Goal: Task Accomplishment & Management: Complete application form

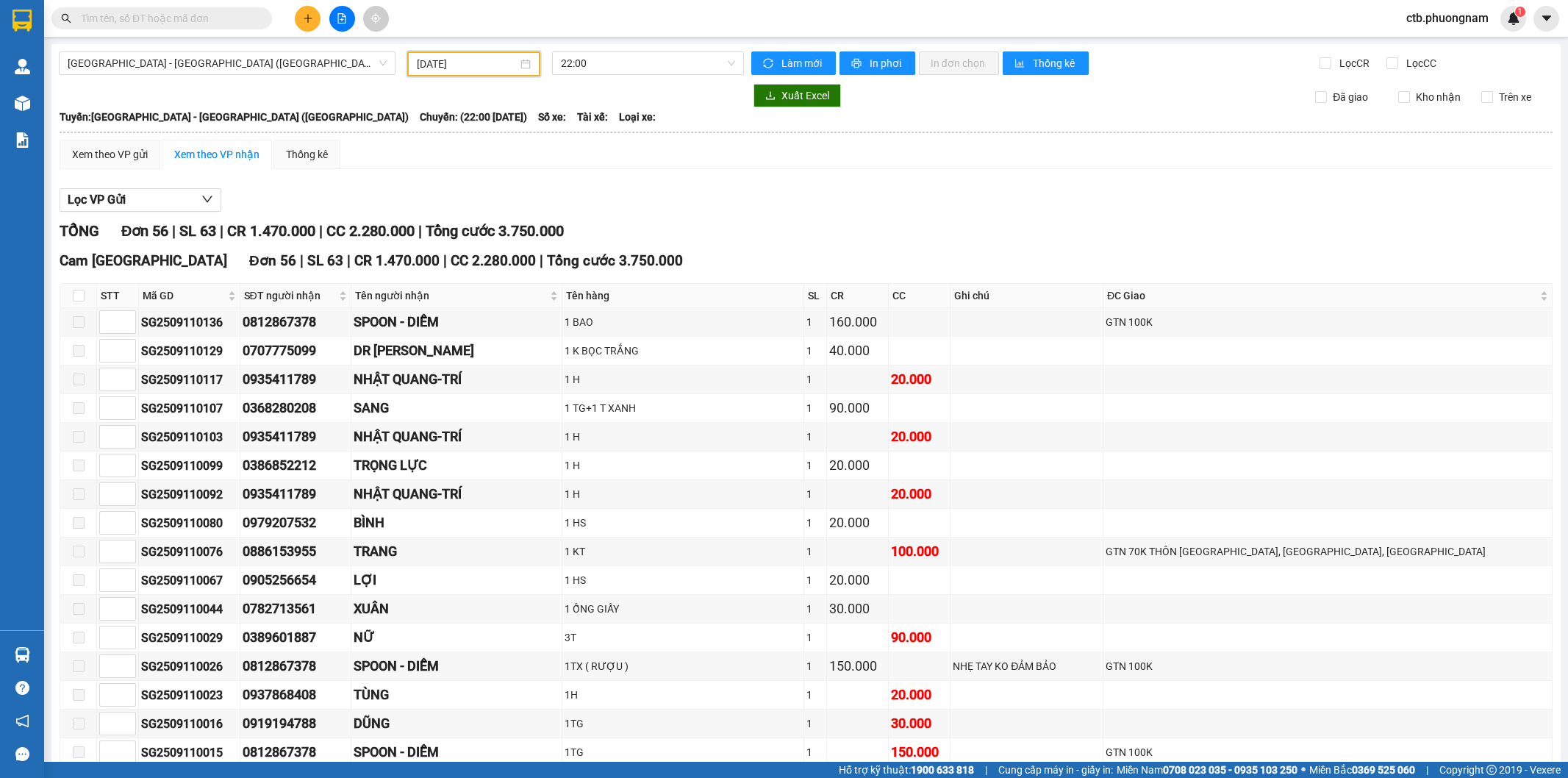
click at [317, 13] on button at bounding box center [307, 19] width 26 height 26
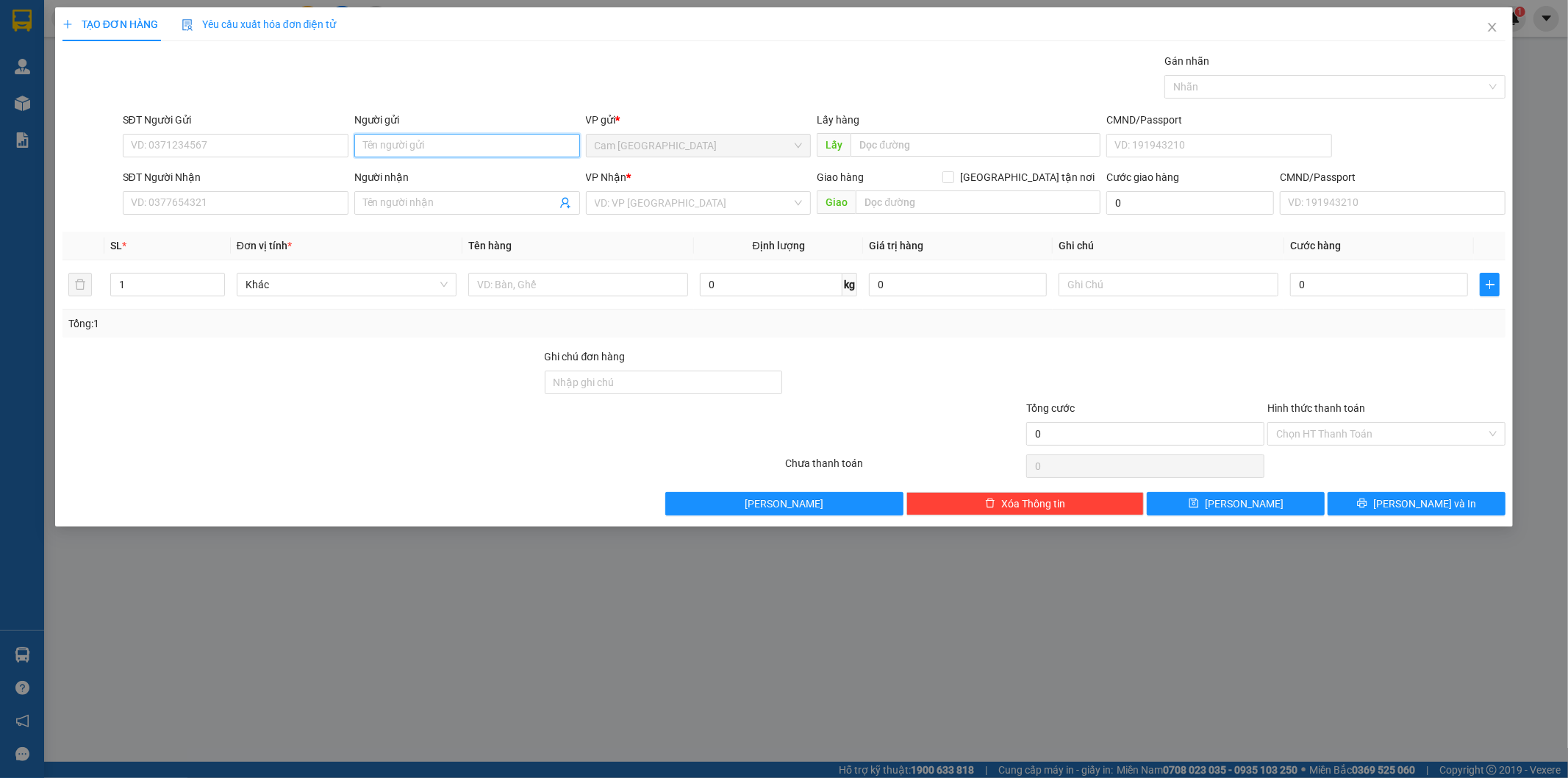
click at [383, 139] on input "Người gửi" at bounding box center [467, 145] width 226 height 24
type input "D"
type input "ĐÔNG"
click at [312, 150] on input "SĐT Người Gửi" at bounding box center [236, 145] width 226 height 24
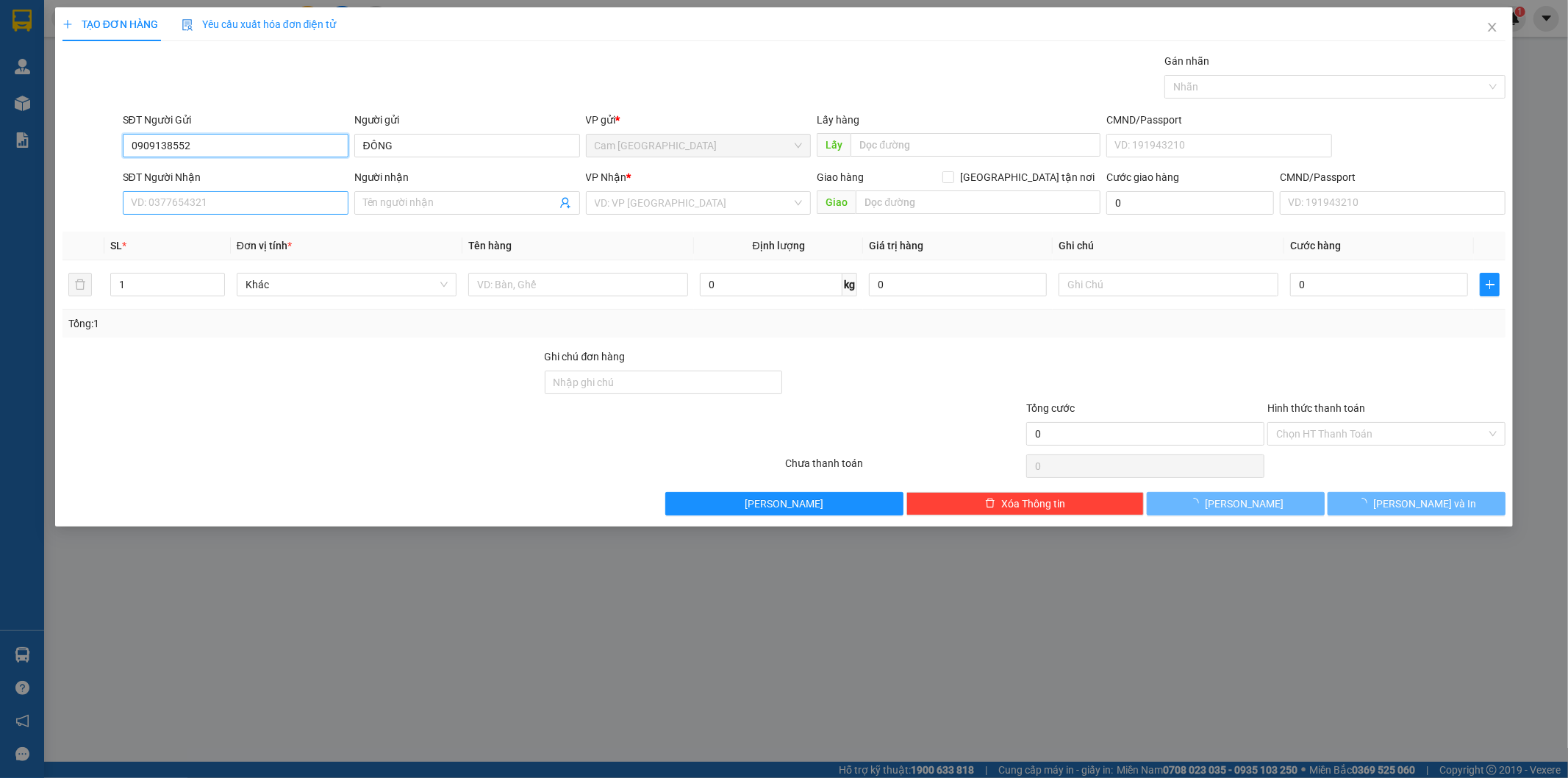
type input "0909138552"
click at [297, 206] on input "SĐT Người Nhận" at bounding box center [236, 203] width 226 height 24
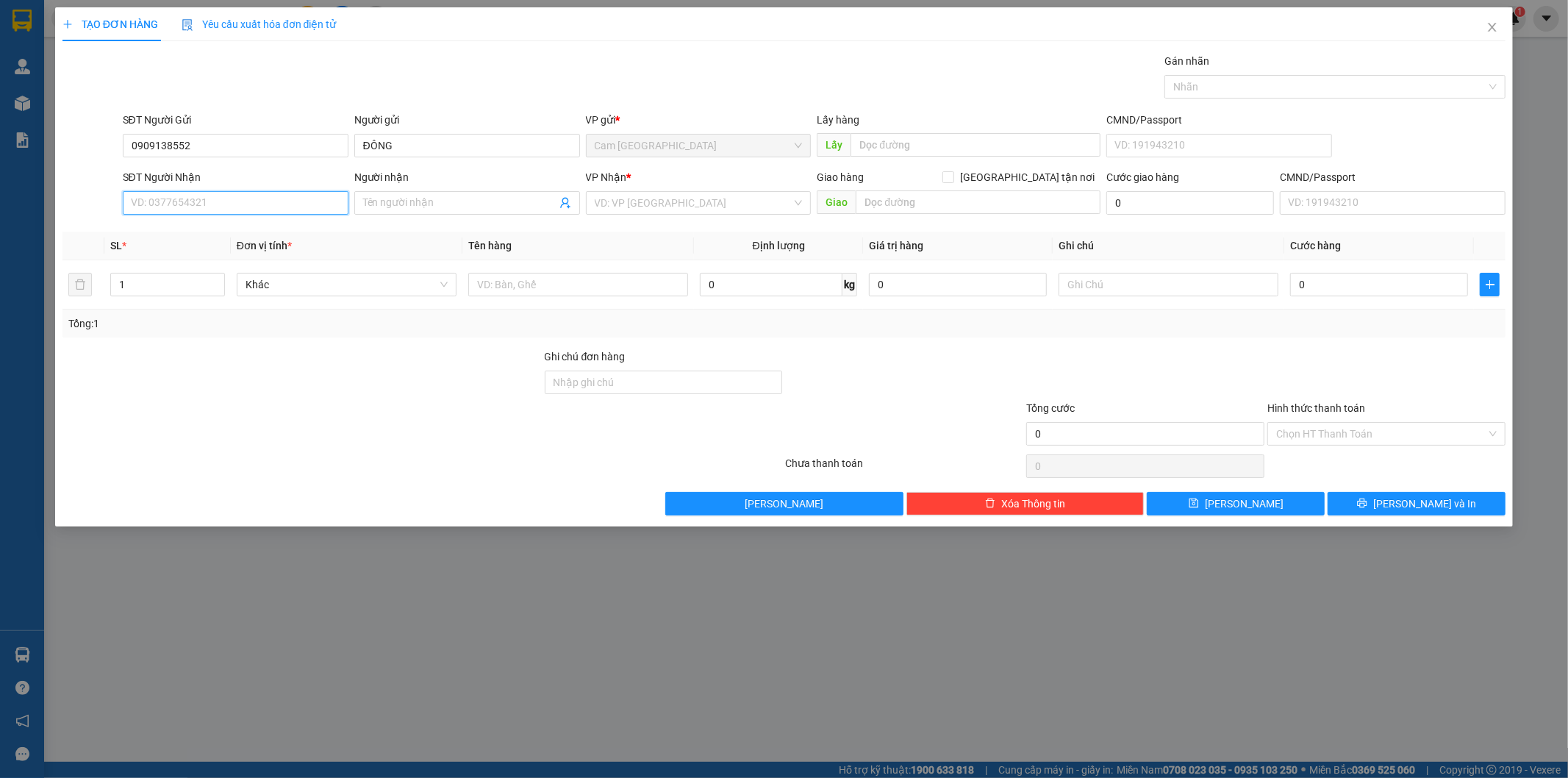
click at [288, 204] on input "SĐT Người Nhận" at bounding box center [236, 203] width 226 height 24
type input "0931200766"
click at [407, 199] on input "Người nhận" at bounding box center [460, 202] width 193 height 16
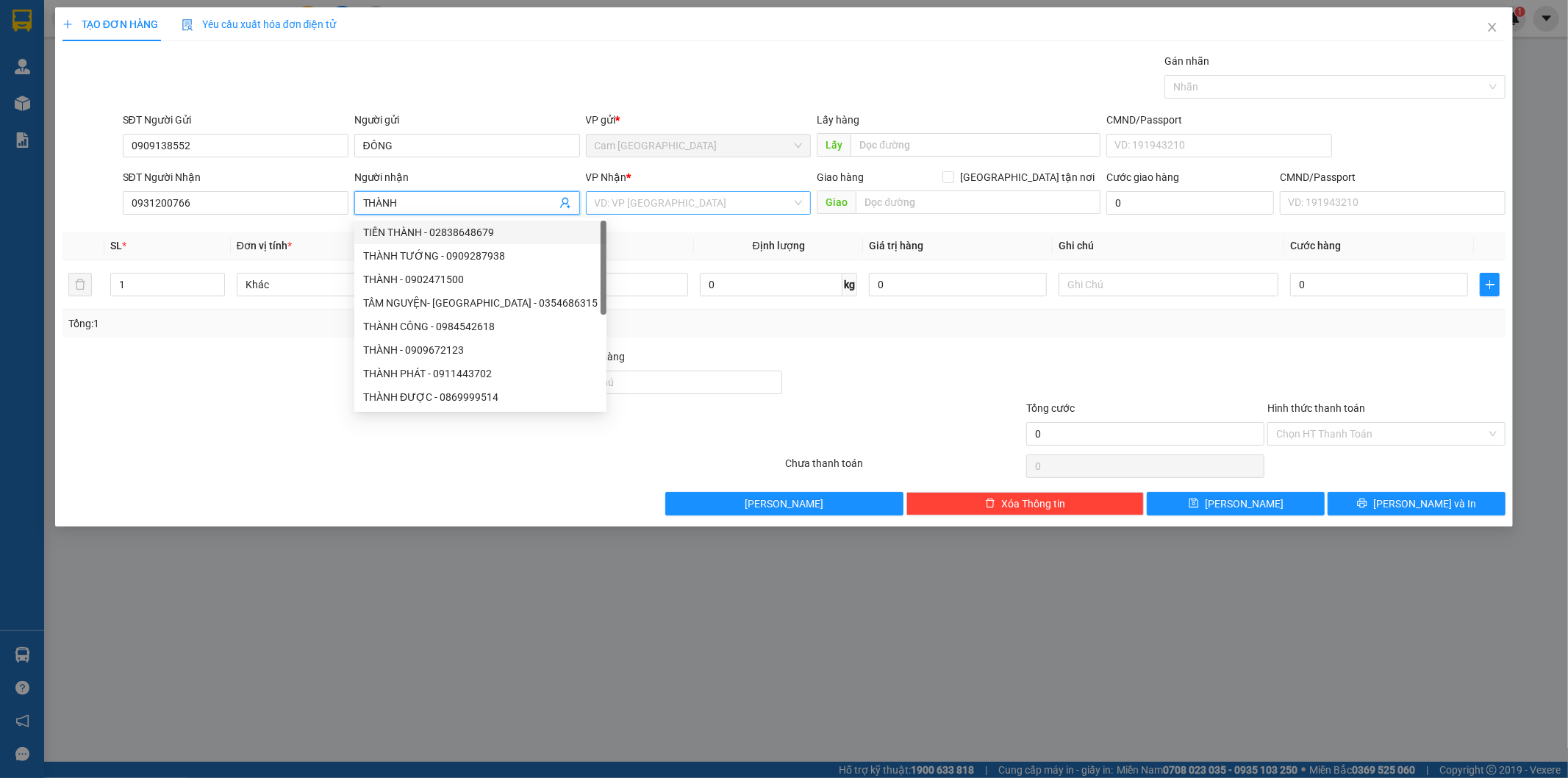
type input "THÀNH"
click at [691, 211] on input "search" at bounding box center [693, 202] width 197 height 22
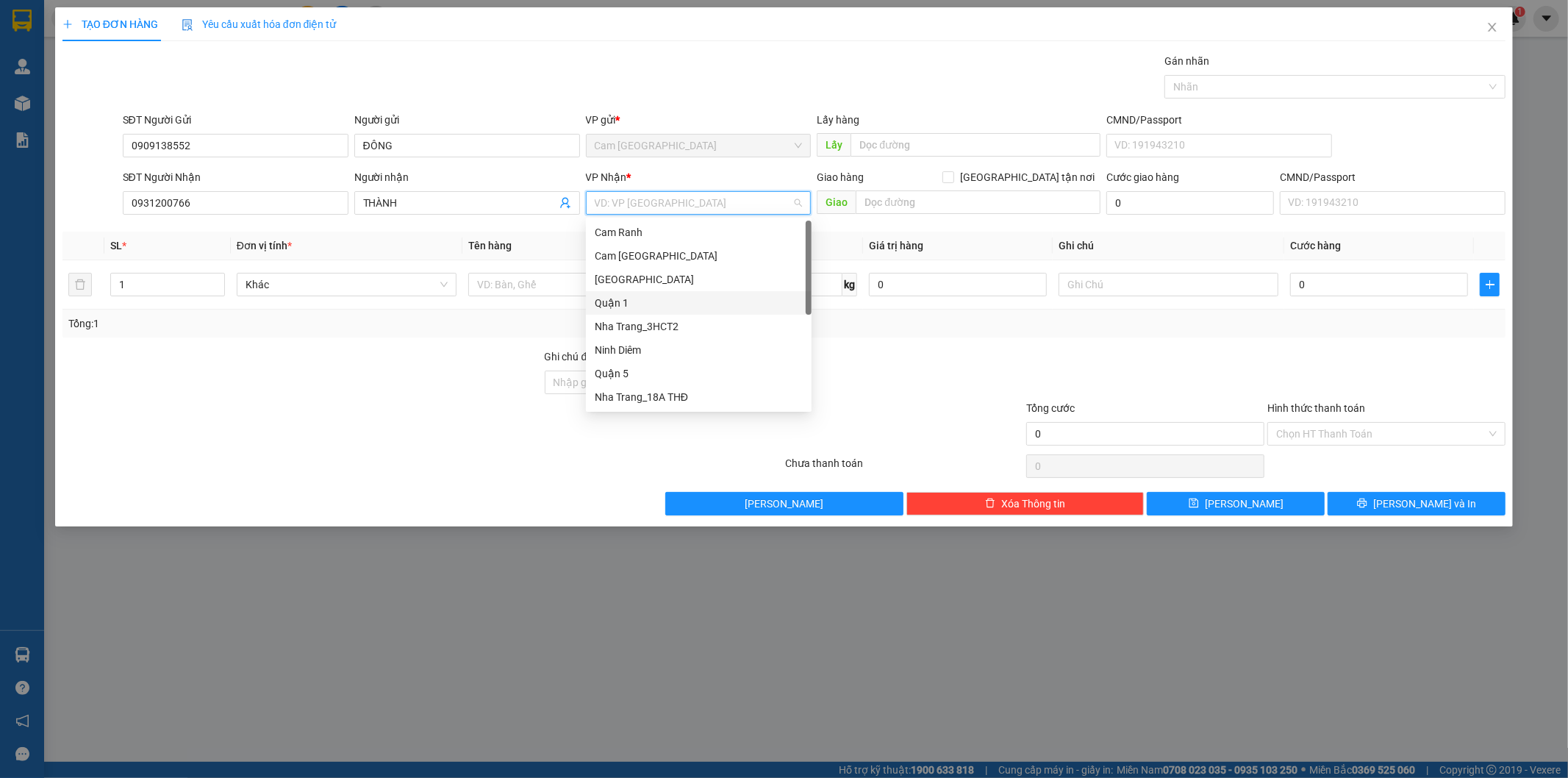
click at [640, 303] on div "Quận 1" at bounding box center [699, 303] width 208 height 16
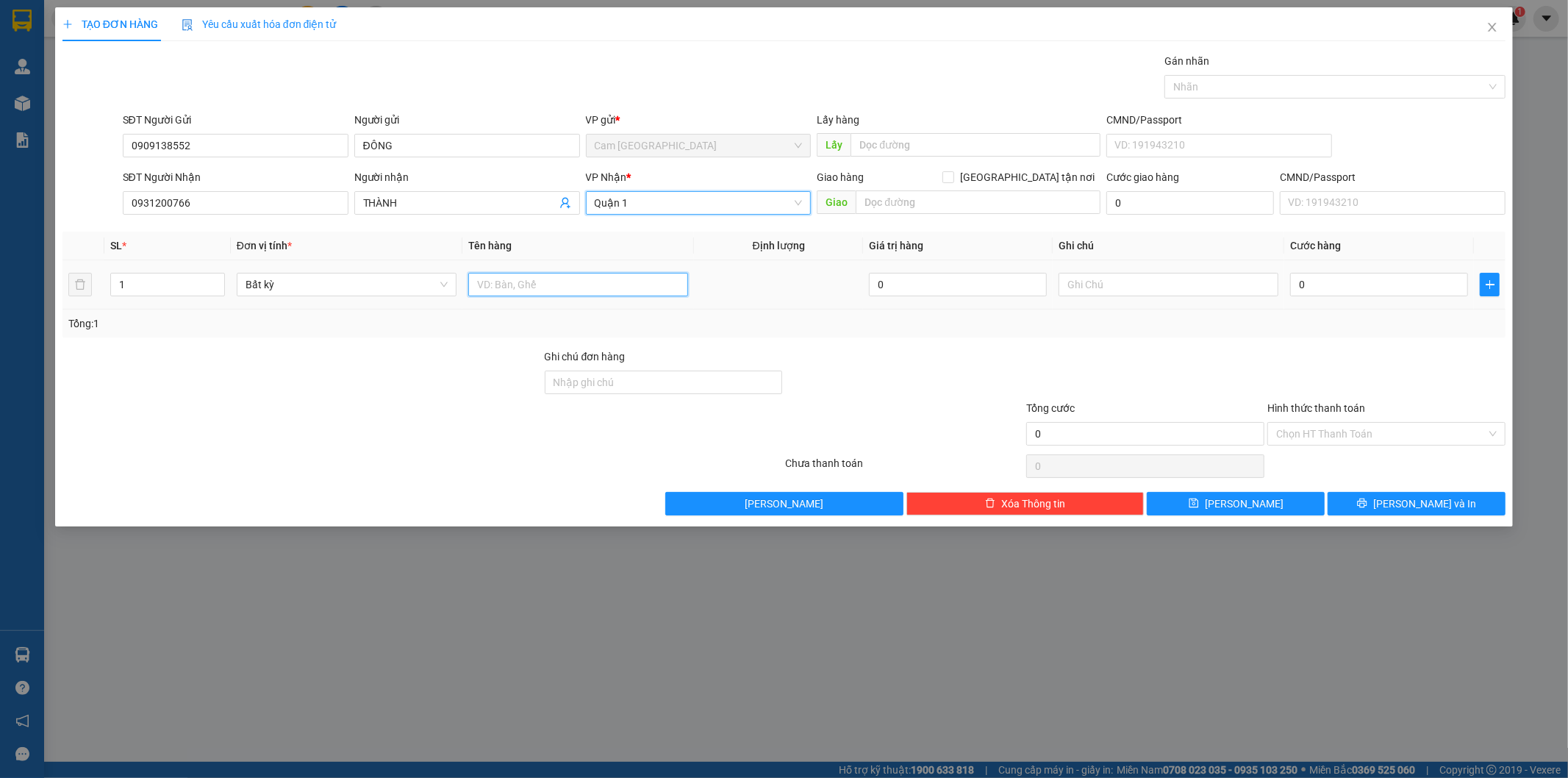
click at [598, 284] on input "text" at bounding box center [578, 285] width 220 height 24
type input "1H"
click at [1313, 282] on input "0" at bounding box center [1379, 285] width 178 height 24
type input "2"
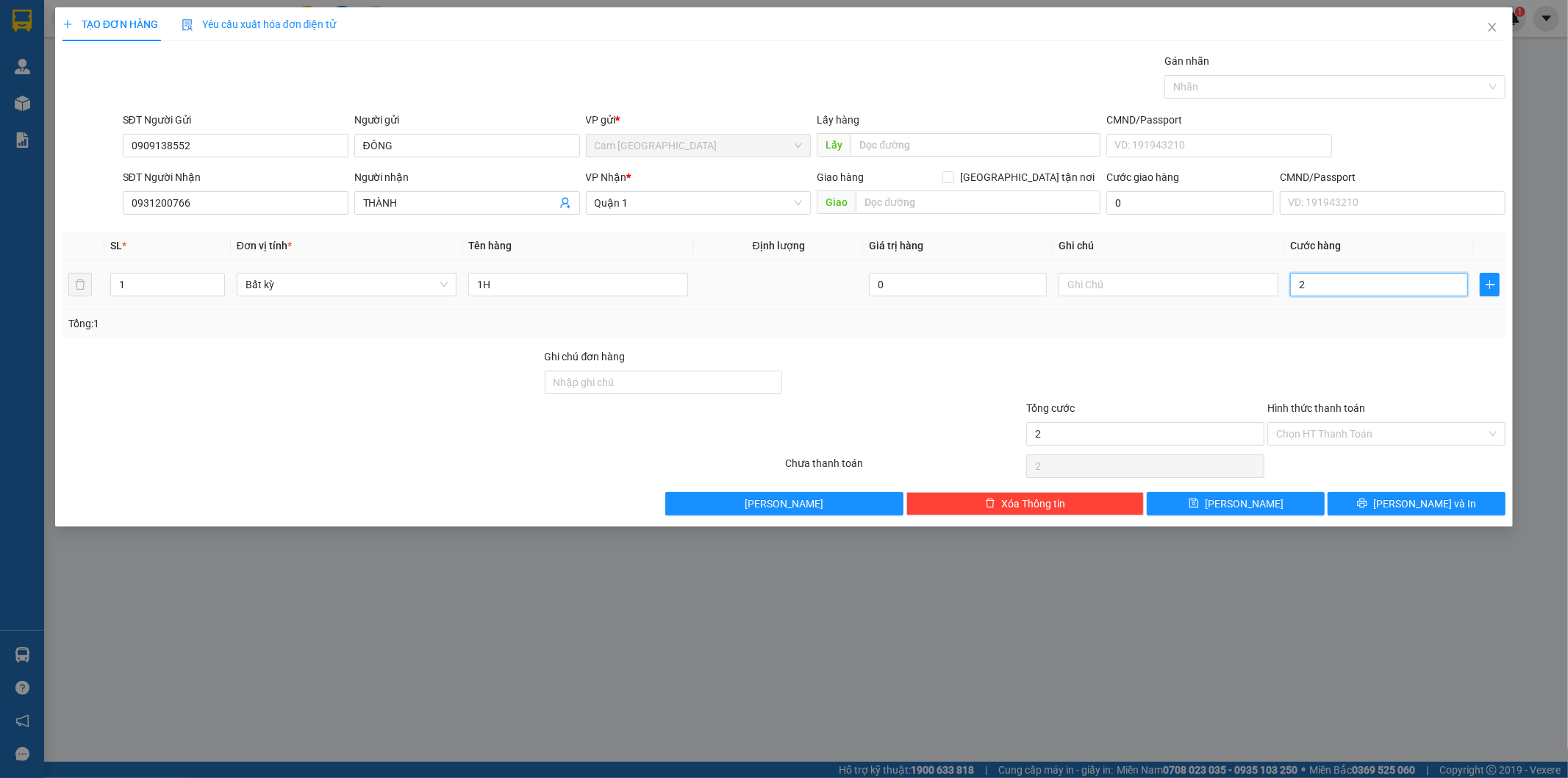
type input "2"
type input "20"
type input "200"
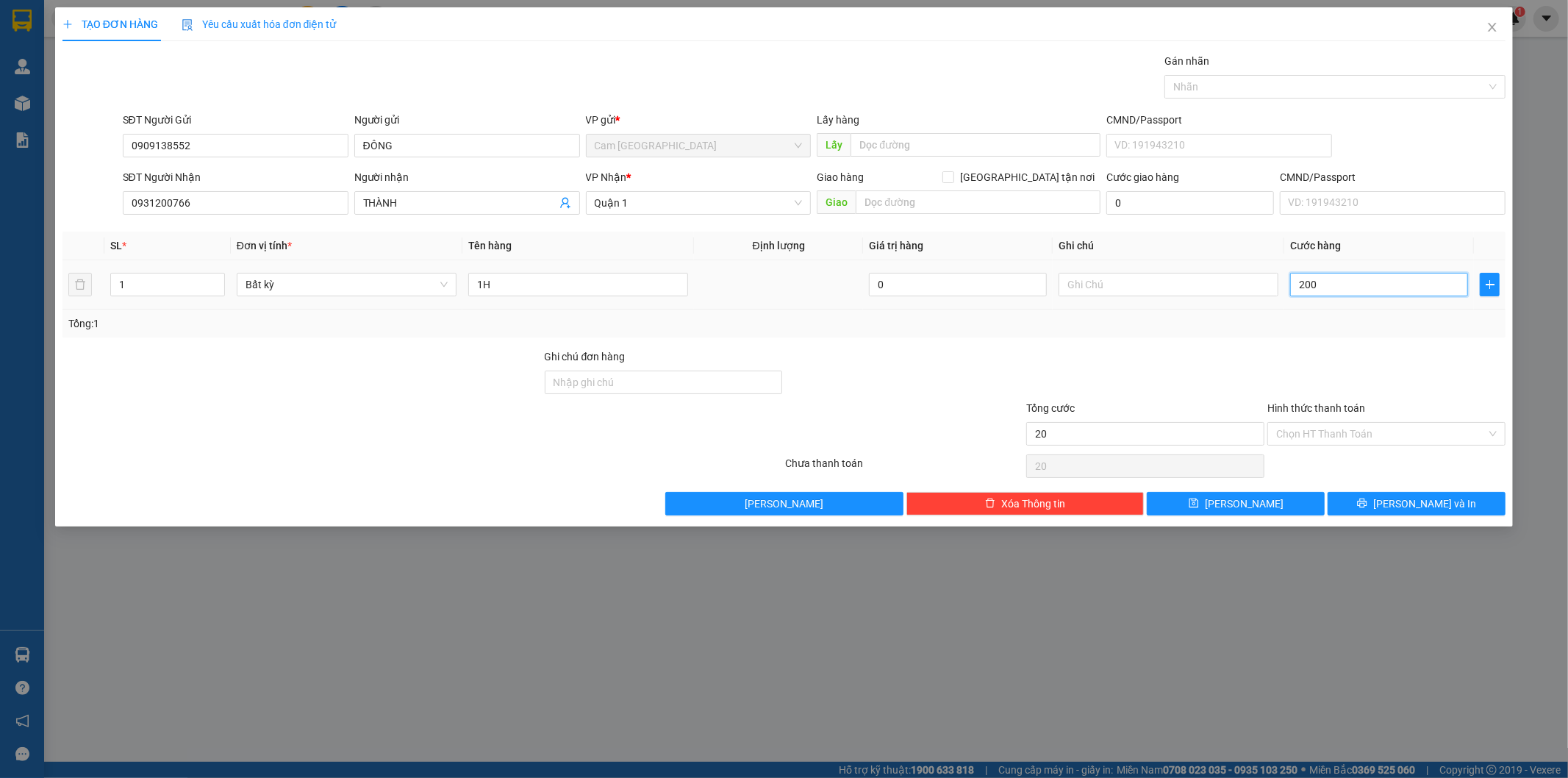
type input "200"
type input "2.000"
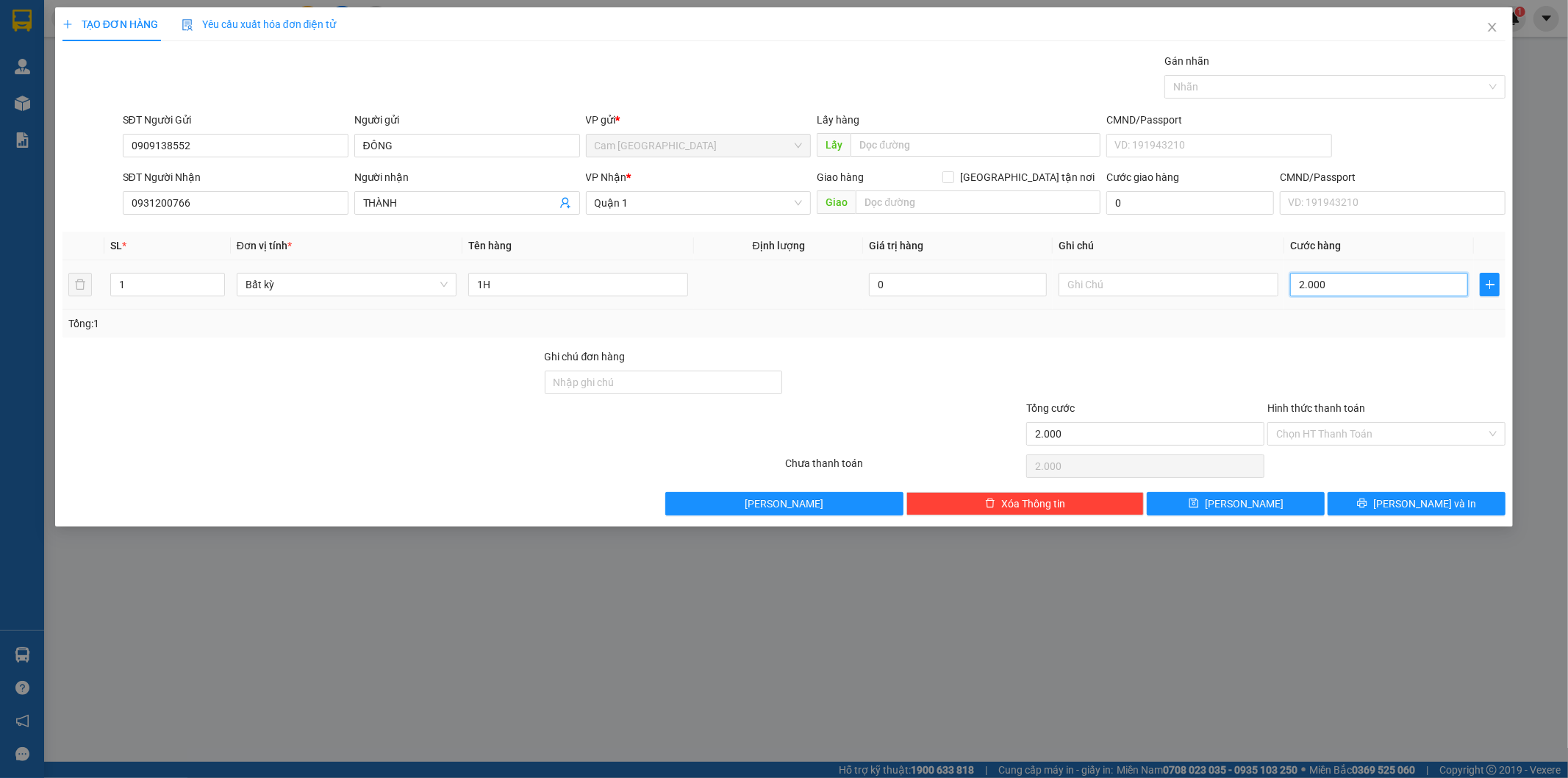
type input "20.000"
click at [1296, 432] on input "Hình thức thanh toán" at bounding box center [1381, 433] width 210 height 22
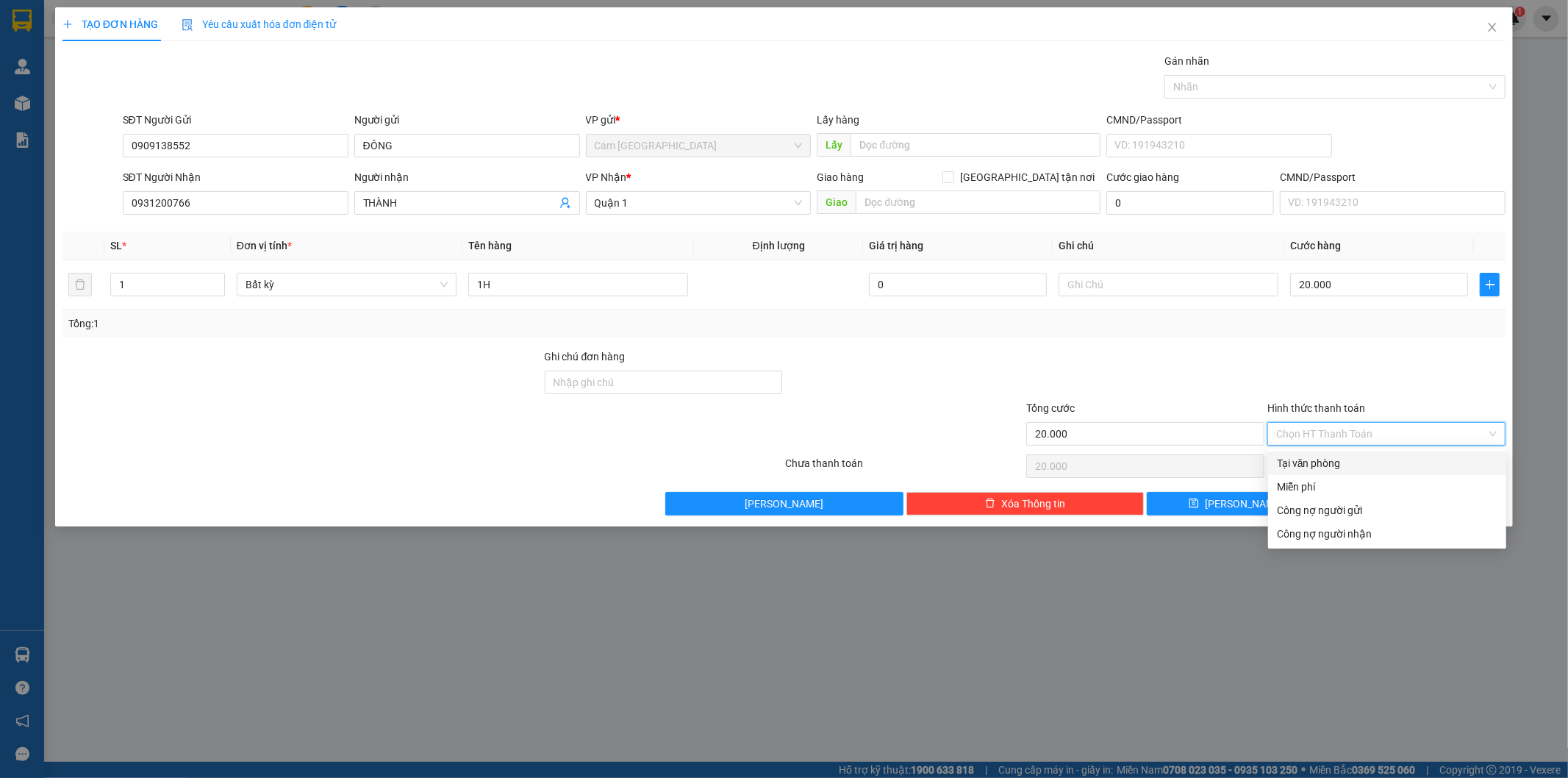
click at [1301, 455] on div "Tại văn phòng" at bounding box center [1386, 463] width 221 height 16
type input "0"
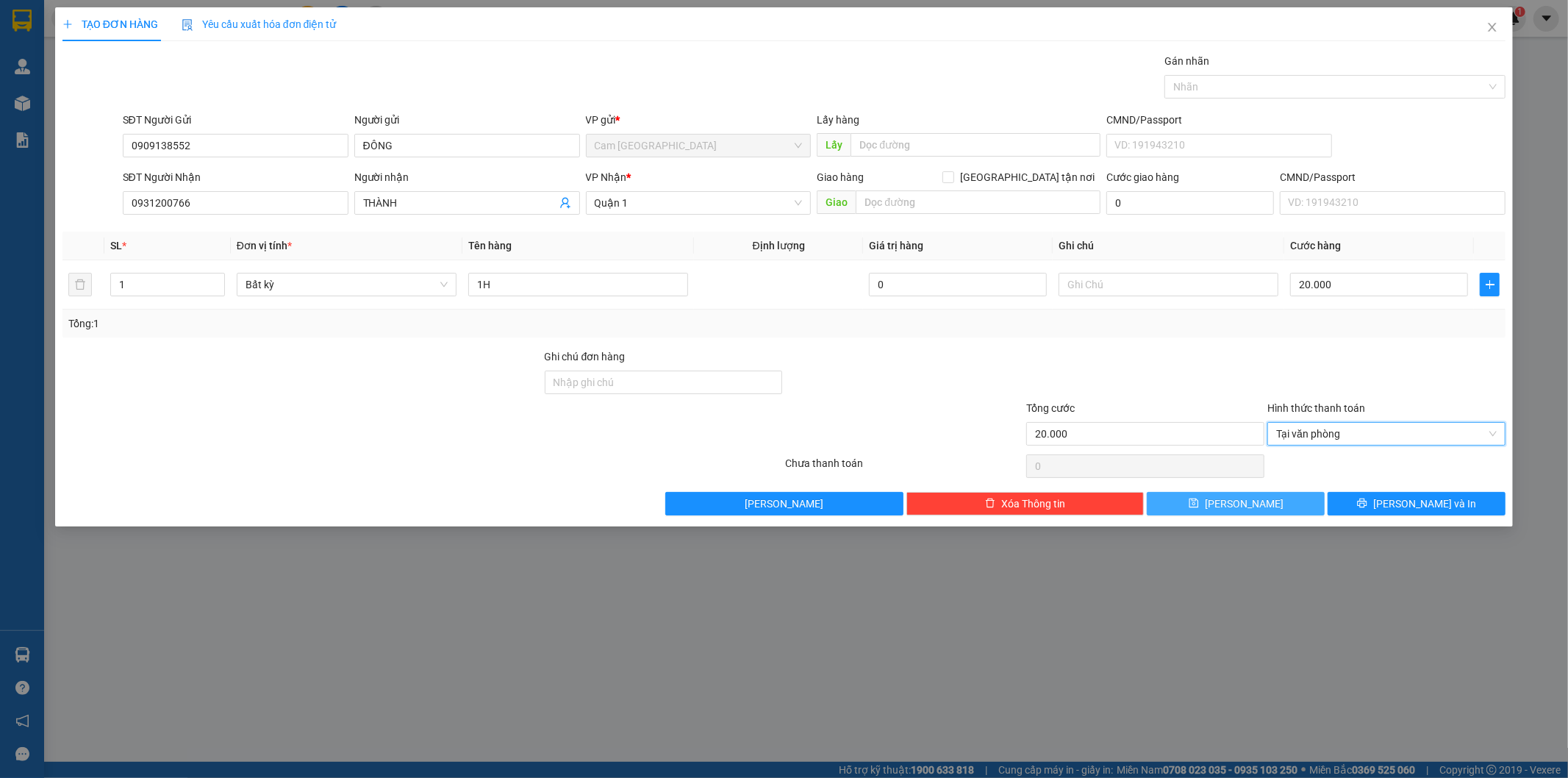
click at [1262, 508] on button "[PERSON_NAME]" at bounding box center [1235, 504] width 178 height 24
type input "0"
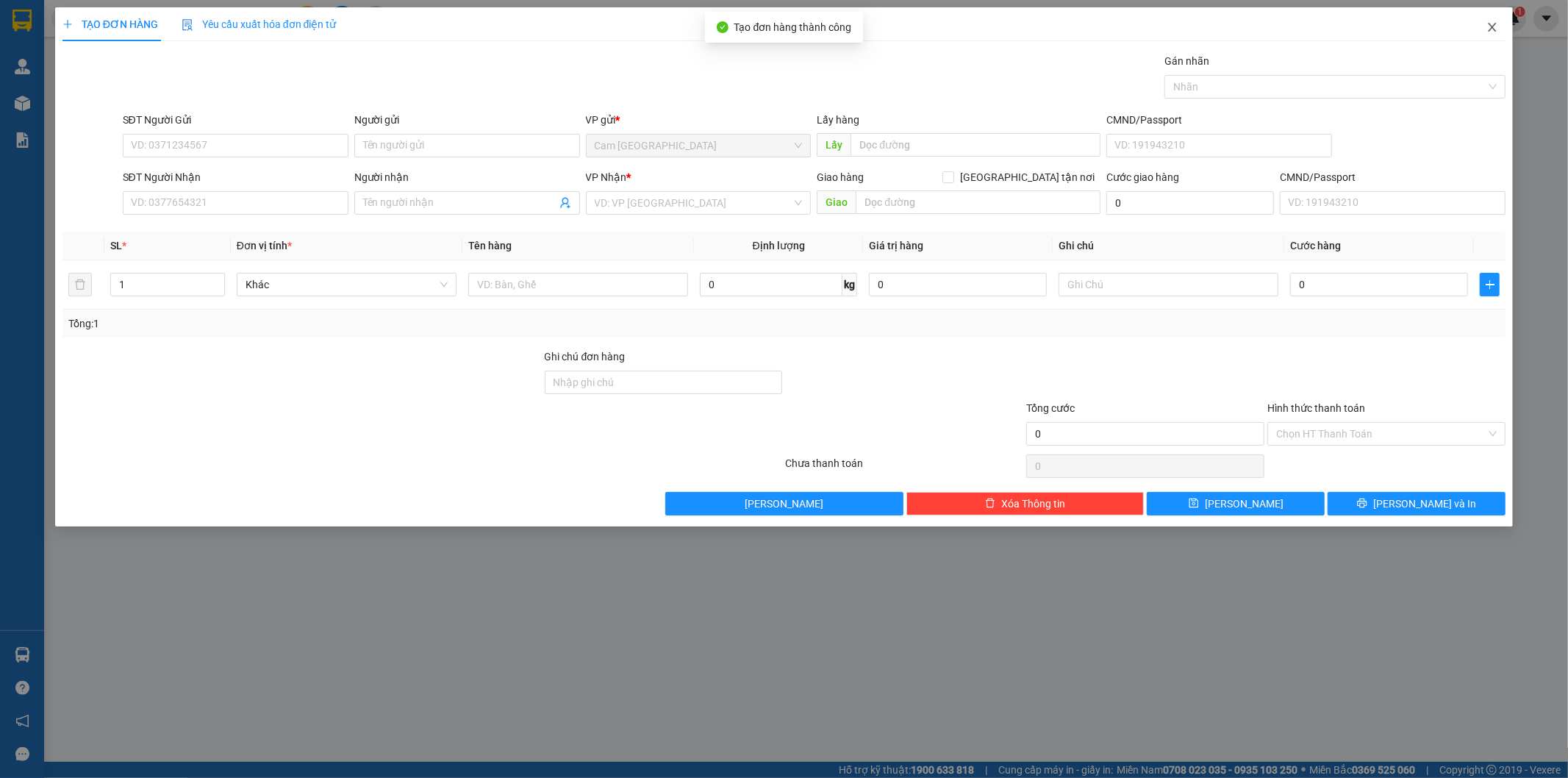
click at [1497, 28] on icon "close" at bounding box center [1492, 28] width 12 height 12
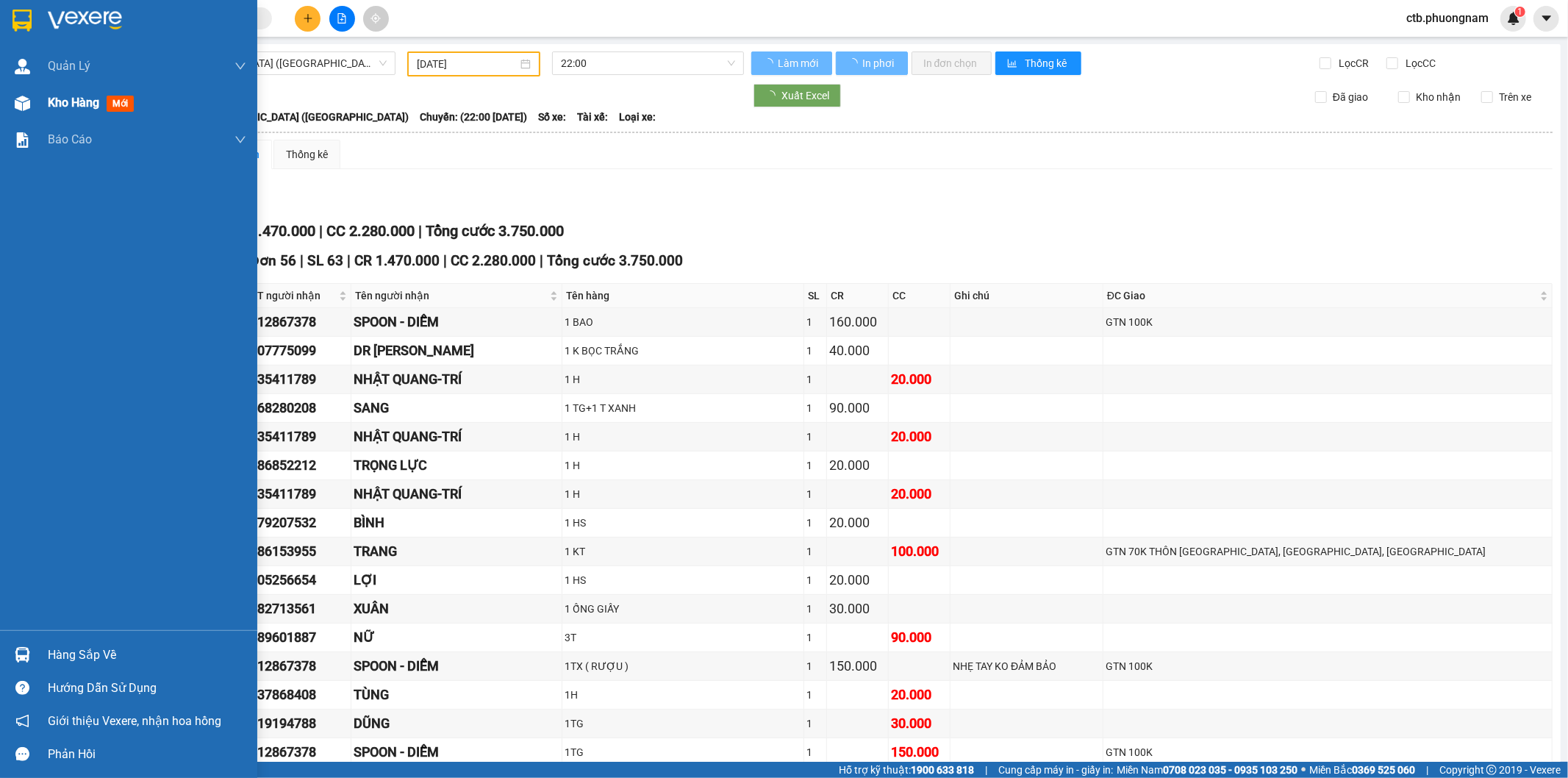
click at [27, 112] on div at bounding box center [23, 103] width 26 height 26
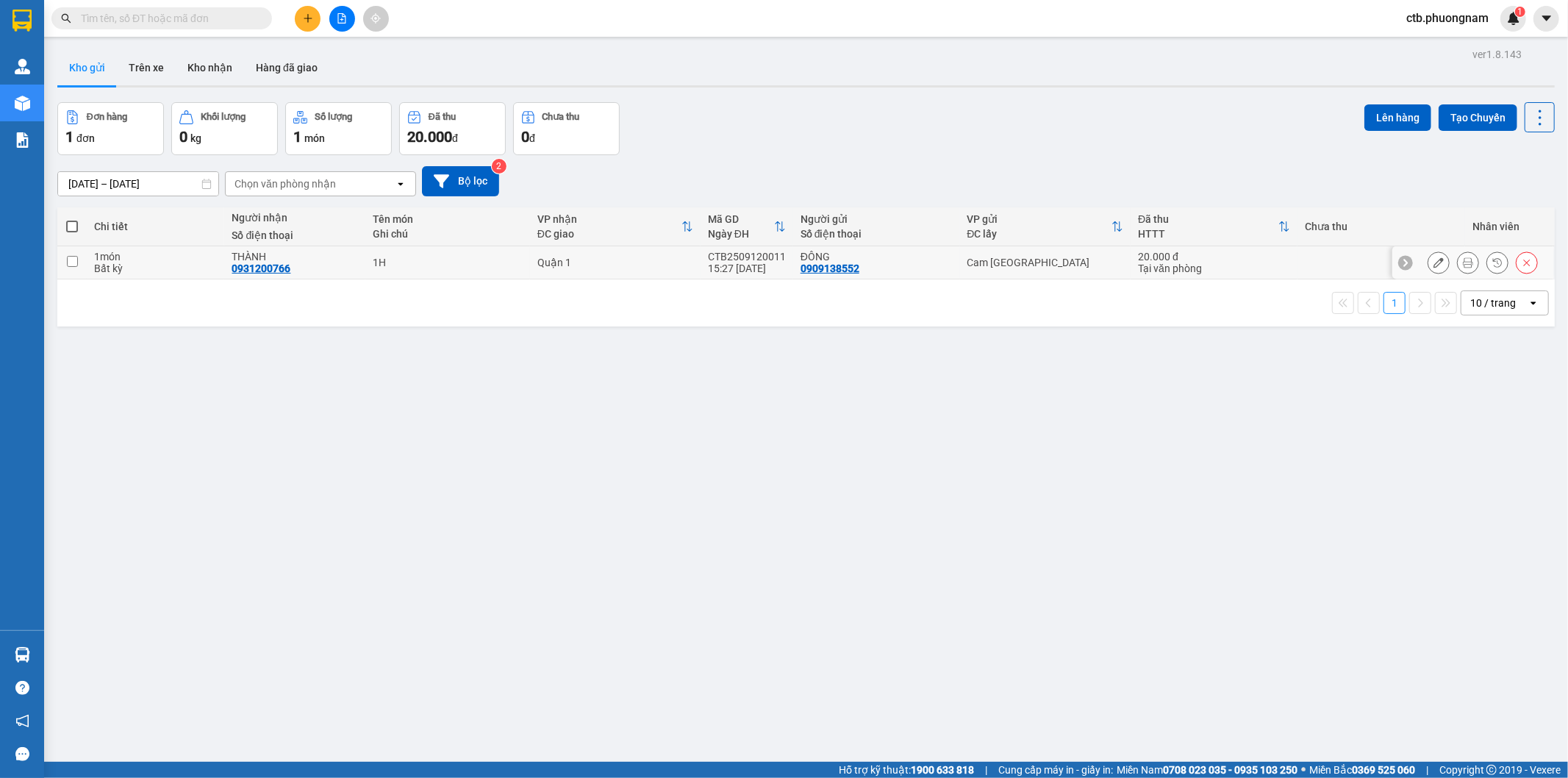
click at [1463, 262] on icon at bounding box center [1468, 262] width 10 height 10
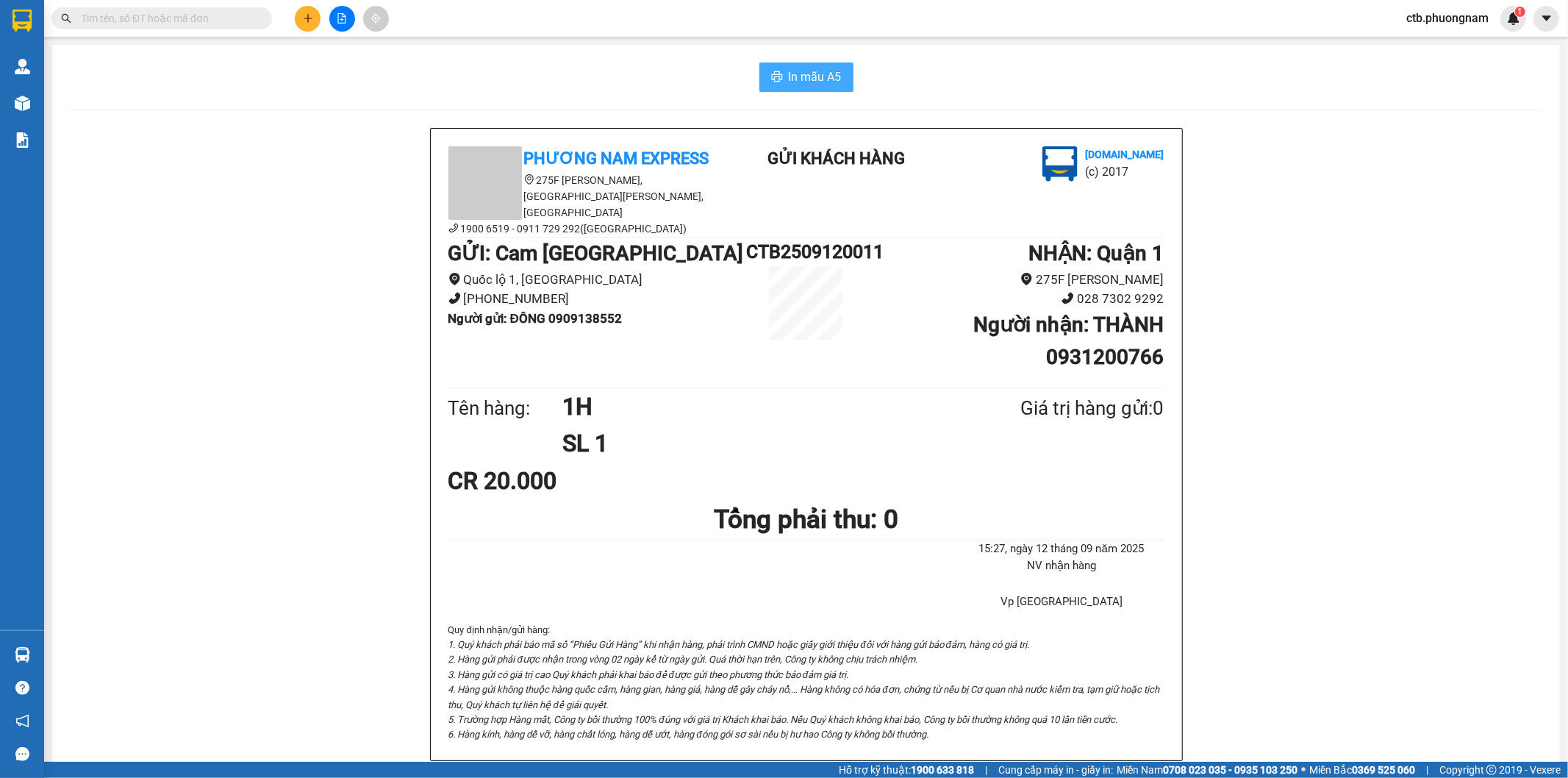
click at [812, 84] on span "In mẫu A5" at bounding box center [815, 77] width 53 height 19
click at [311, 22] on icon "plus" at bounding box center [307, 18] width 10 height 10
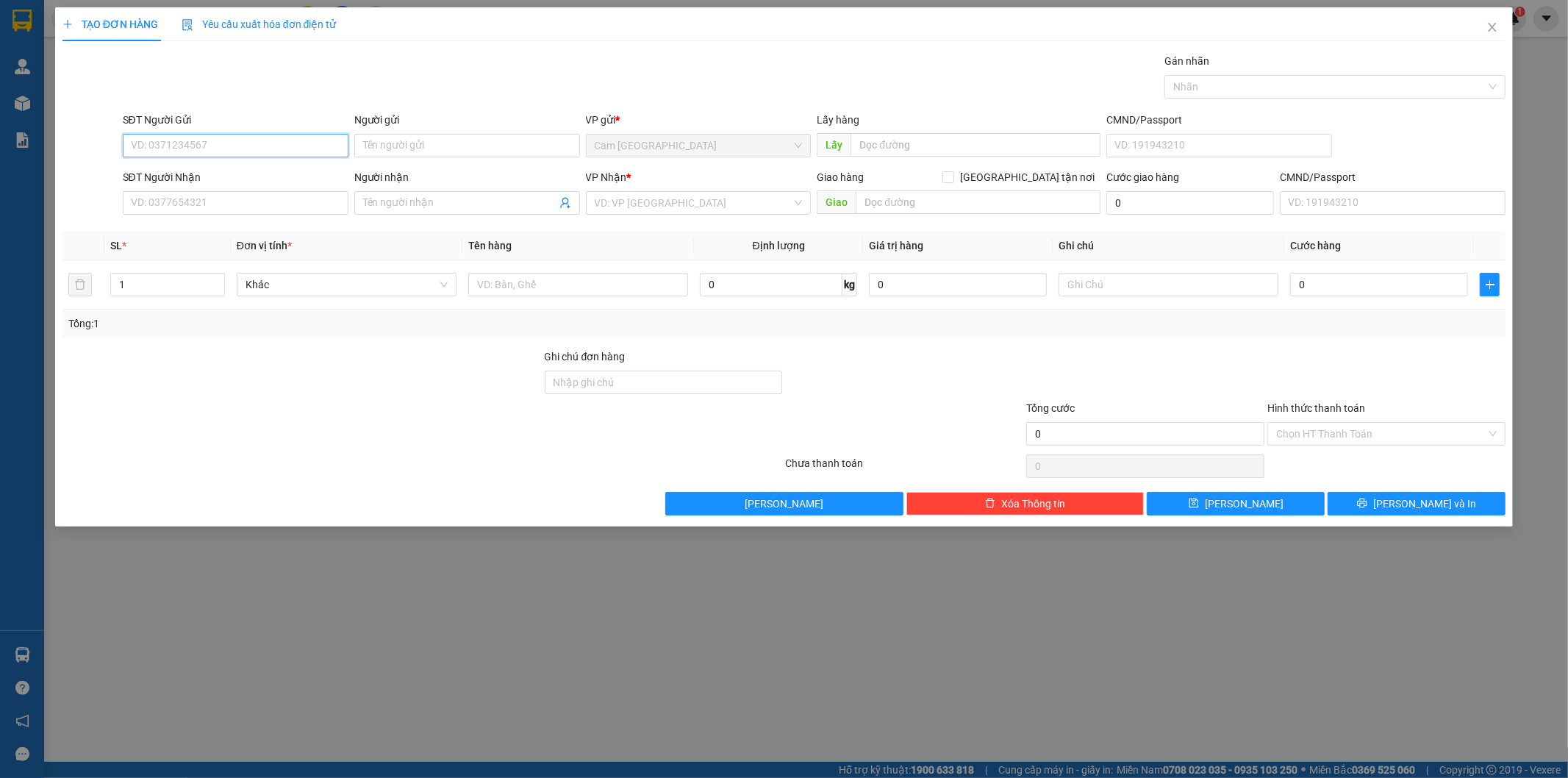
click at [329, 147] on input "SĐT Người Gửi" at bounding box center [236, 145] width 226 height 24
type input "0914461155"
click at [317, 174] on div "0914461155" at bounding box center [236, 175] width 208 height 16
type input "0972075397"
type input "[DEMOGRAPHIC_DATA]"
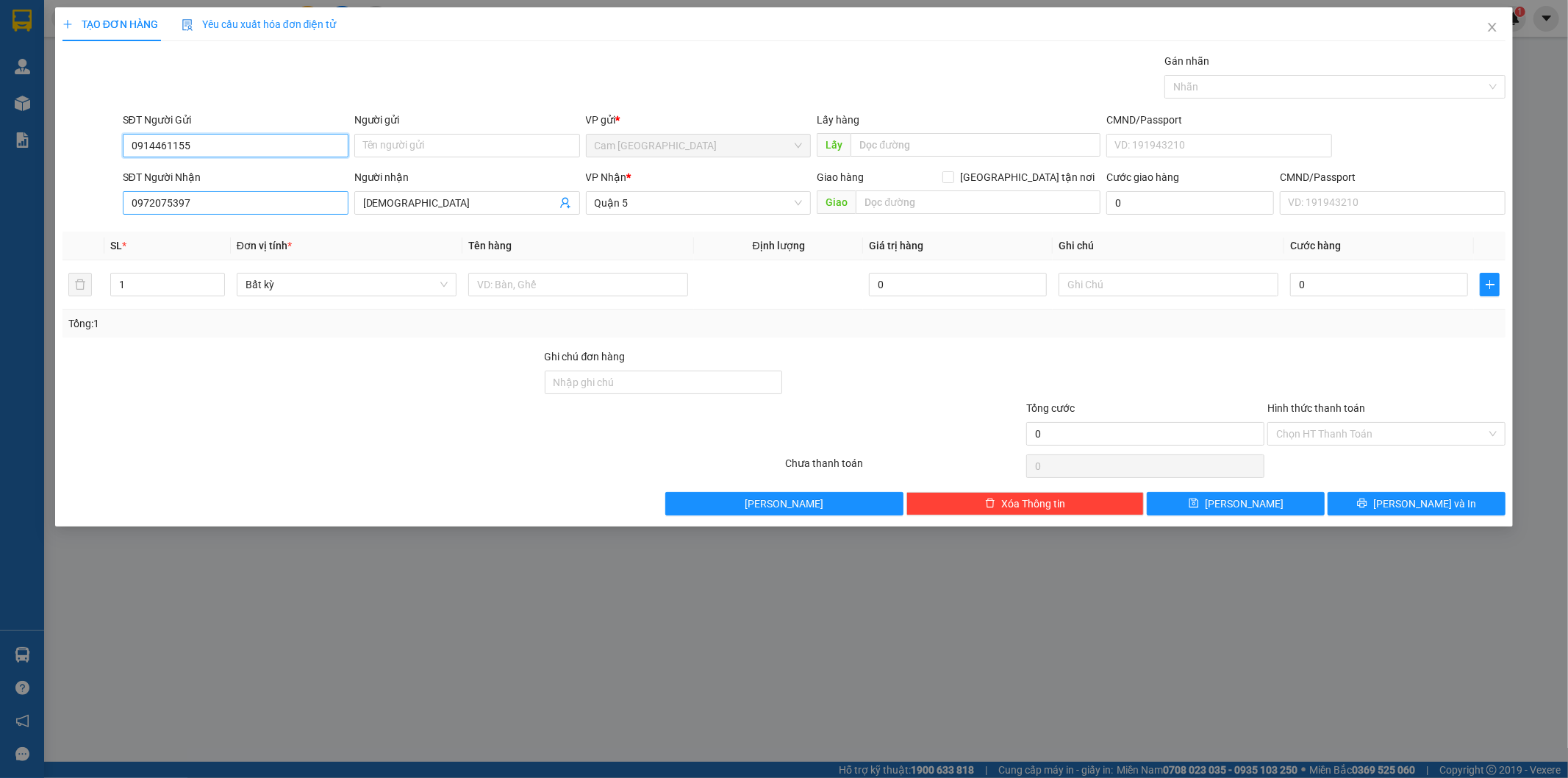
type input "0914461155"
click at [215, 206] on input "0972075397" at bounding box center [236, 203] width 226 height 24
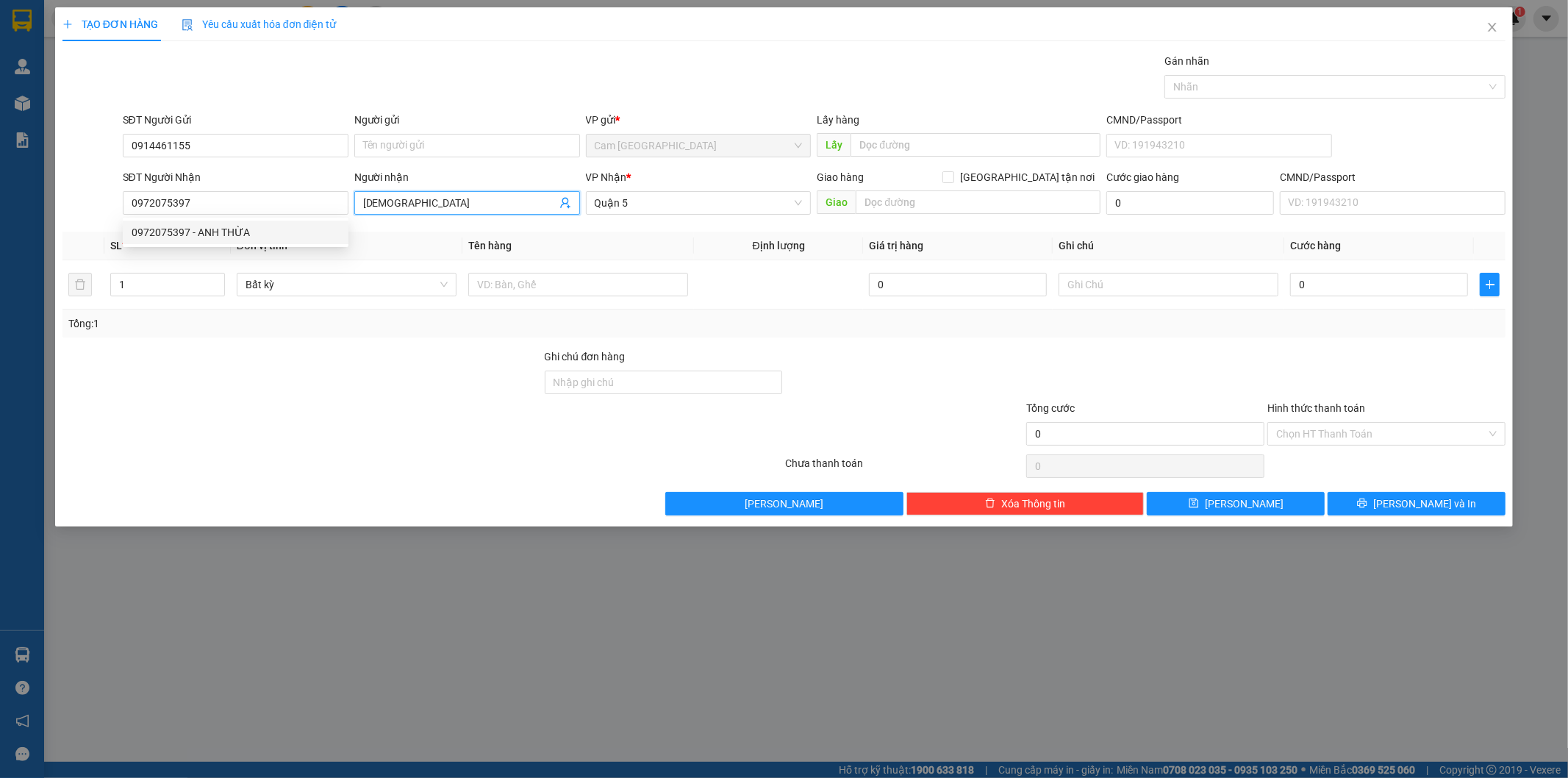
click at [446, 201] on input "[DEMOGRAPHIC_DATA]" at bounding box center [460, 202] width 193 height 16
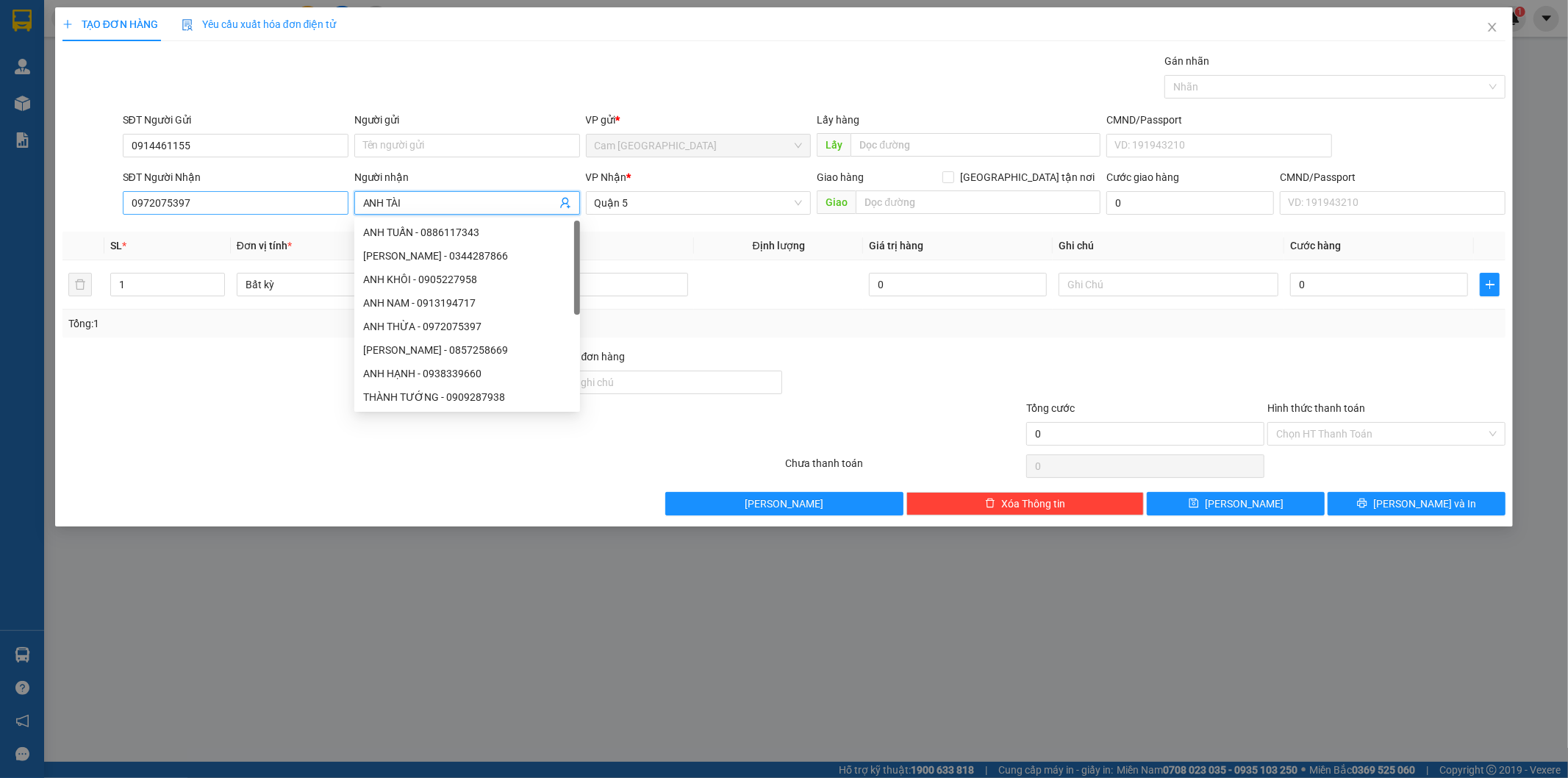
type input "ANH TÀI"
drag, startPoint x: 210, startPoint y: 206, endPoint x: 60, endPoint y: 226, distance: 151.3
click at [60, 226] on div "TẠO ĐƠN HÀNG Yêu cầu xuất hóa đơn điện tử Transit Pickup Surcharge Ids Transit …" at bounding box center [784, 266] width 1458 height 520
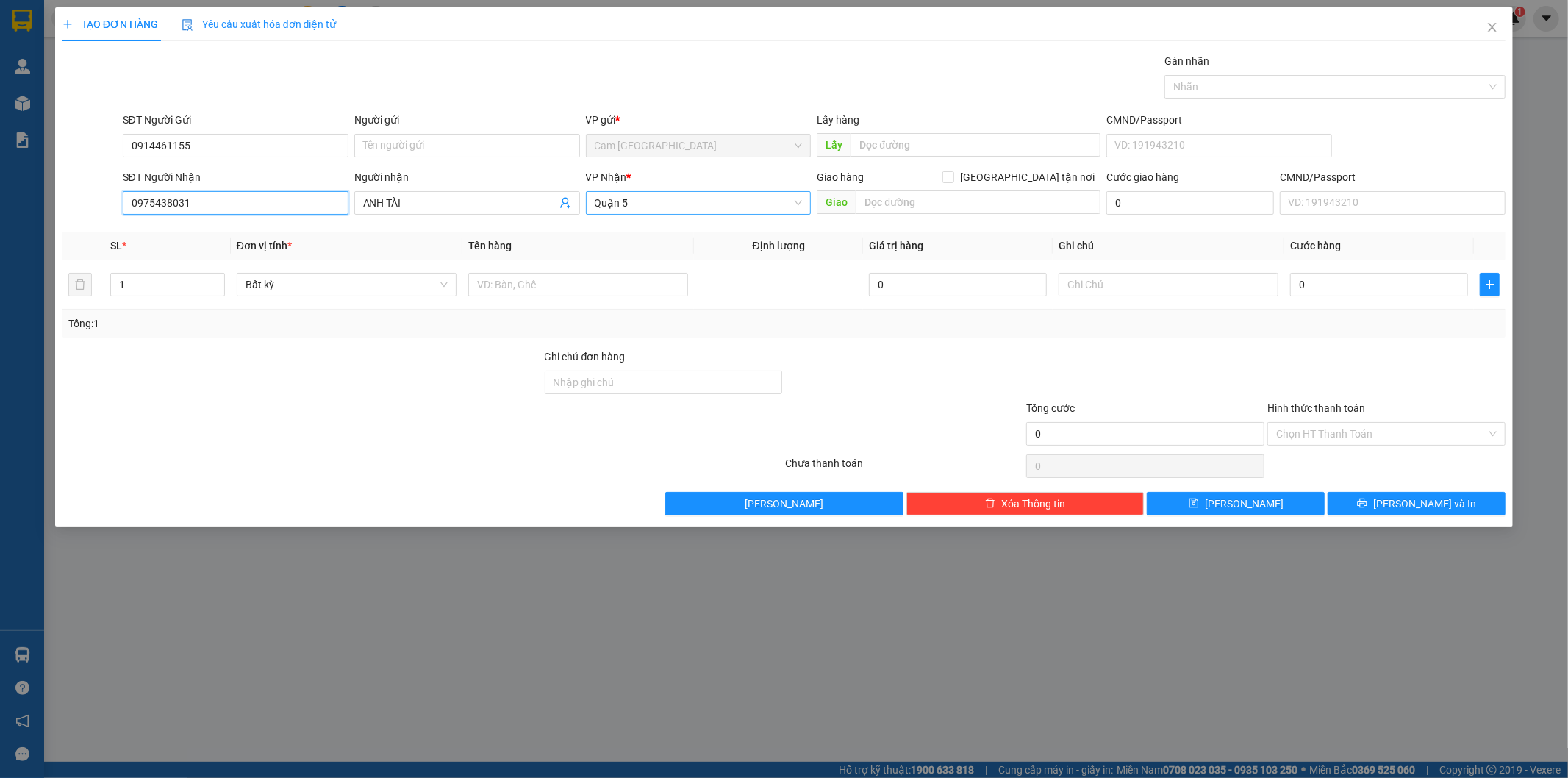
click at [632, 200] on span "Quận 5" at bounding box center [699, 202] width 208 height 22
type input "0975438031"
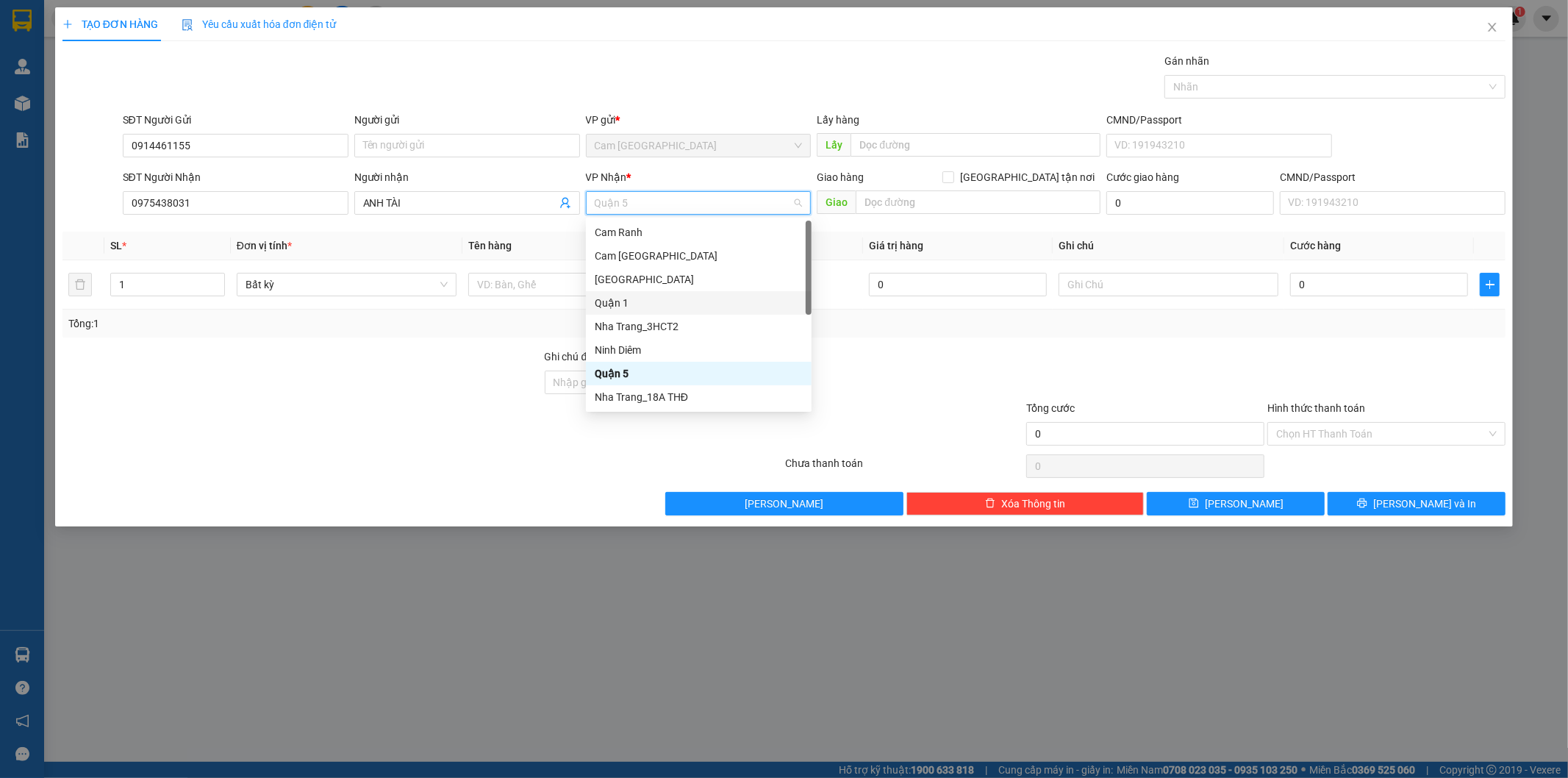
click at [636, 303] on div "Quận 1" at bounding box center [699, 303] width 208 height 16
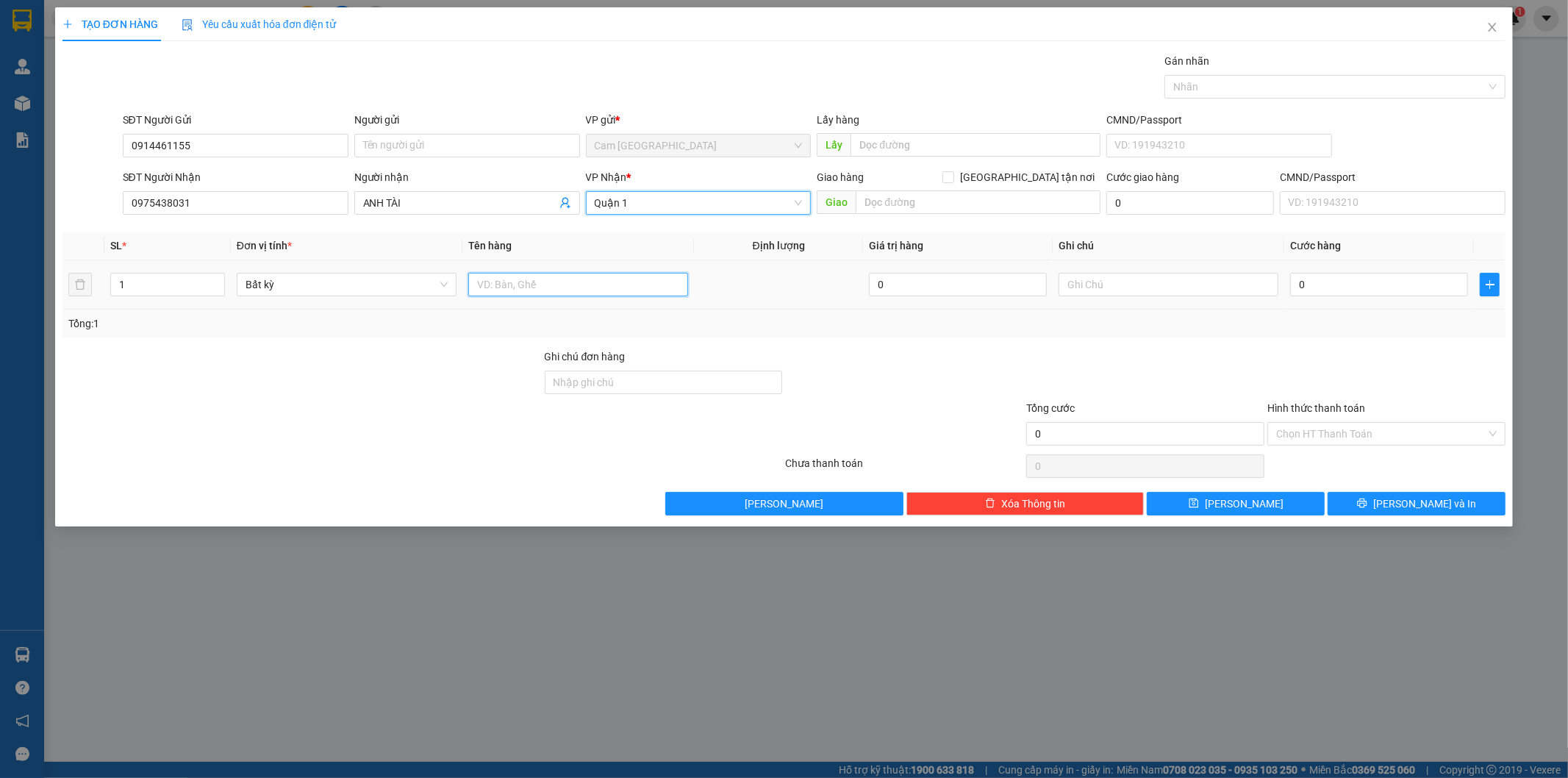
click at [561, 285] on input "text" at bounding box center [578, 285] width 220 height 24
type input "1T"
click at [1316, 284] on input "0" at bounding box center [1379, 285] width 178 height 24
type input "5"
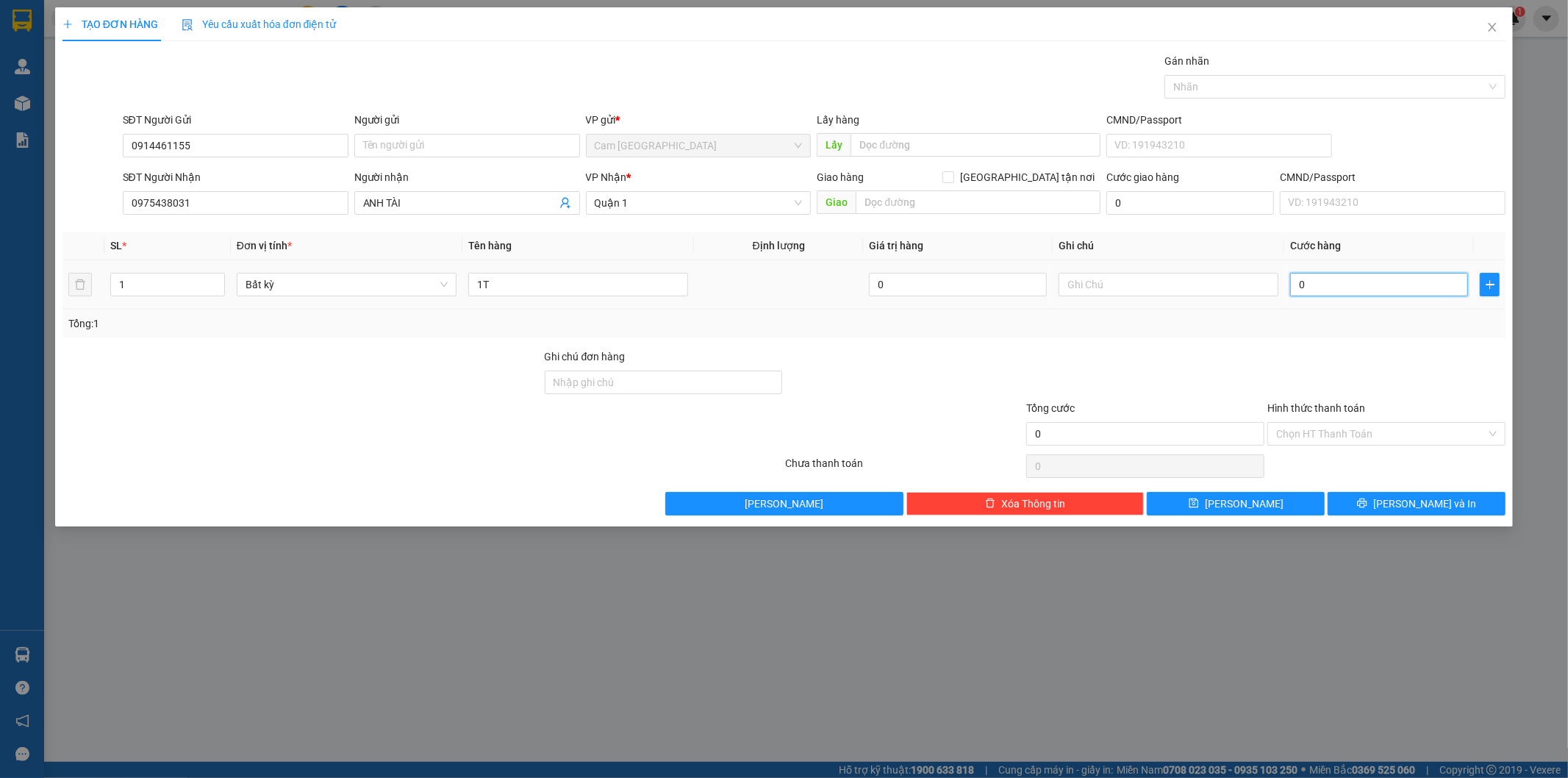
type input "5"
type input "50"
type input "500"
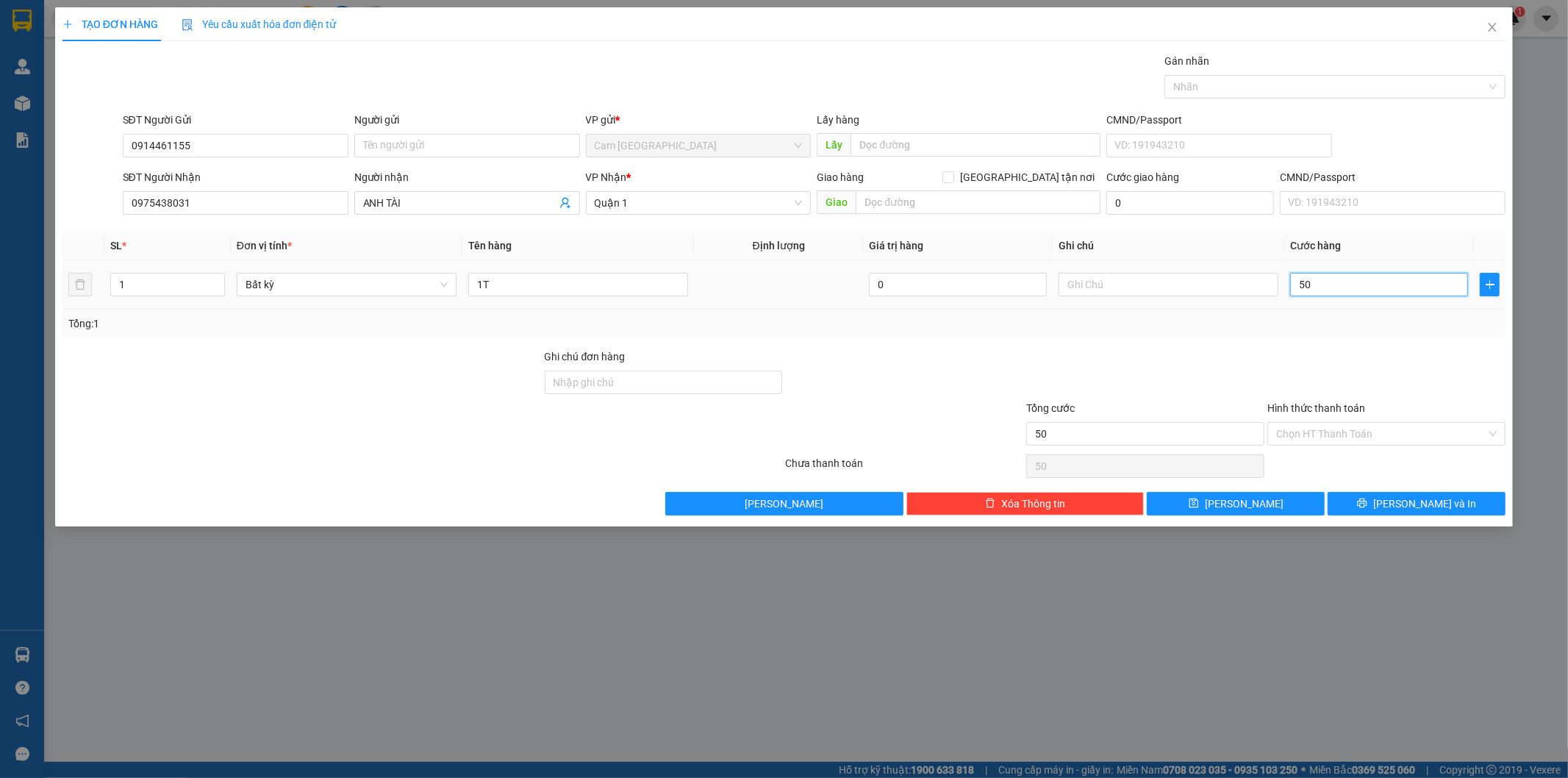
type input "500"
type input "5.000"
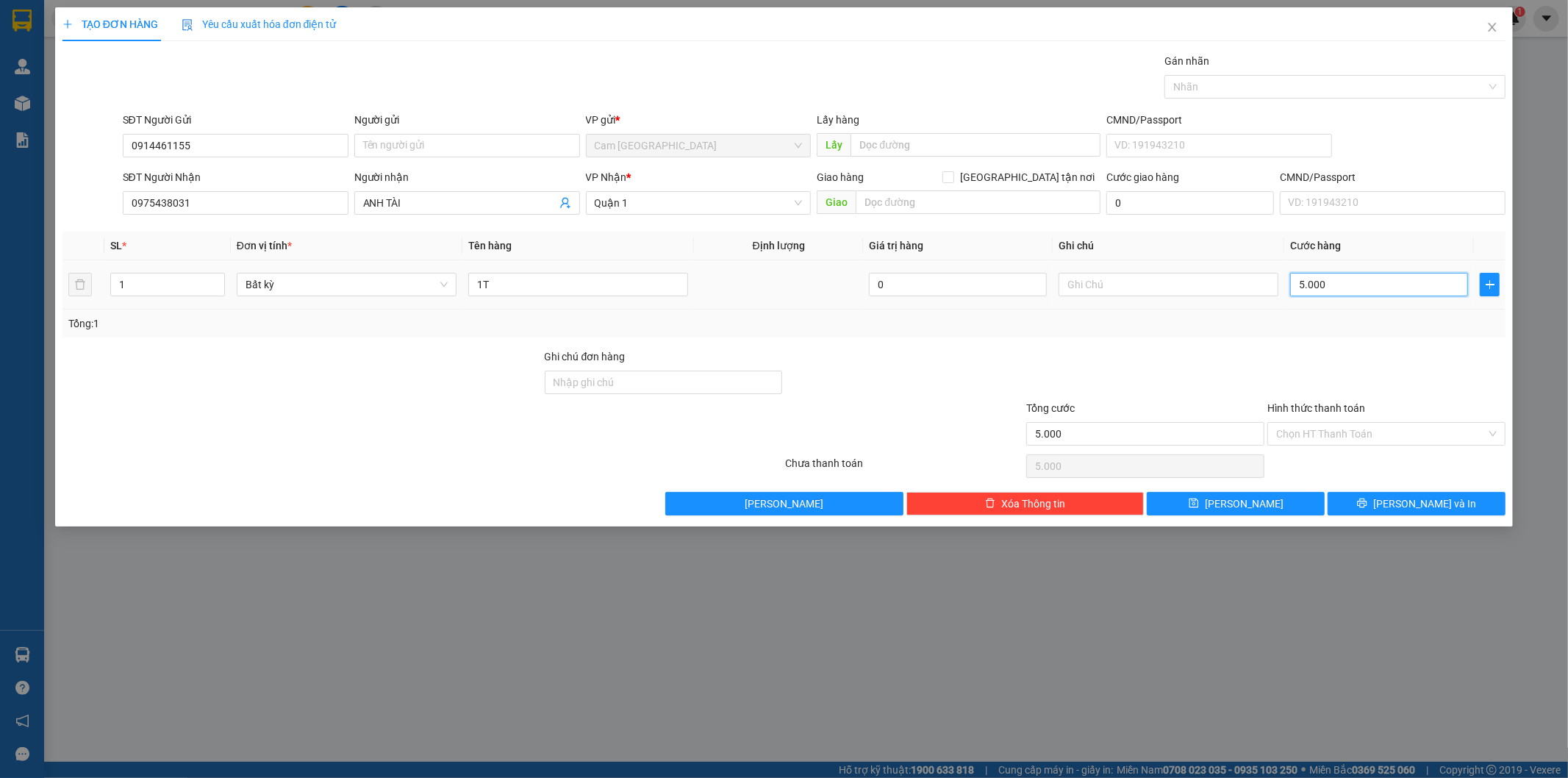
type input "50.000"
click at [1361, 429] on input "Hình thức thanh toán" at bounding box center [1381, 433] width 210 height 22
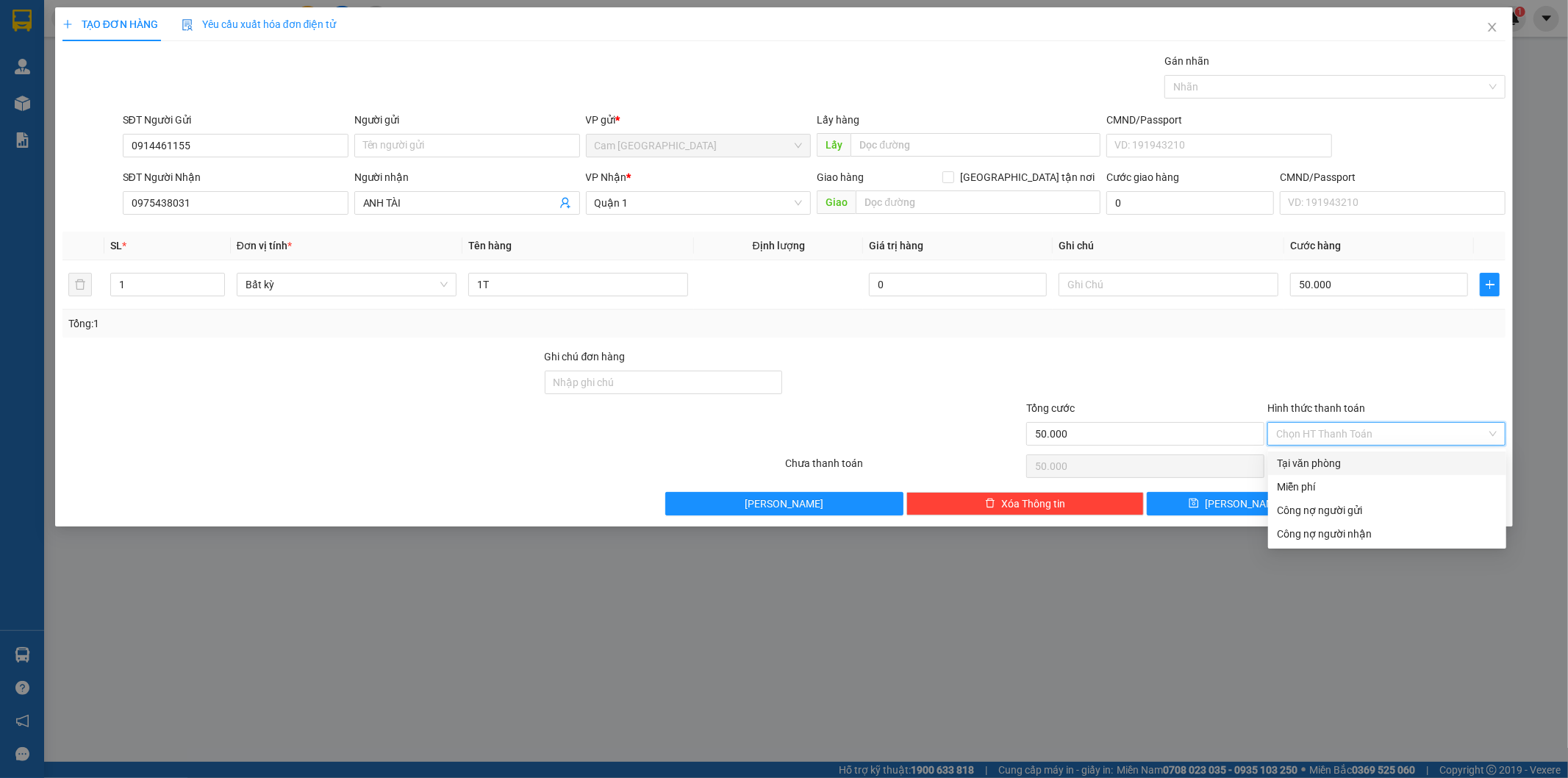
click at [1324, 452] on div "Tại văn phòng" at bounding box center [1386, 464] width 239 height 24
type input "0"
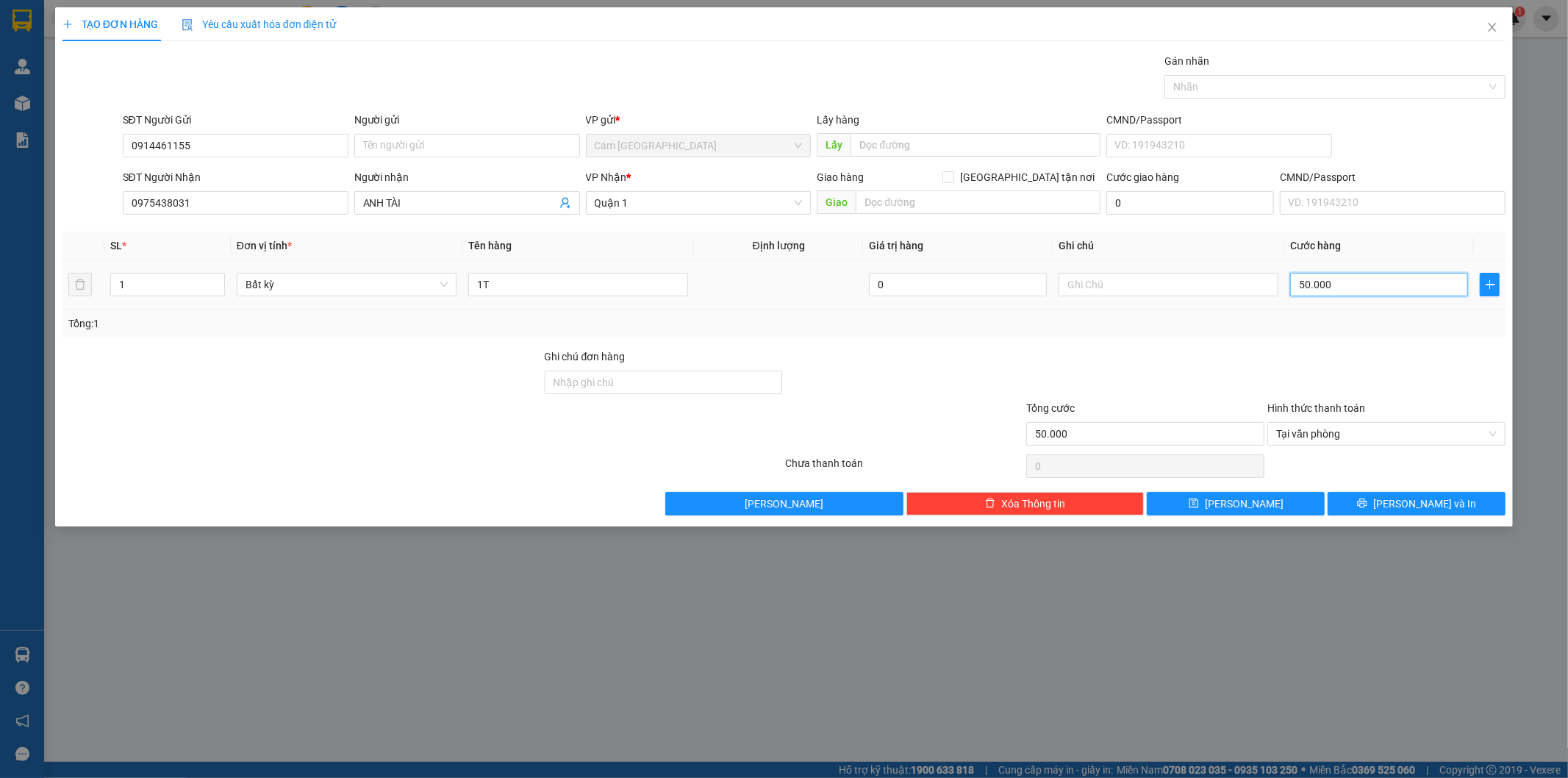
type input "0"
click at [1297, 280] on input "0" at bounding box center [1379, 285] width 178 height 24
type input "40"
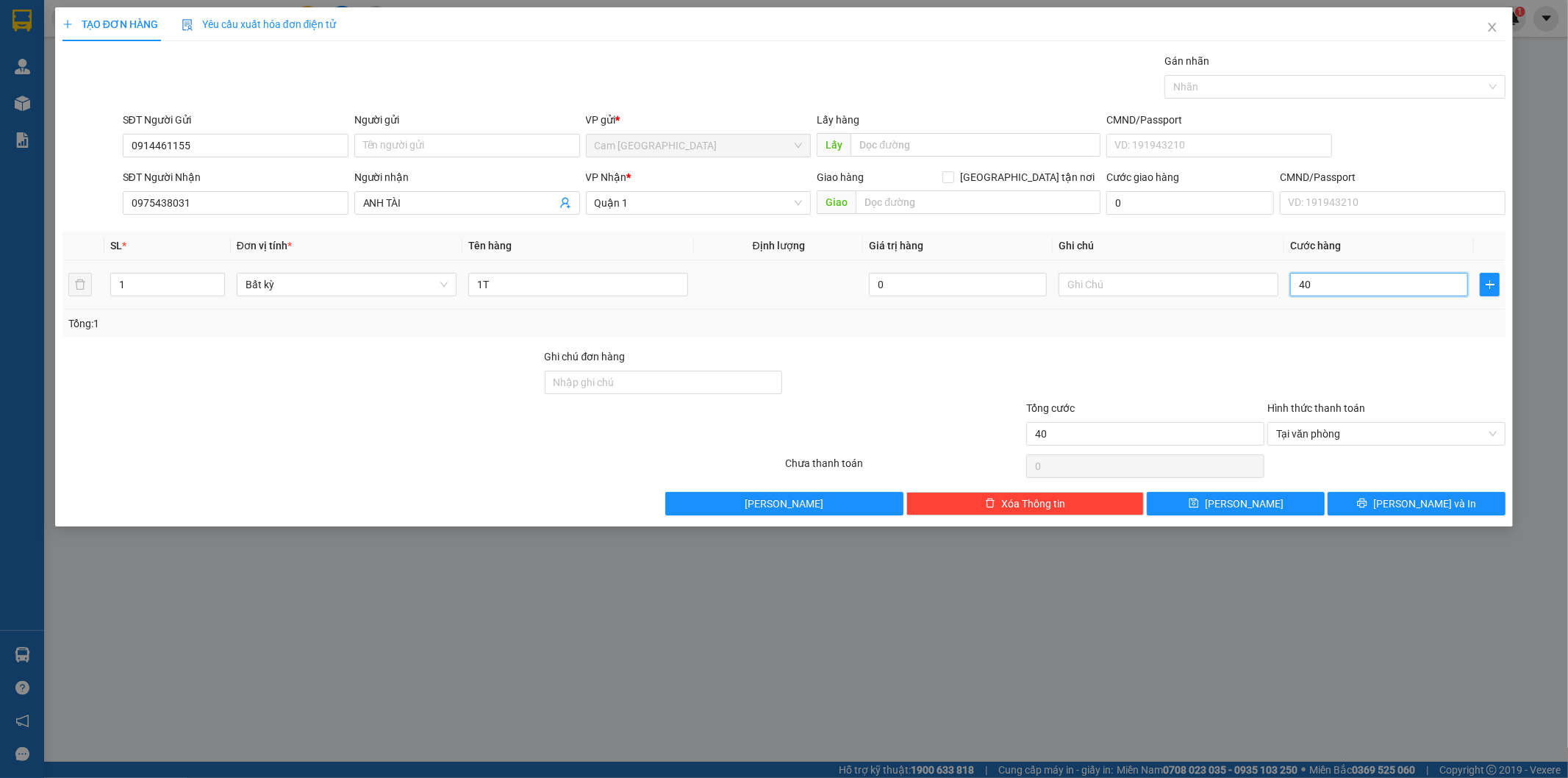
type input "400"
type input "4.000"
type input "40.000"
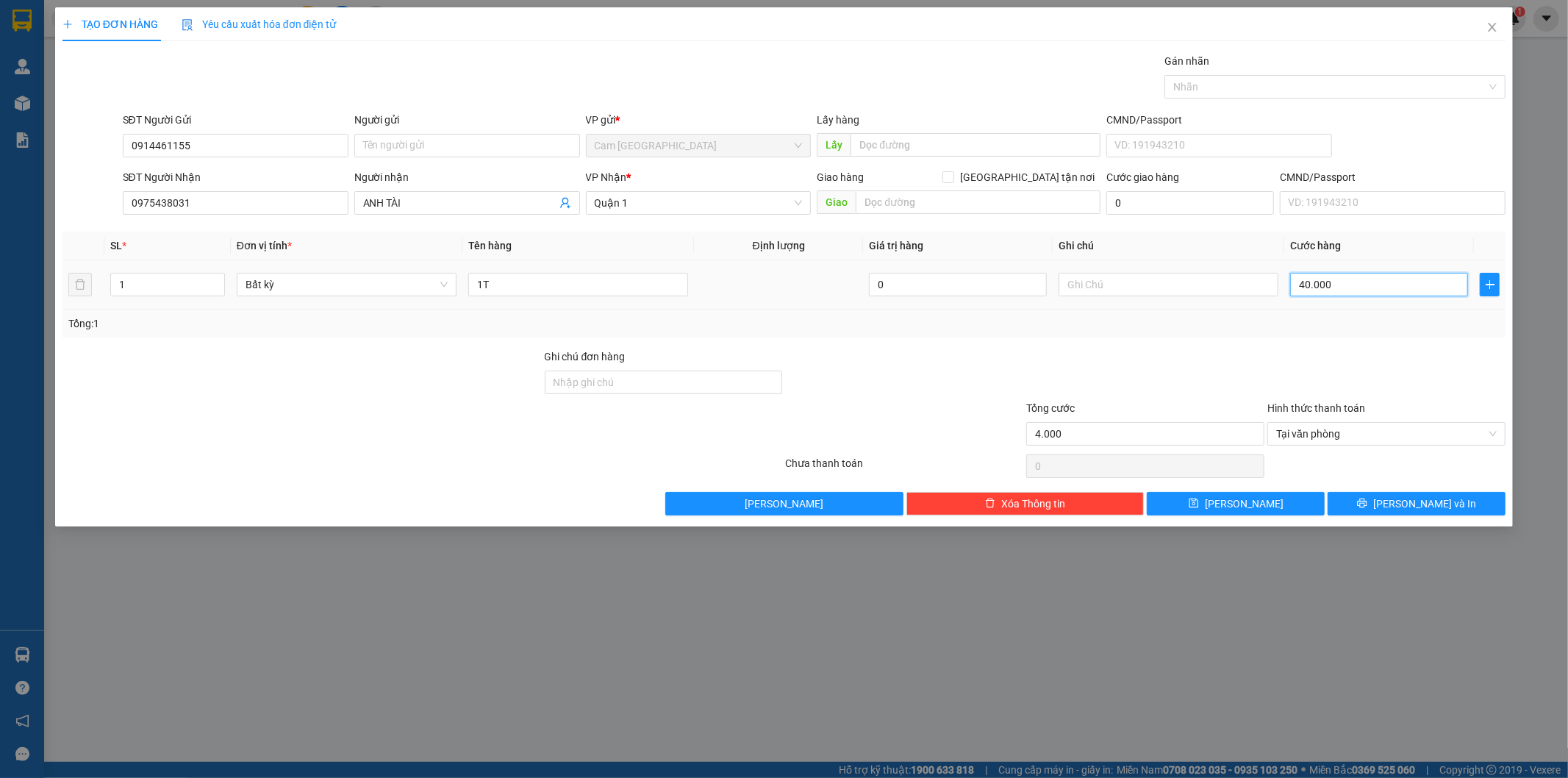
type input "40.000"
type input "400.000"
type input "40.000"
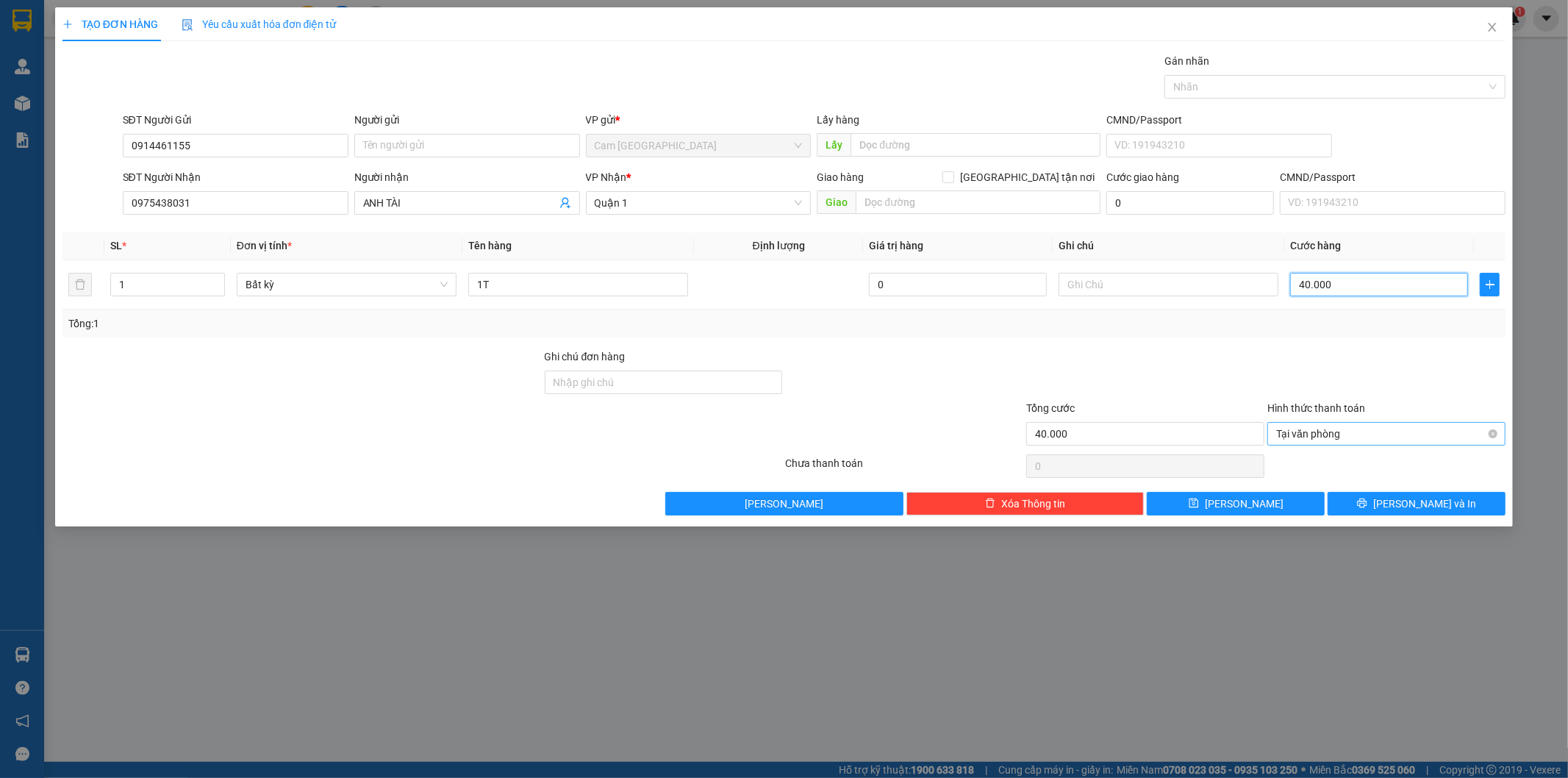
click at [1349, 428] on span "Tại văn phòng" at bounding box center [1386, 433] width 221 height 22
type input "40.000"
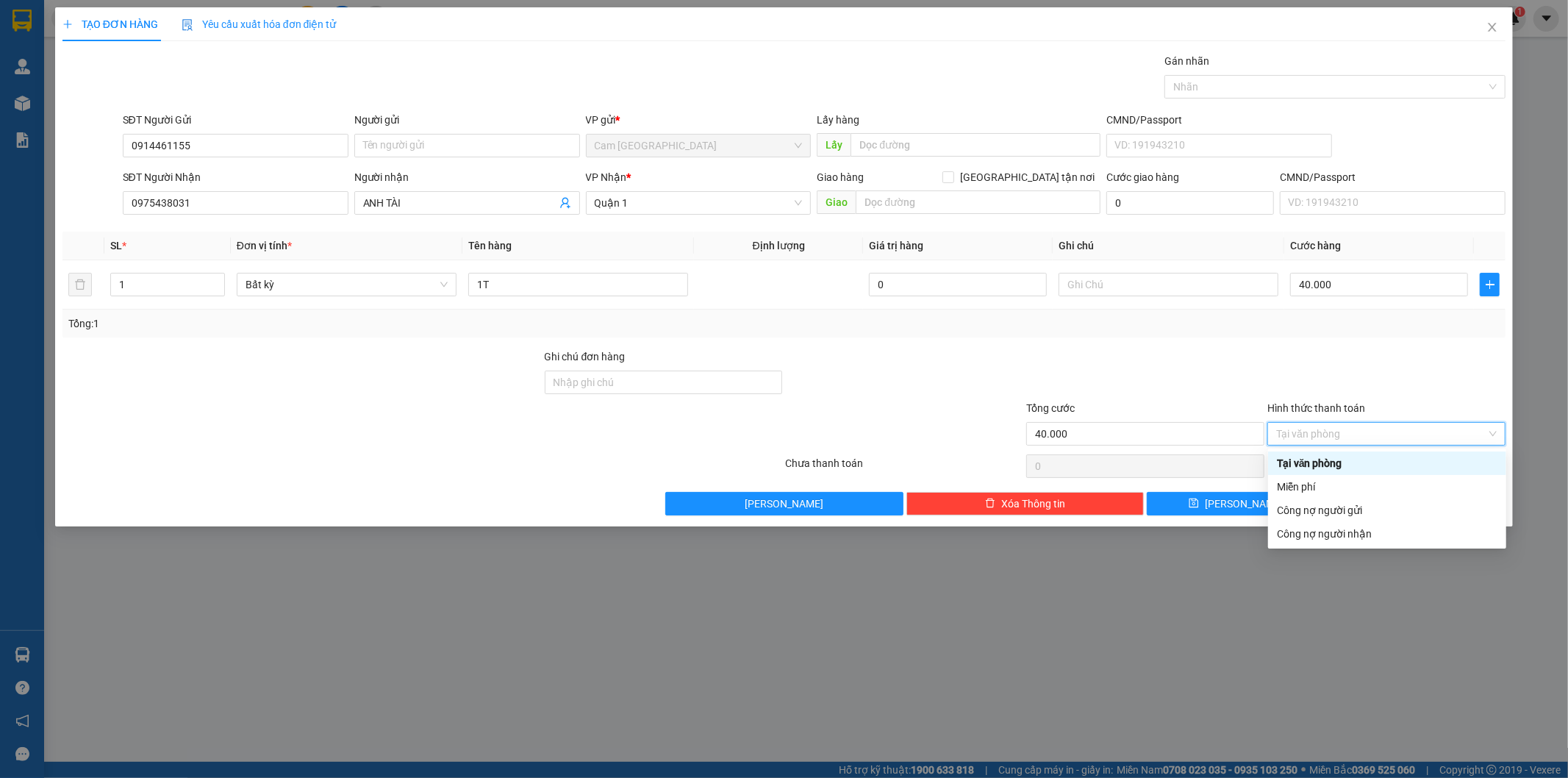
click at [1349, 464] on div "Tại văn phòng" at bounding box center [1386, 463] width 221 height 16
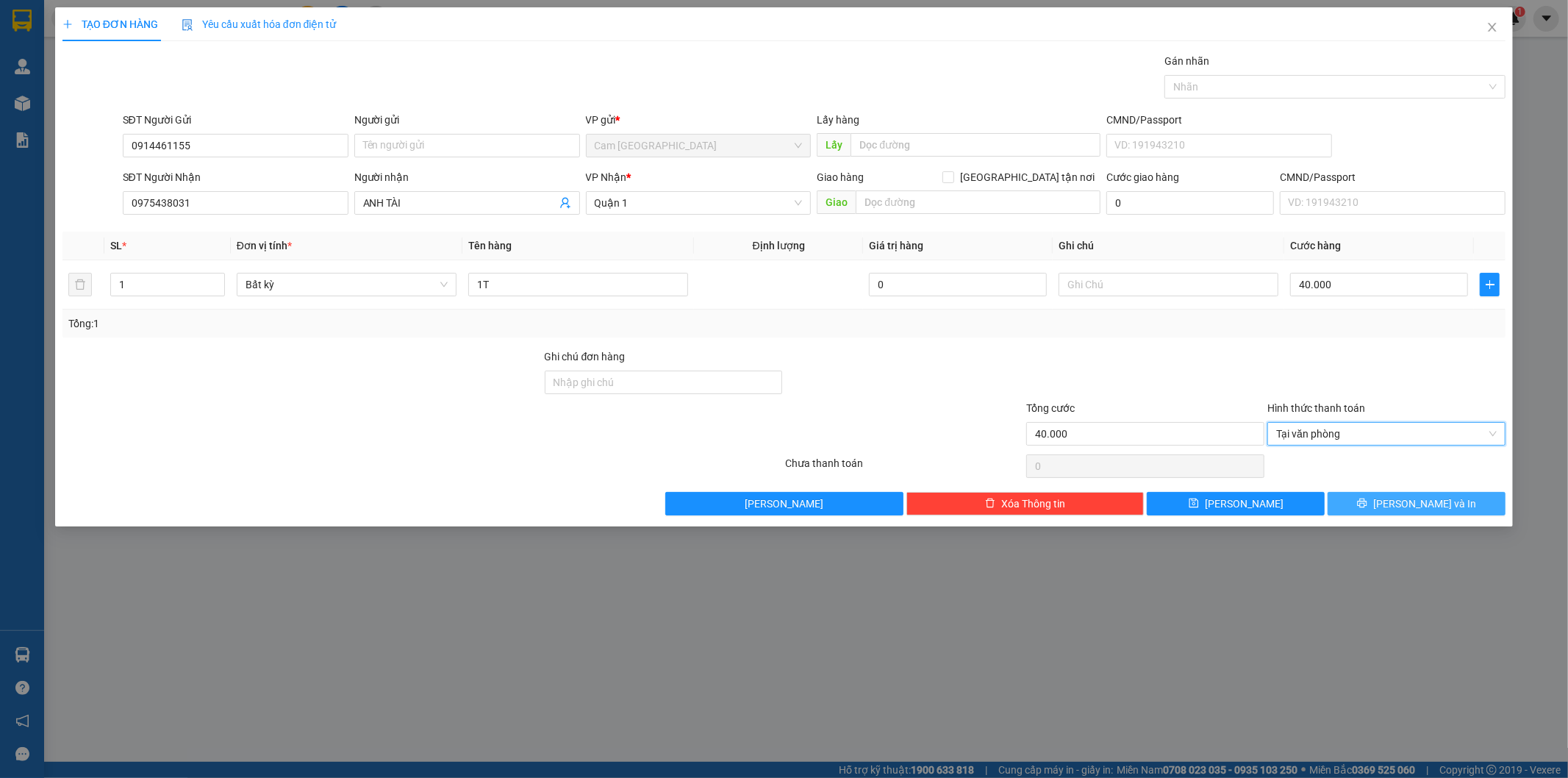
click at [1402, 508] on button "[PERSON_NAME] và In" at bounding box center [1416, 504] width 178 height 24
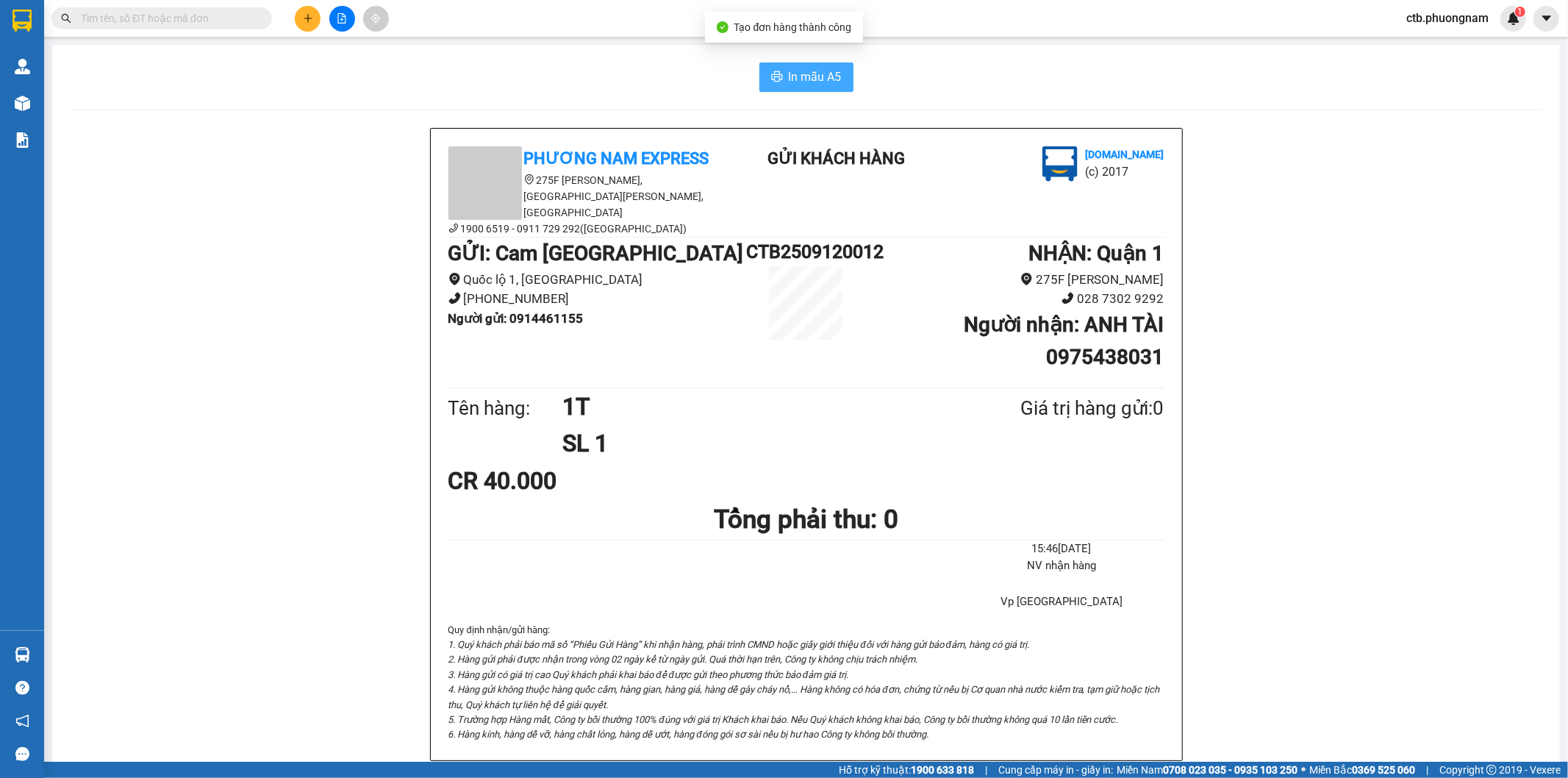
drag, startPoint x: 765, startPoint y: 78, endPoint x: 750, endPoint y: 80, distance: 15.1
click at [771, 79] on icon "printer" at bounding box center [777, 77] width 12 height 12
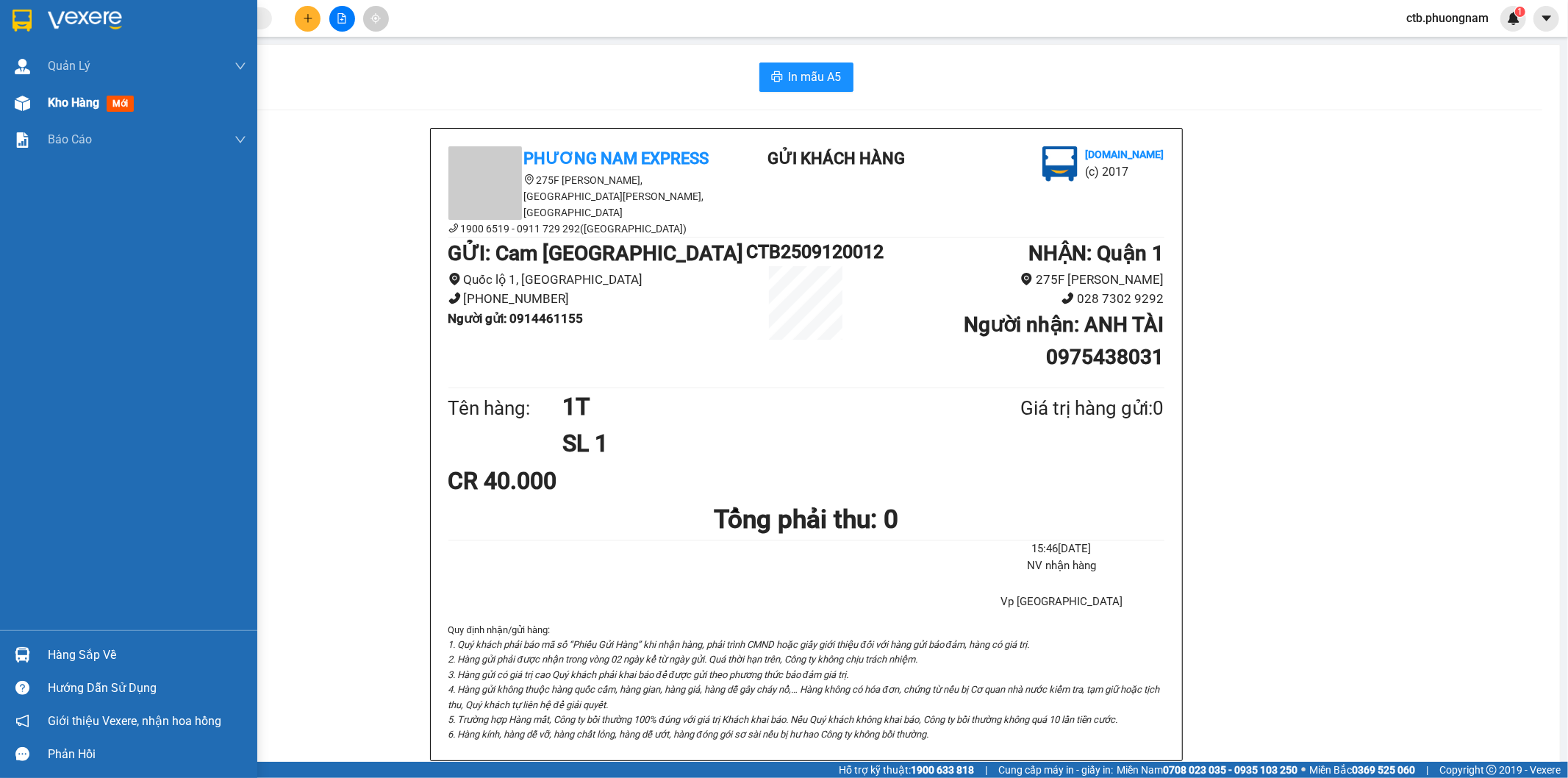
click at [25, 106] on img at bounding box center [23, 103] width 16 height 16
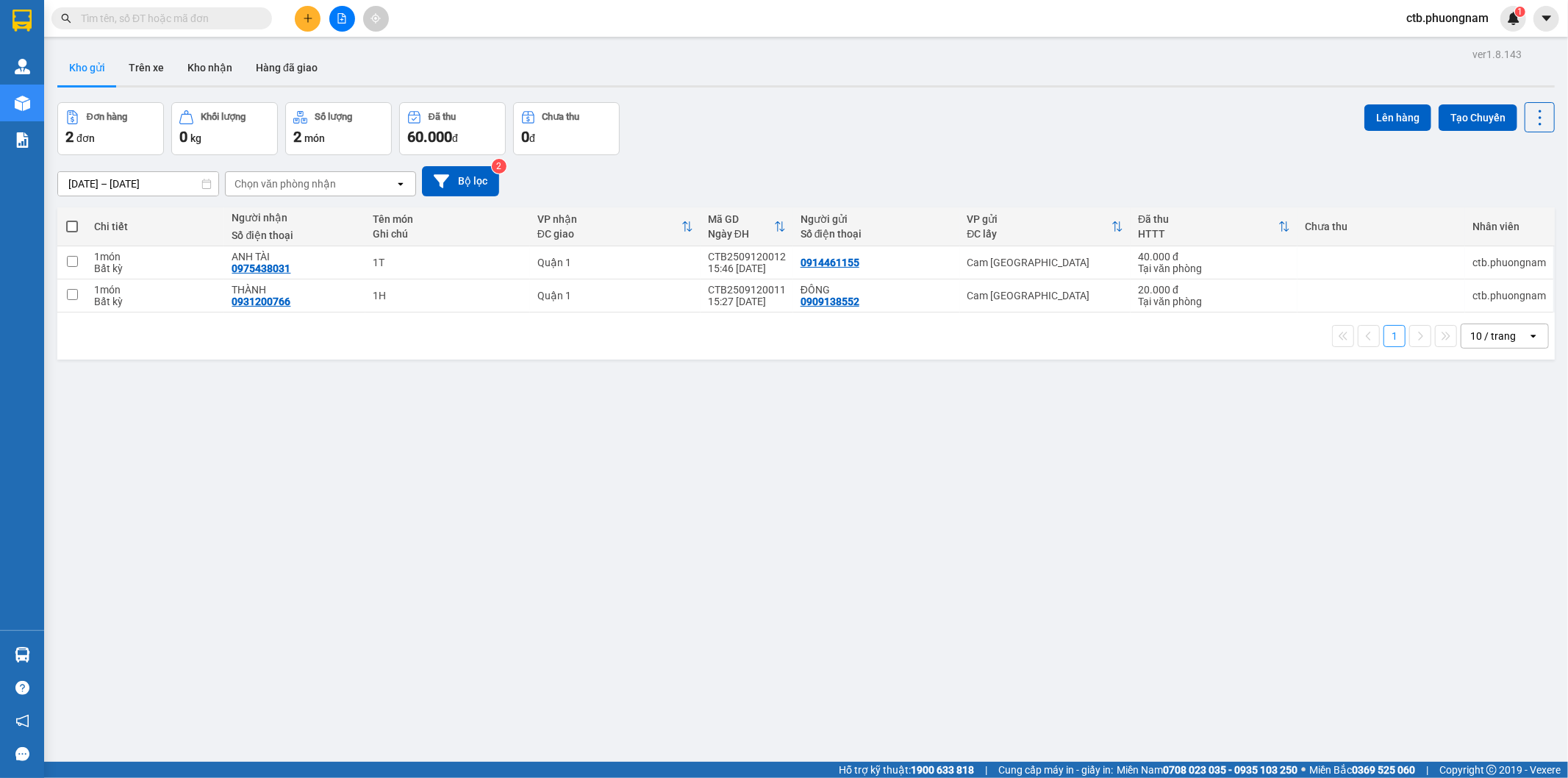
click at [191, 18] on input "text" at bounding box center [167, 18] width 174 height 16
click at [334, 12] on button at bounding box center [342, 19] width 26 height 26
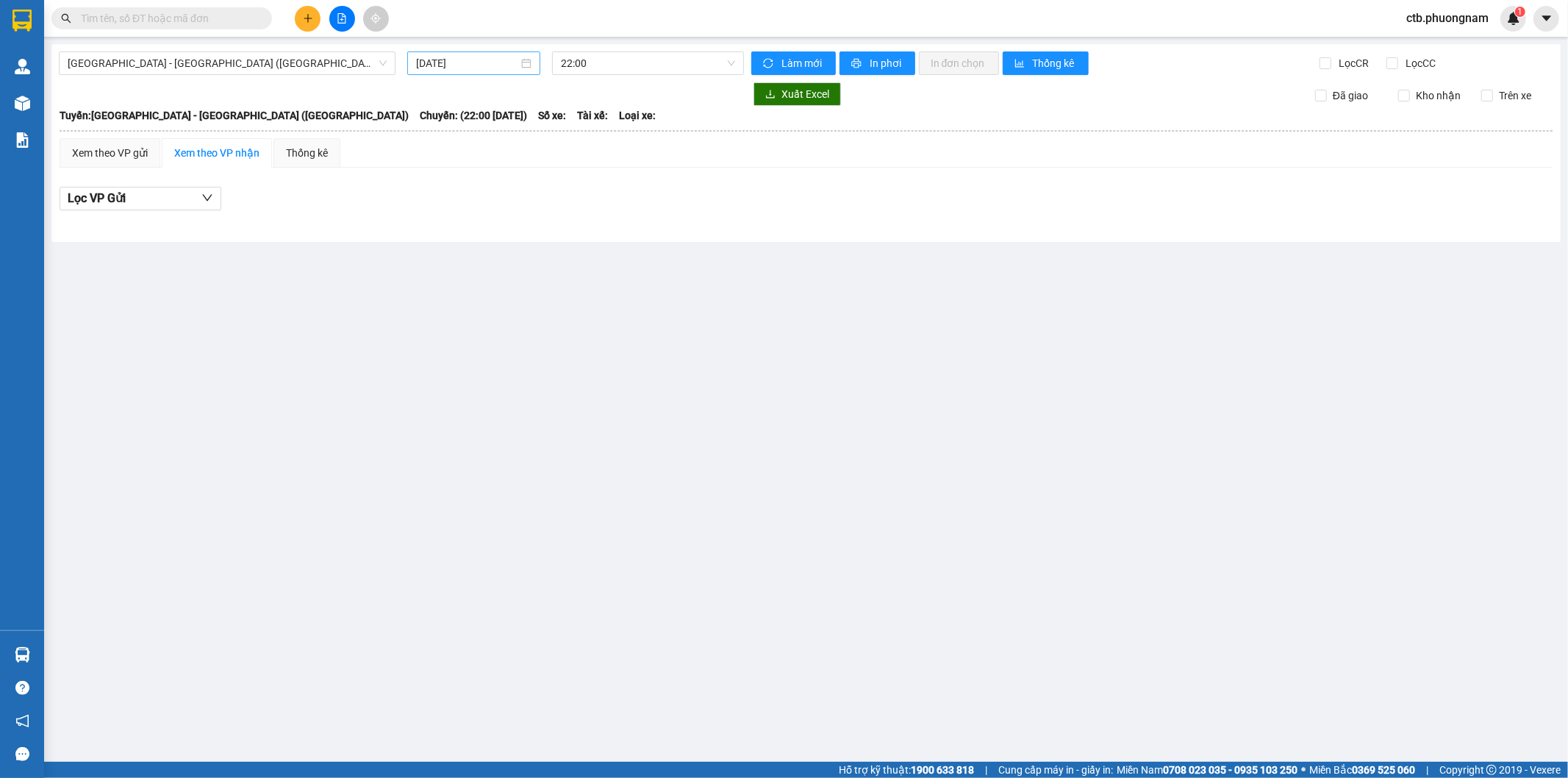
click at [466, 55] on input "[DATE]" at bounding box center [467, 63] width 102 height 16
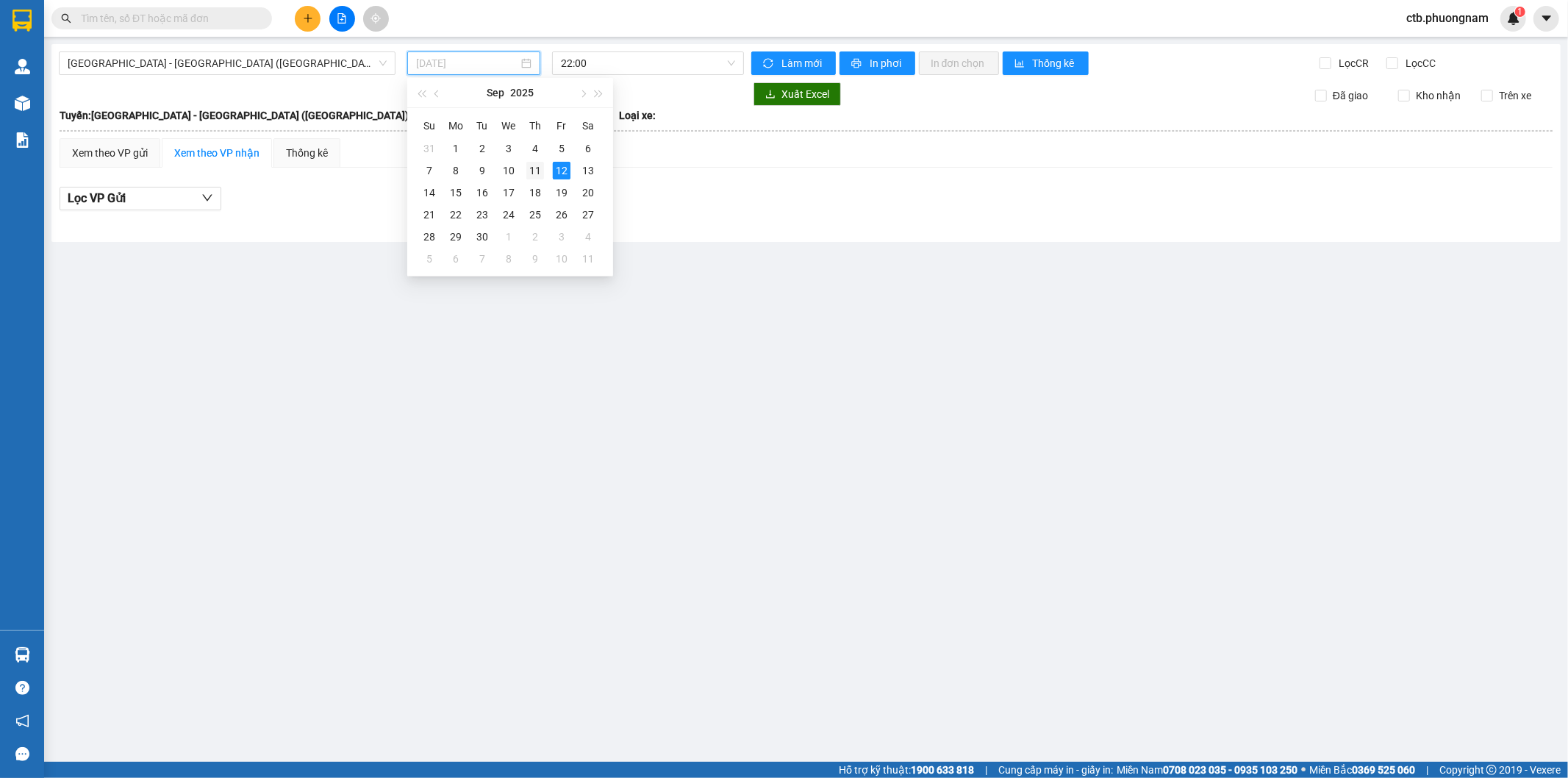
click at [533, 166] on div "11" at bounding box center [535, 171] width 18 height 18
type input "[DATE]"
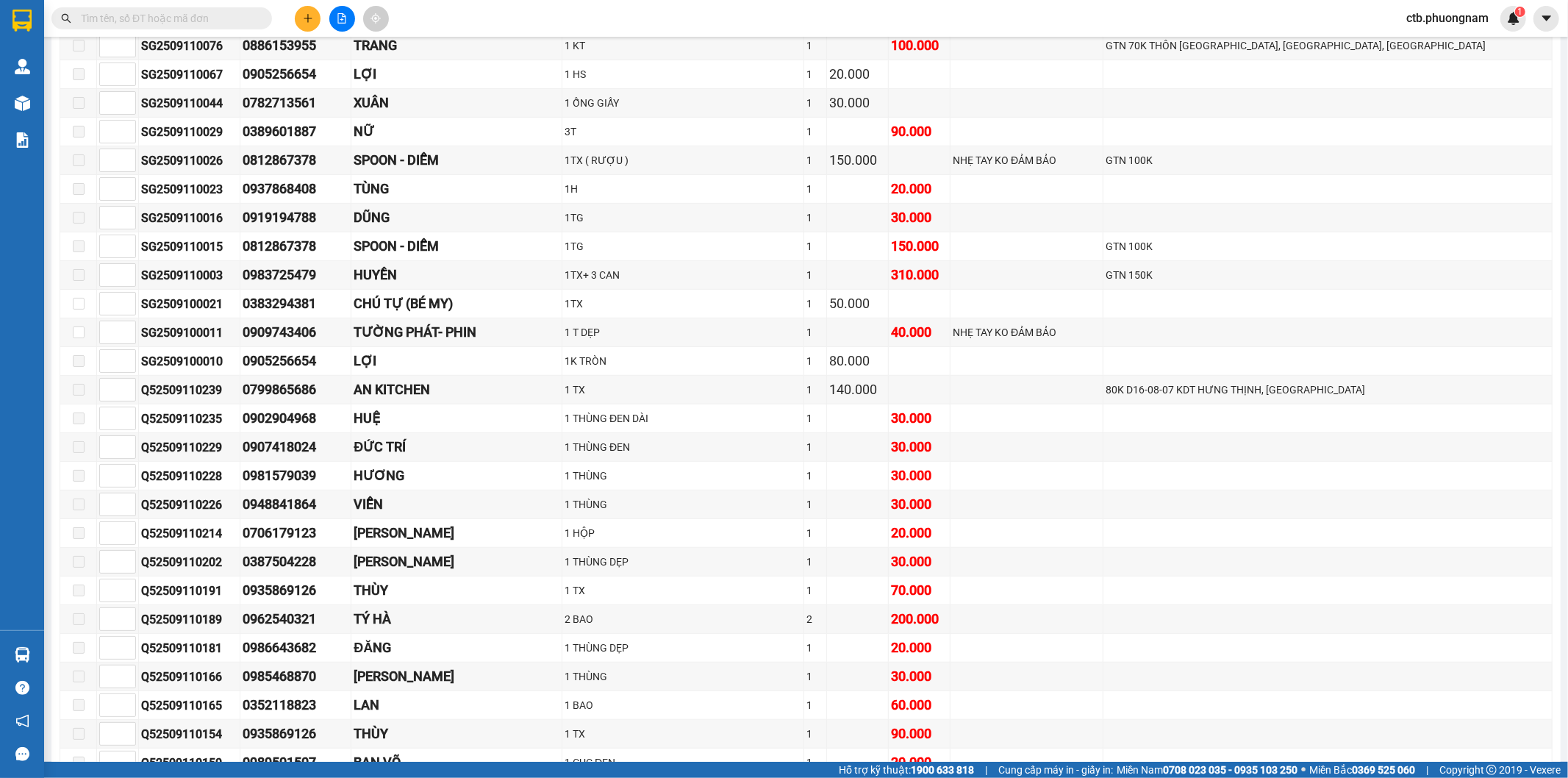
scroll to position [504, 0]
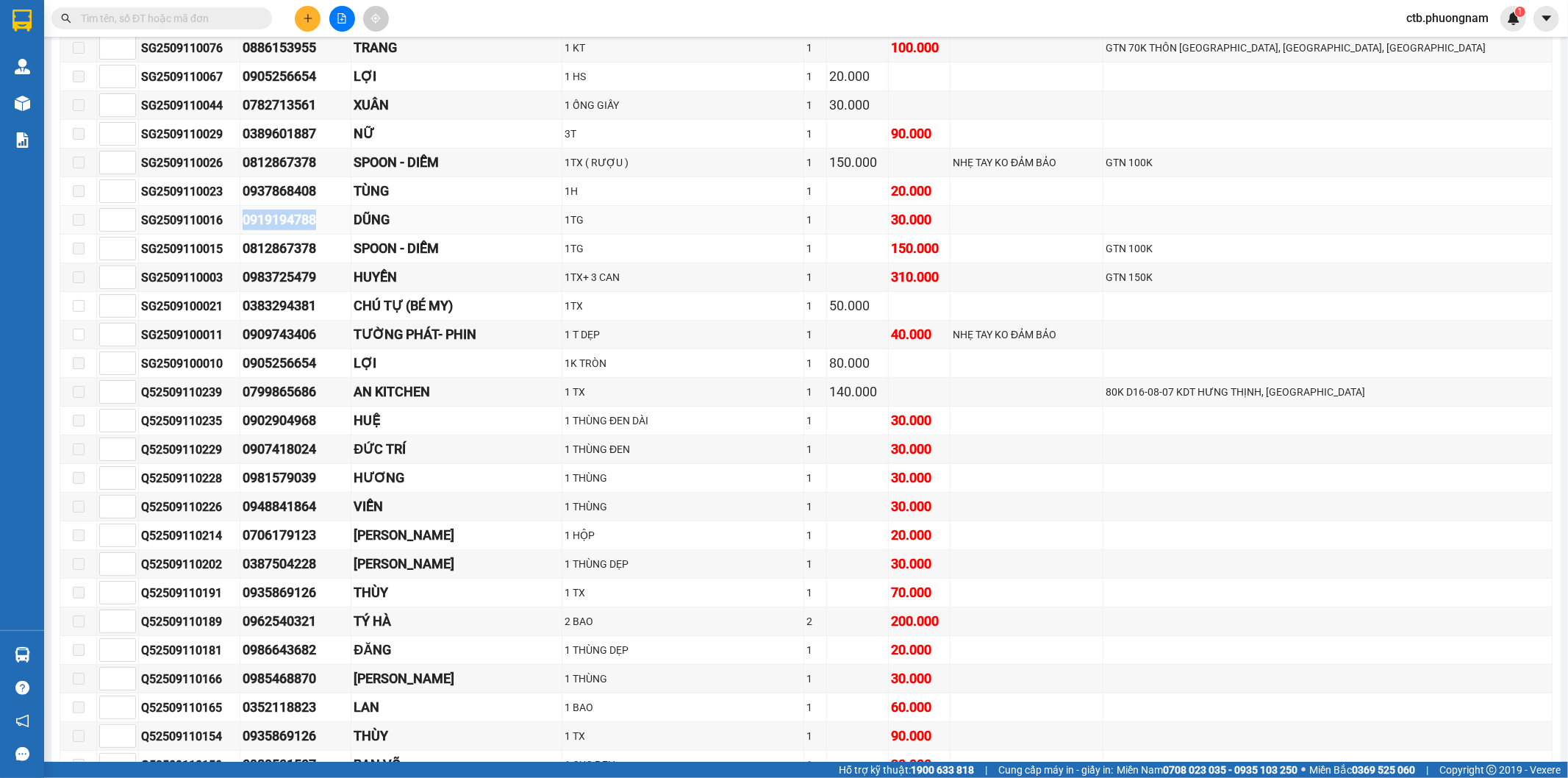
drag, startPoint x: 253, startPoint y: 219, endPoint x: 337, endPoint y: 231, distance: 84.9
click at [336, 231] on tr "SG2509110016 0919194788 DŨNG 1TG 1 30.000" at bounding box center [806, 220] width 1492 height 28
click at [230, 17] on input "text" at bounding box center [167, 18] width 174 height 16
paste input "0919194788"
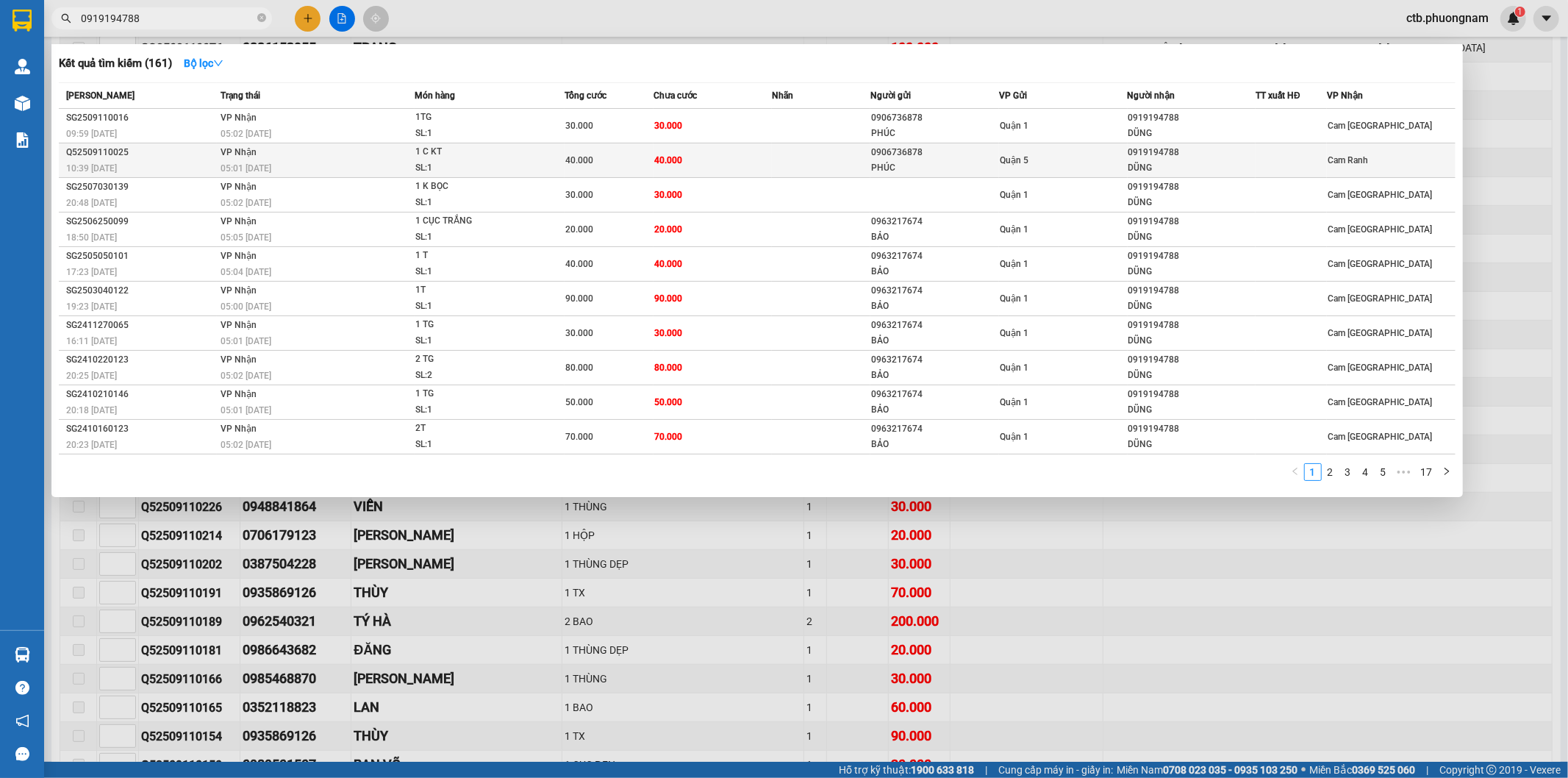
type input "0919194788"
click at [1196, 170] on div "DŨNG" at bounding box center [1192, 168] width 128 height 16
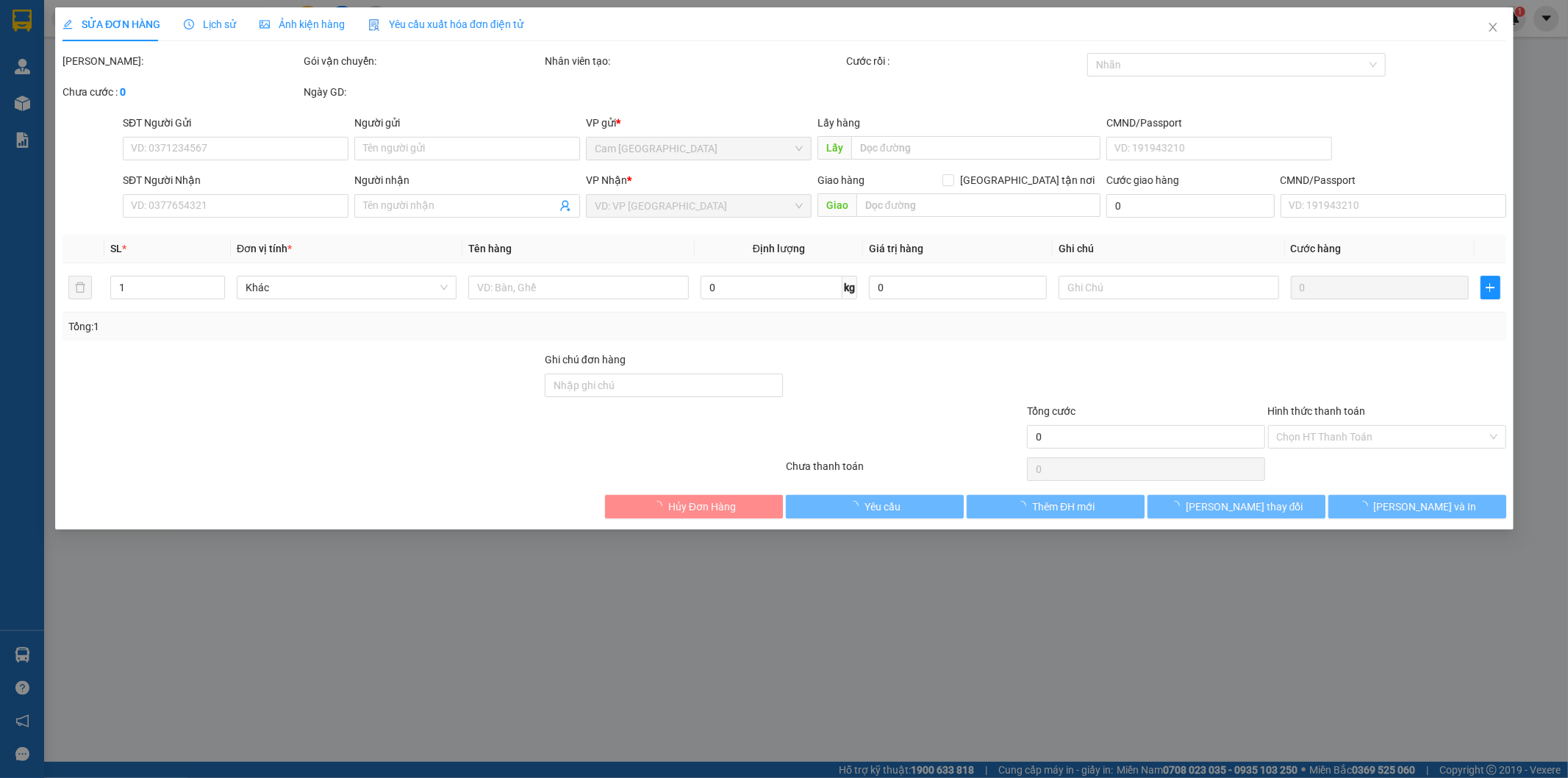
type input "0906736878"
type input "PHÚC"
type input "0919194788"
type input "DŨNG"
type input "40.000"
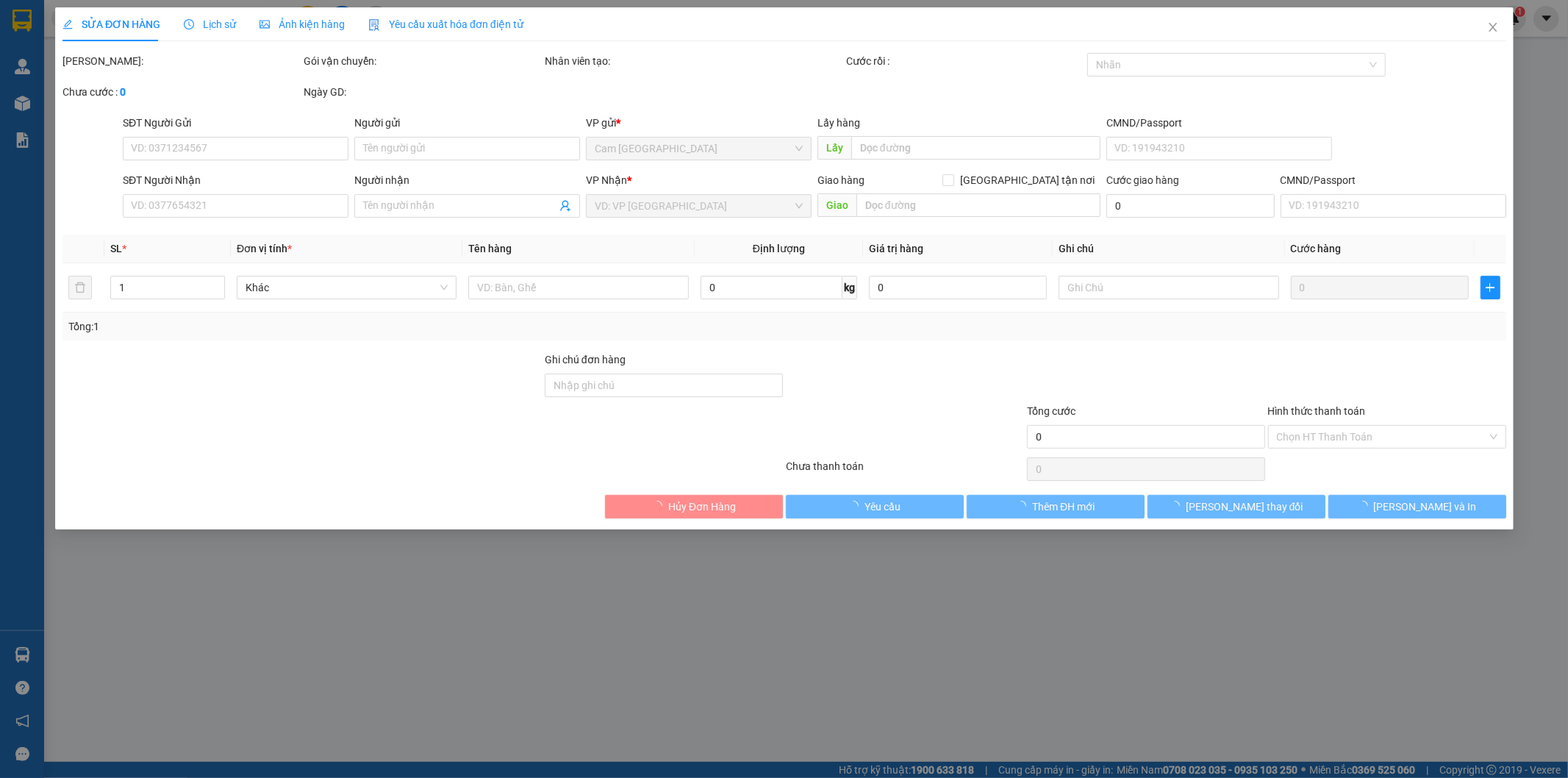
type input "40.000"
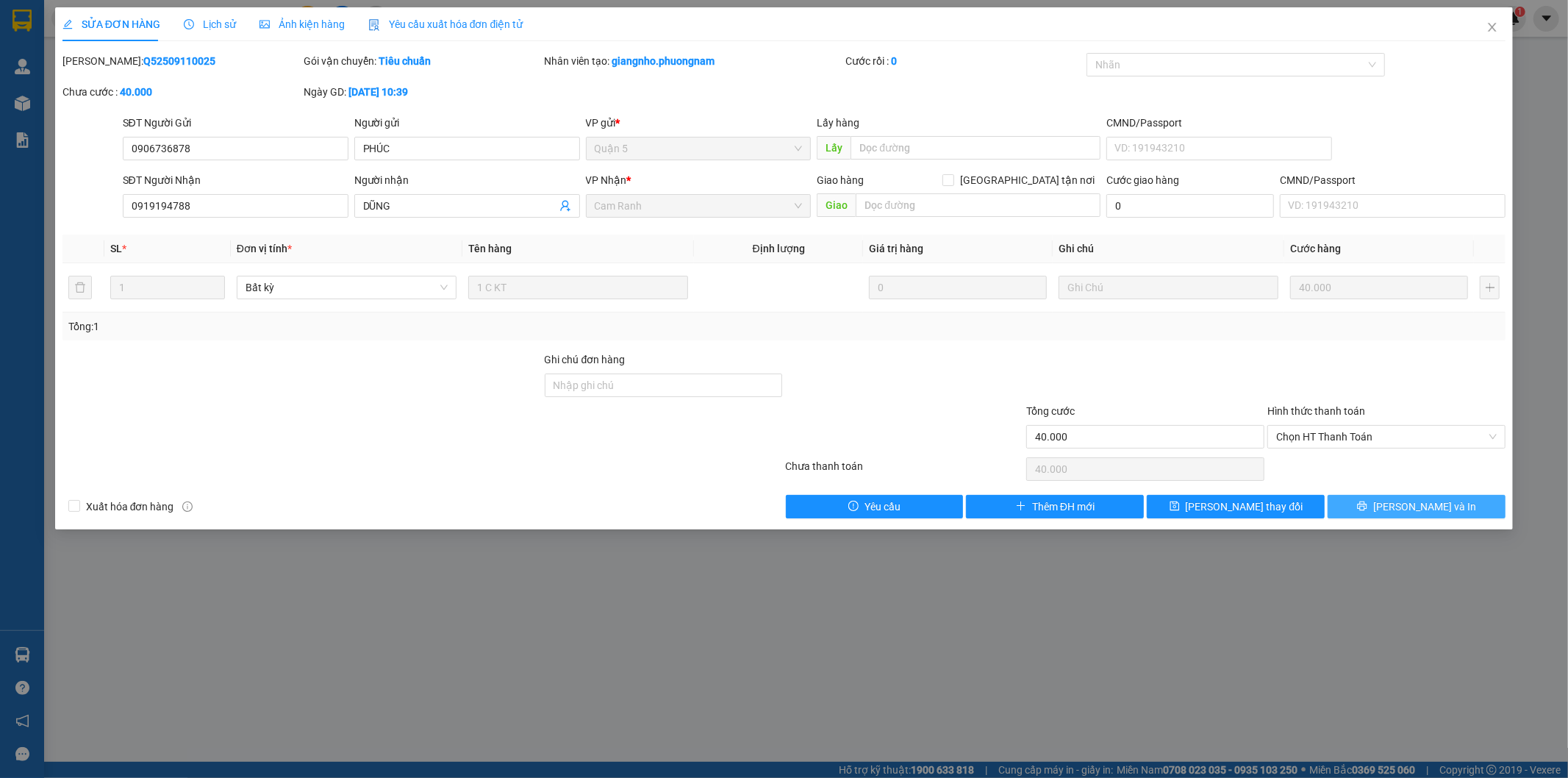
click at [1453, 509] on button "[PERSON_NAME] và In" at bounding box center [1416, 507] width 178 height 24
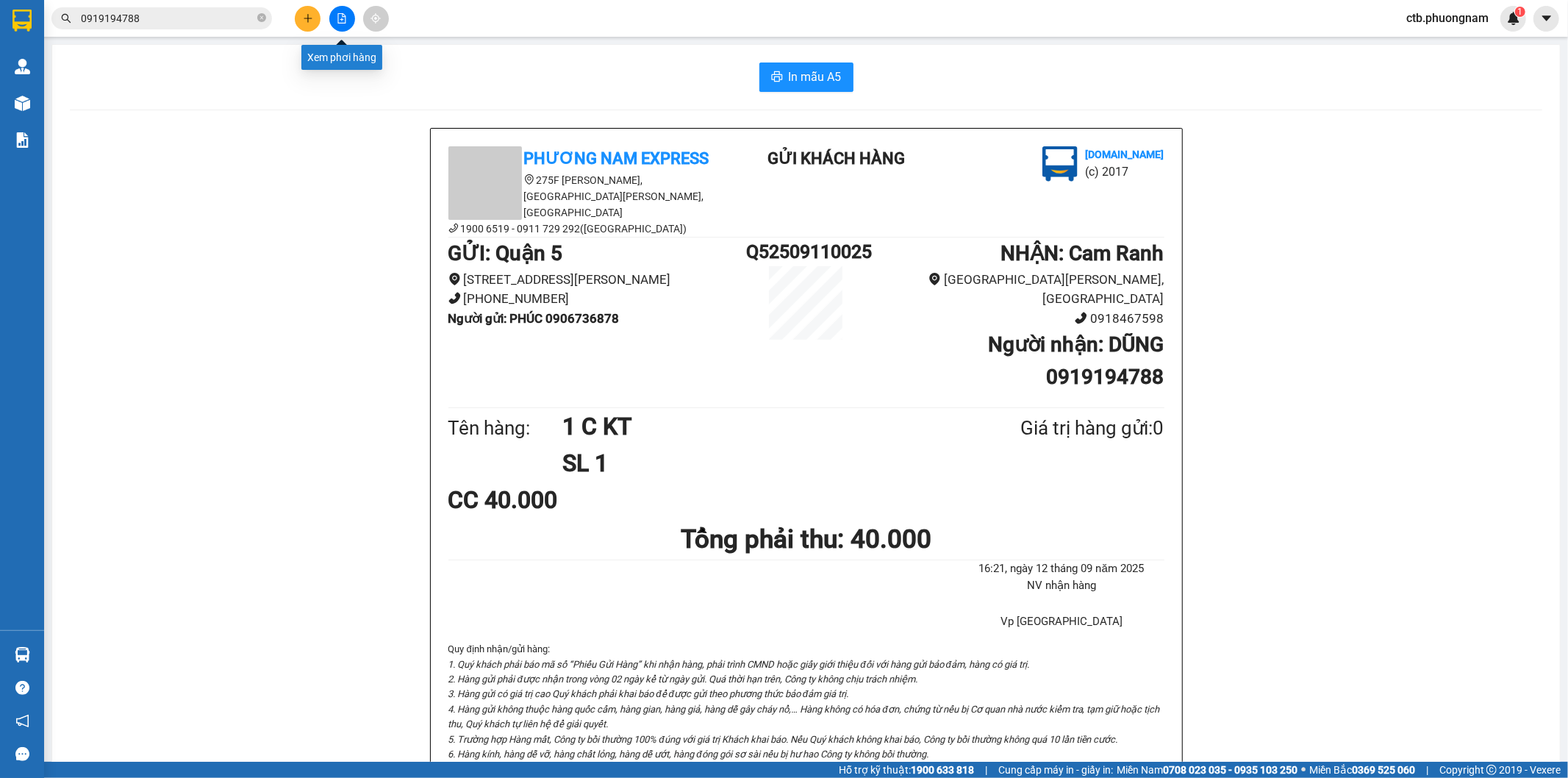
click at [308, 19] on icon "plus" at bounding box center [307, 18] width 10 height 10
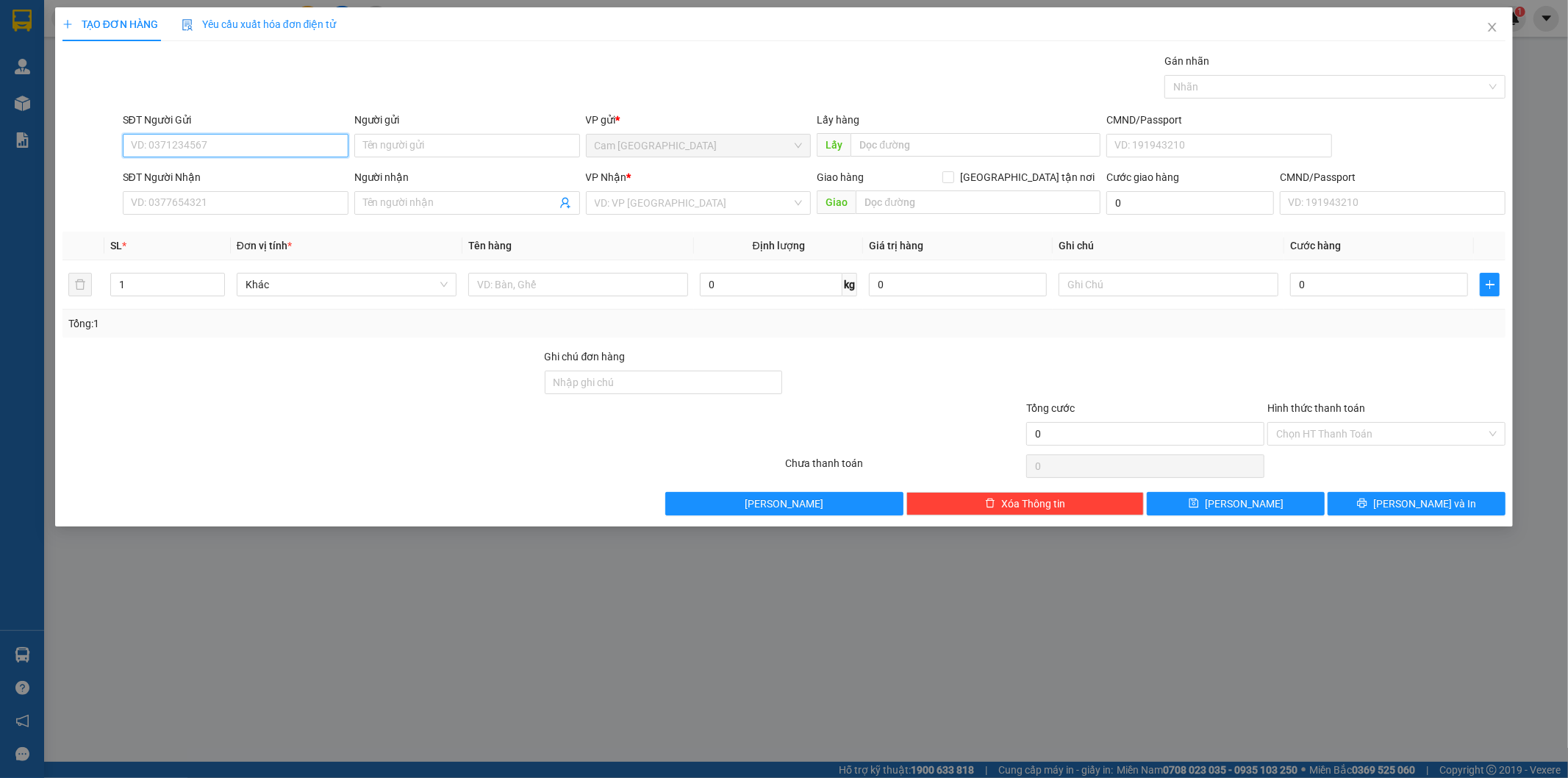
click at [304, 148] on input "SĐT Người Gửi" at bounding box center [236, 145] width 226 height 24
type input "0399190739"
click at [405, 139] on input "Người gửi" at bounding box center [467, 145] width 226 height 24
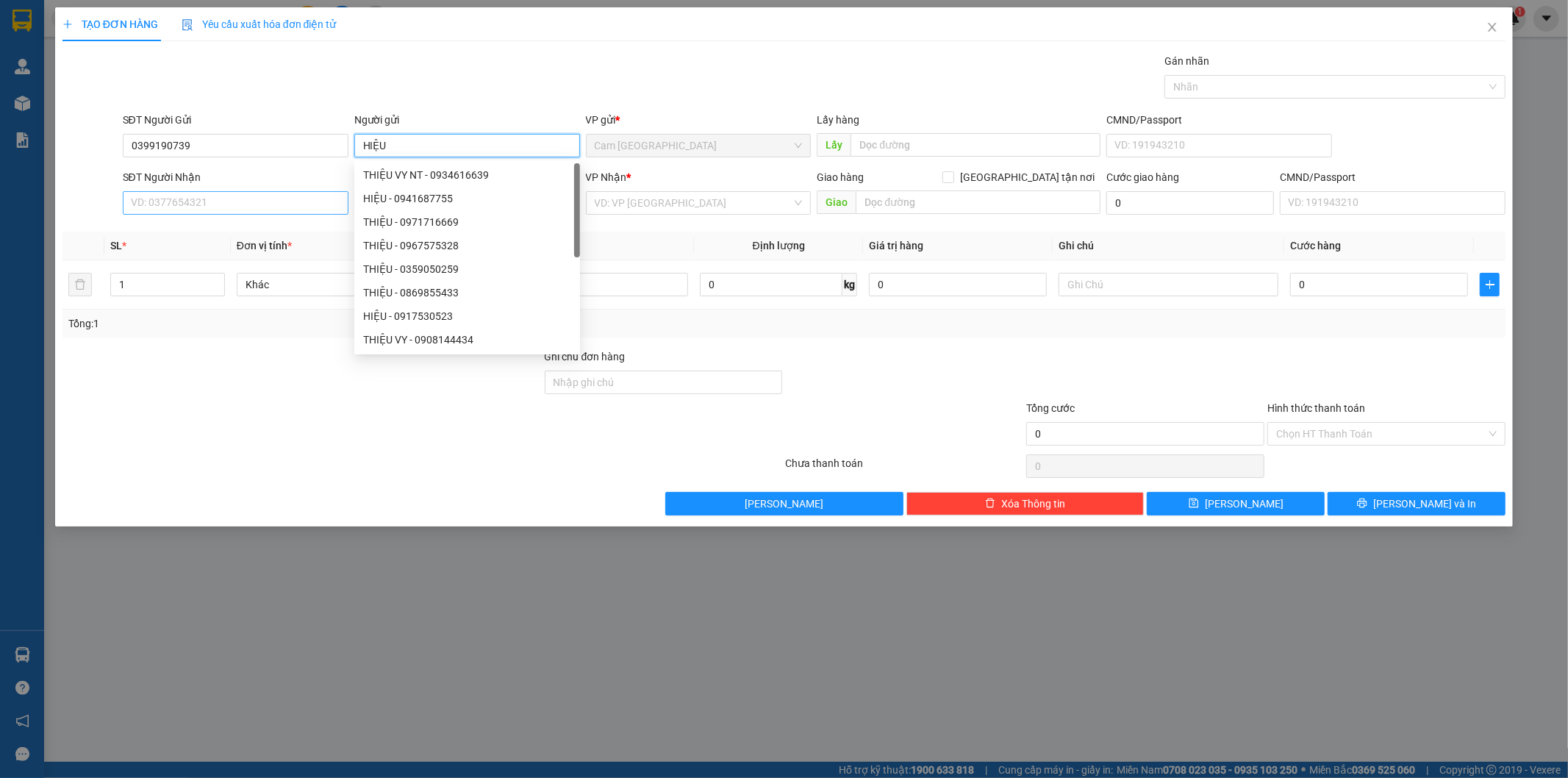
type input "HIỆU"
click at [287, 197] on input "SĐT Người Nhận" at bounding box center [236, 203] width 226 height 24
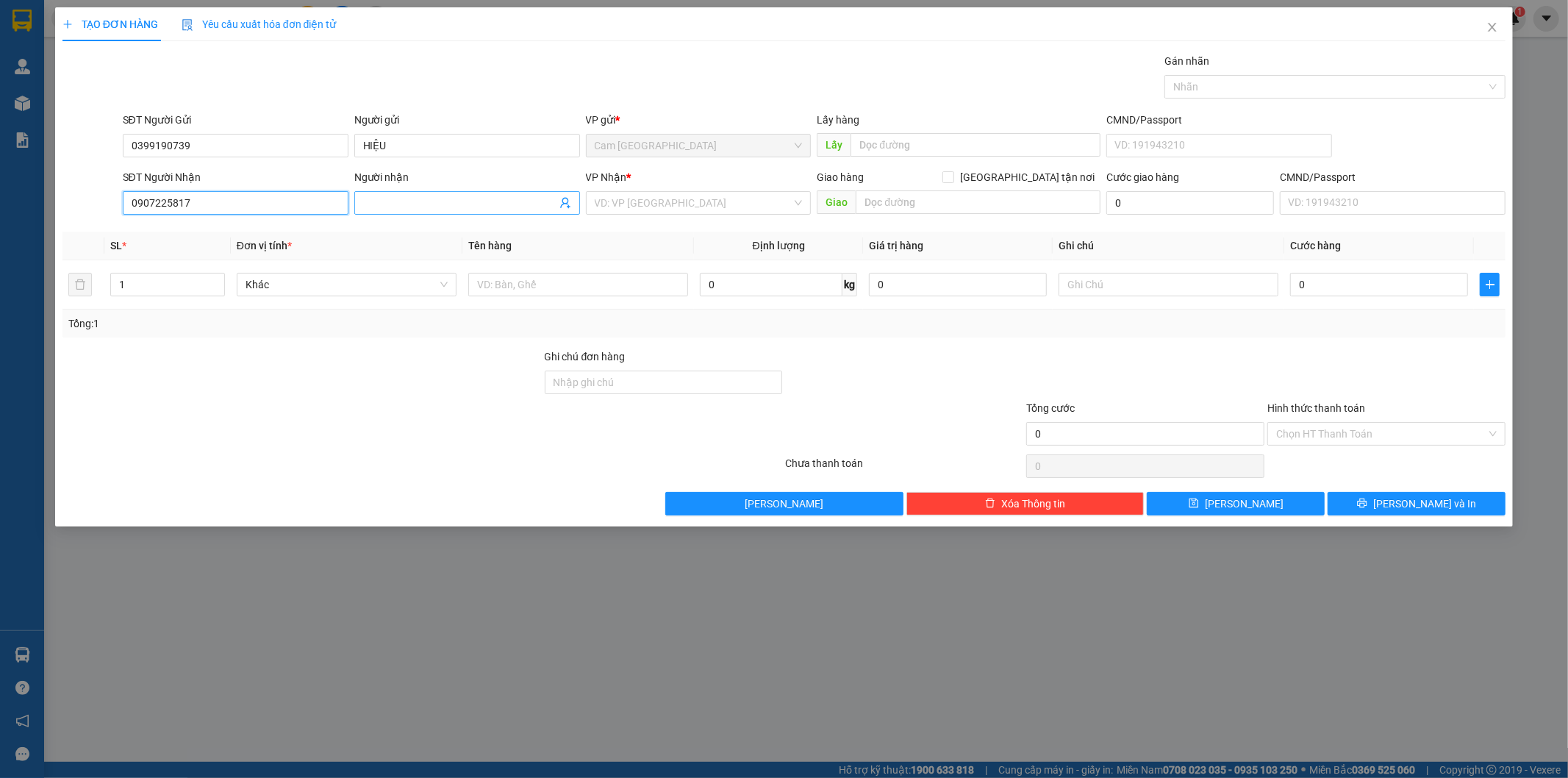
type input "0907225817"
click at [399, 206] on input "Người nhận" at bounding box center [460, 202] width 193 height 16
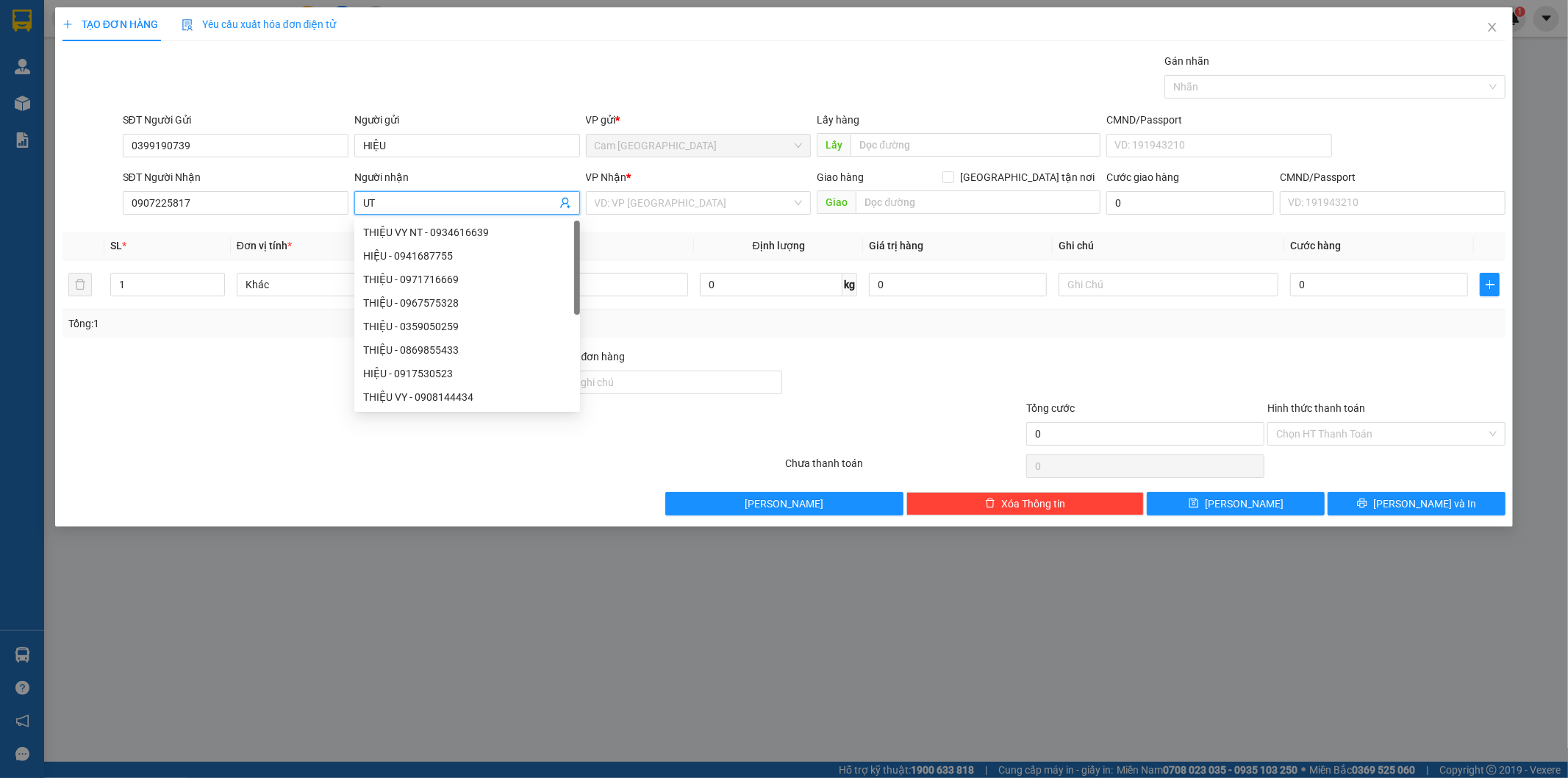
type input "U"
type input "ÚT"
click at [620, 194] on input "search" at bounding box center [693, 202] width 197 height 22
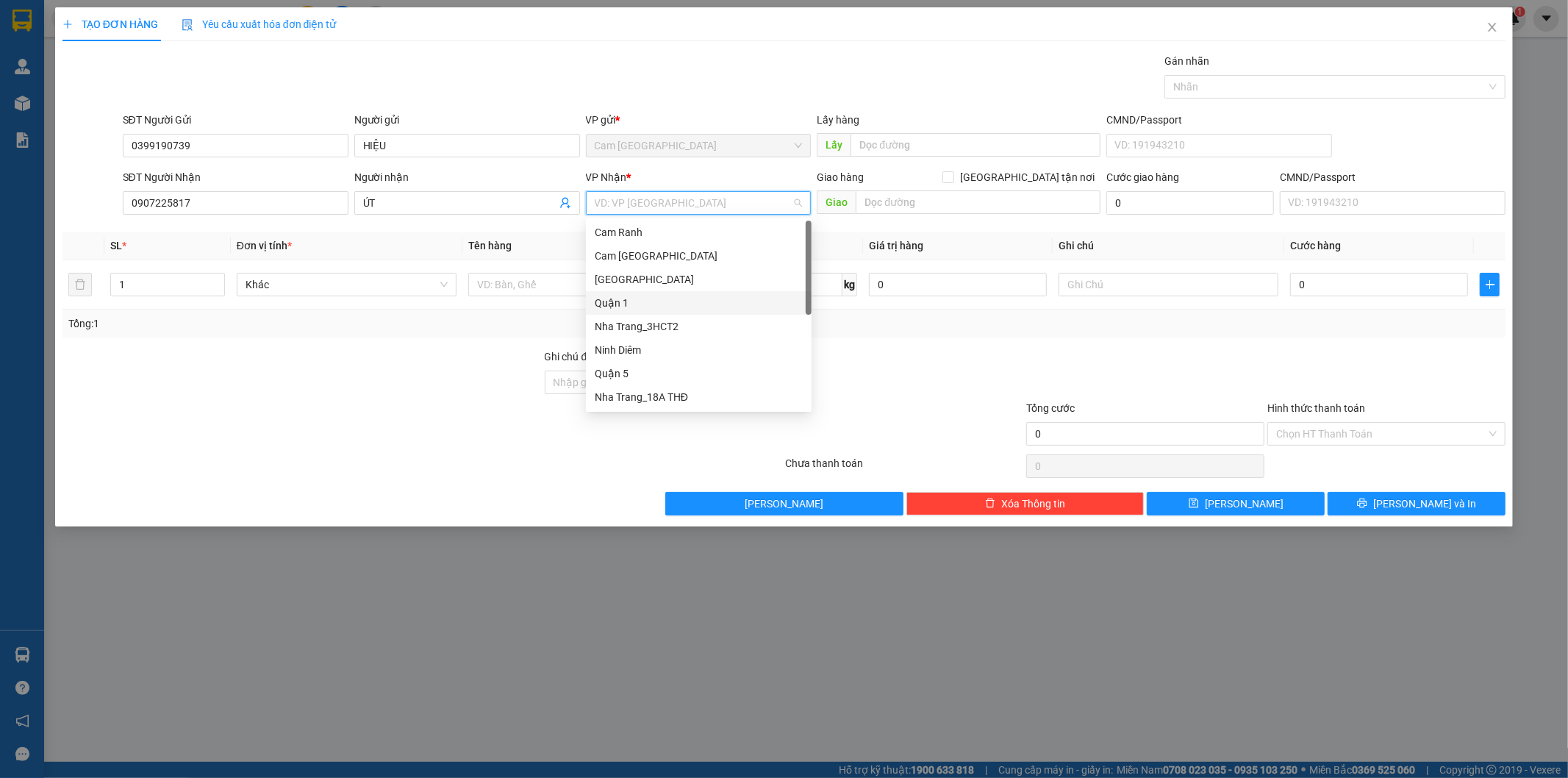
click at [627, 299] on div "Quận 1" at bounding box center [699, 303] width 208 height 16
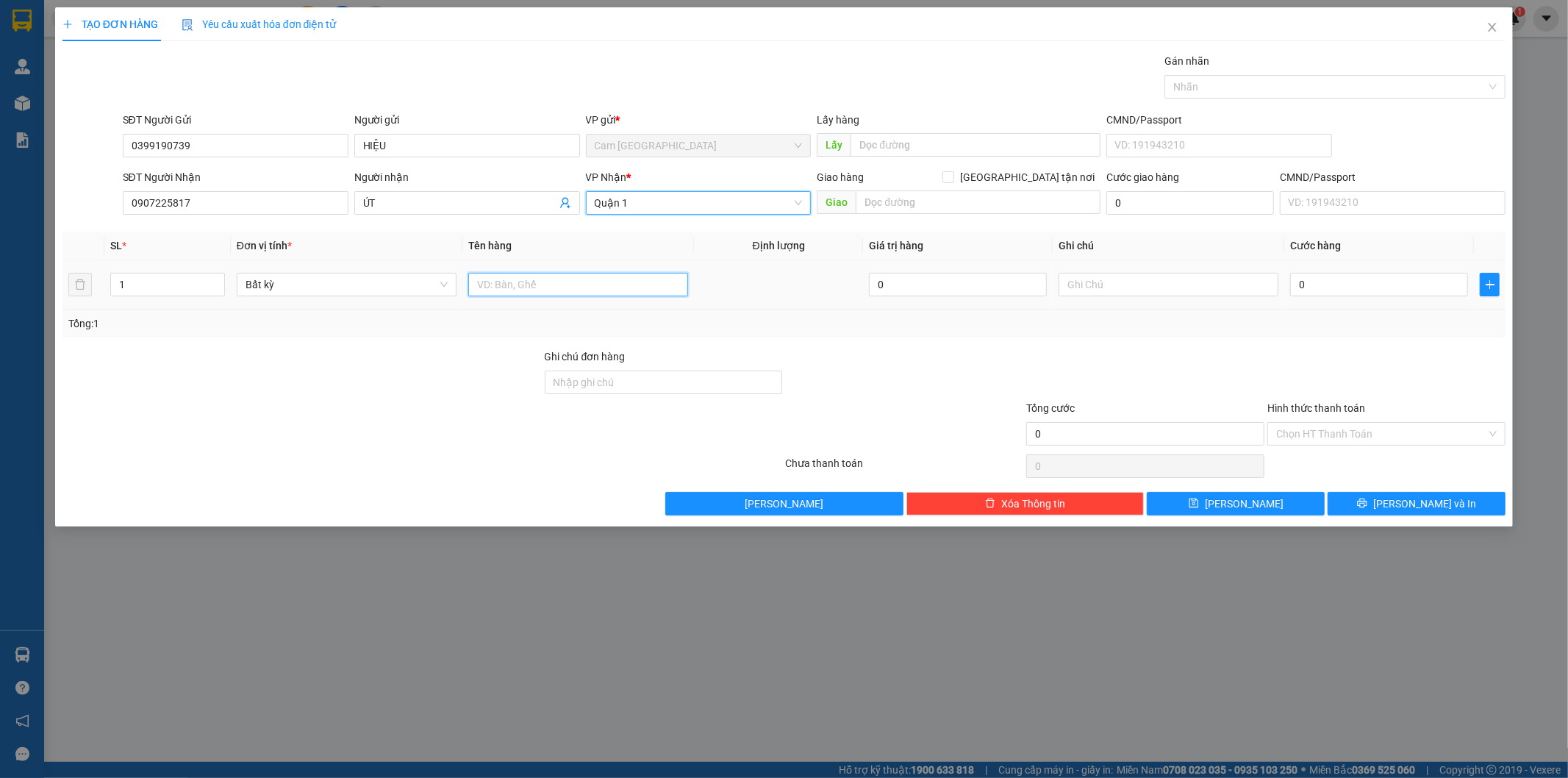
click at [576, 285] on input "text" at bounding box center [578, 285] width 220 height 24
type input "1T"
click at [1303, 287] on input "0" at bounding box center [1379, 285] width 178 height 24
type input "4"
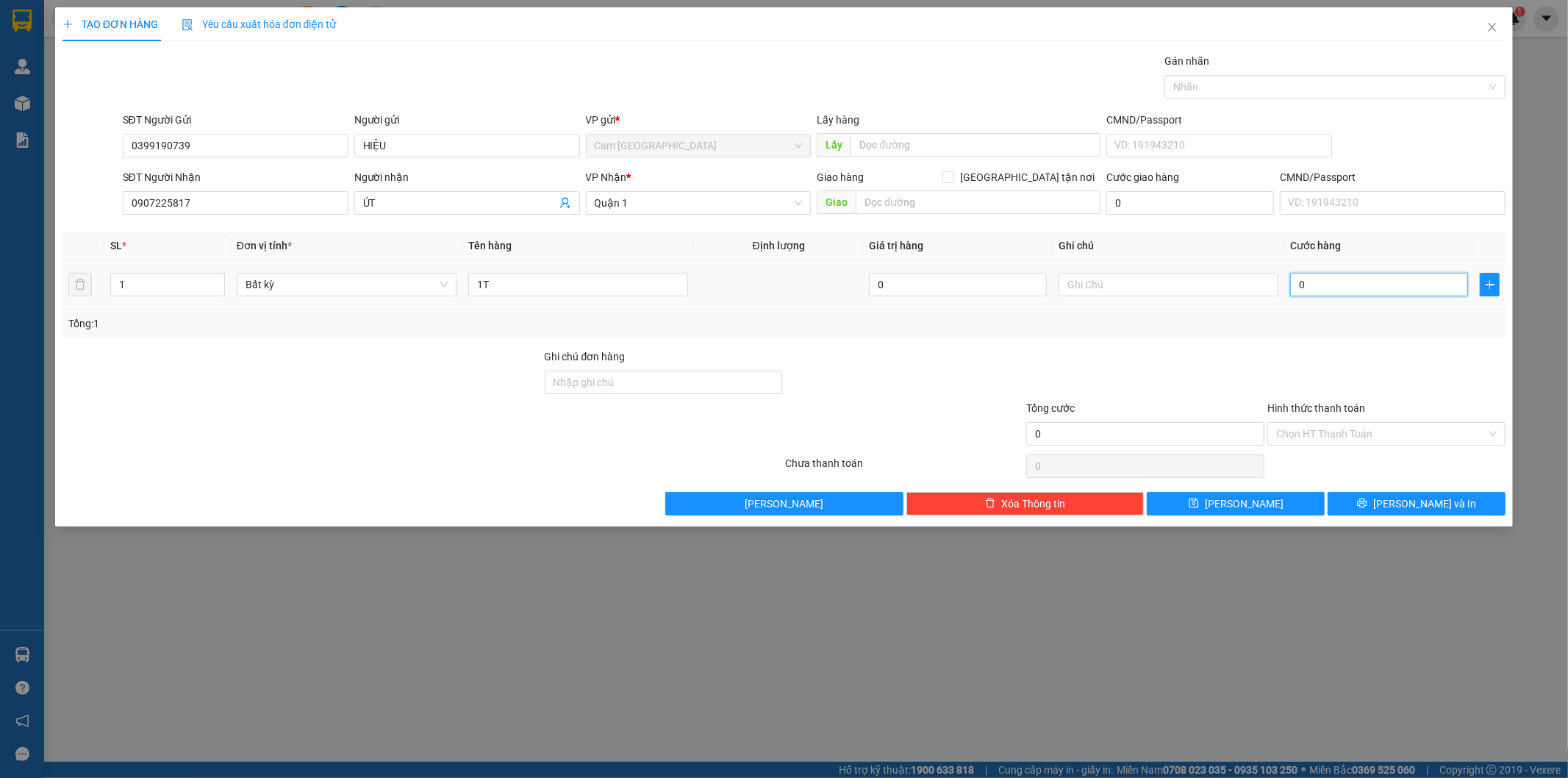
type input "4"
type input "40"
type input "400"
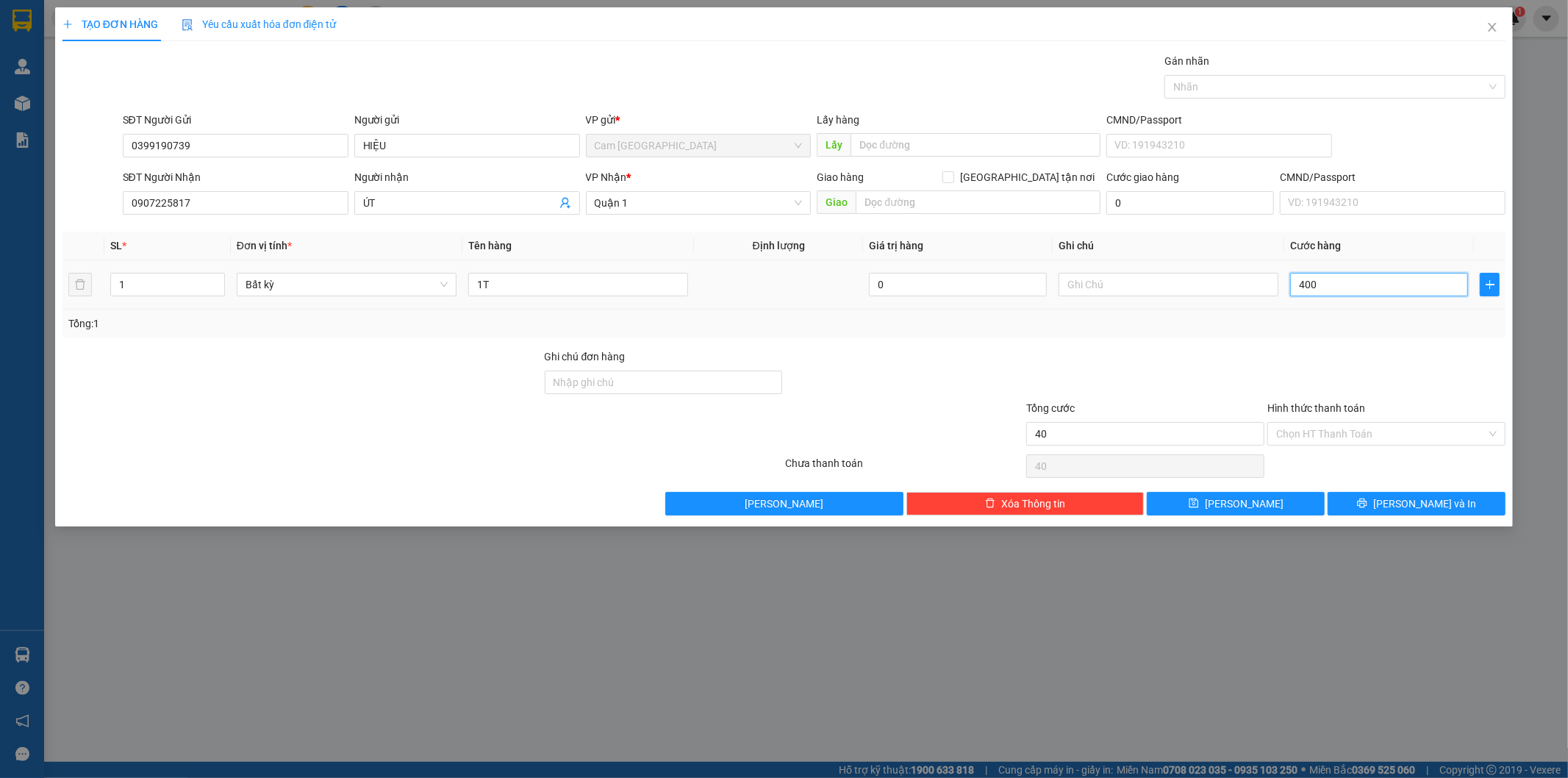
type input "400"
type input "4.000"
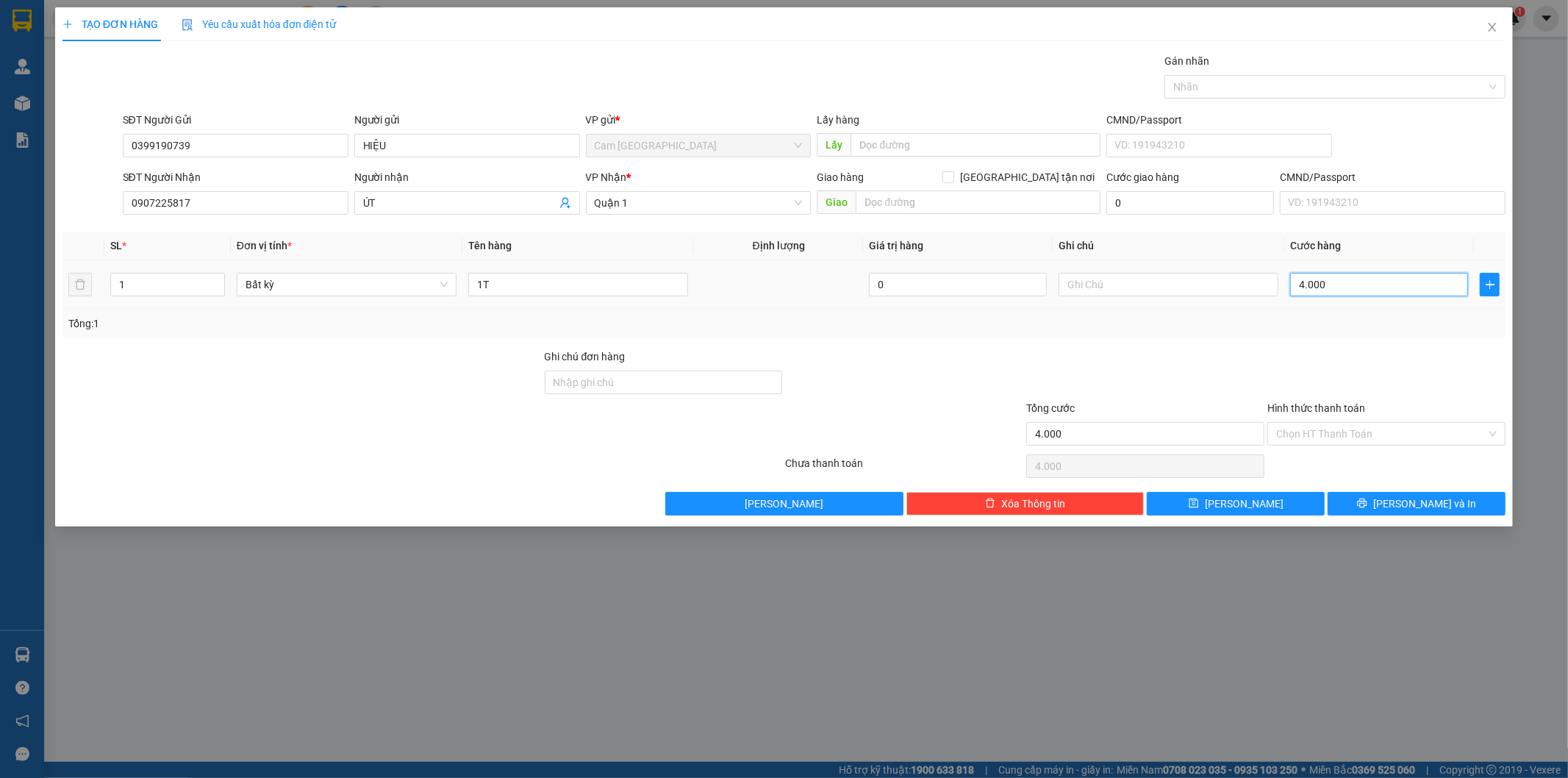
type input "40.000"
click at [1328, 419] on div "Hình thức thanh toán" at bounding box center [1386, 411] width 239 height 22
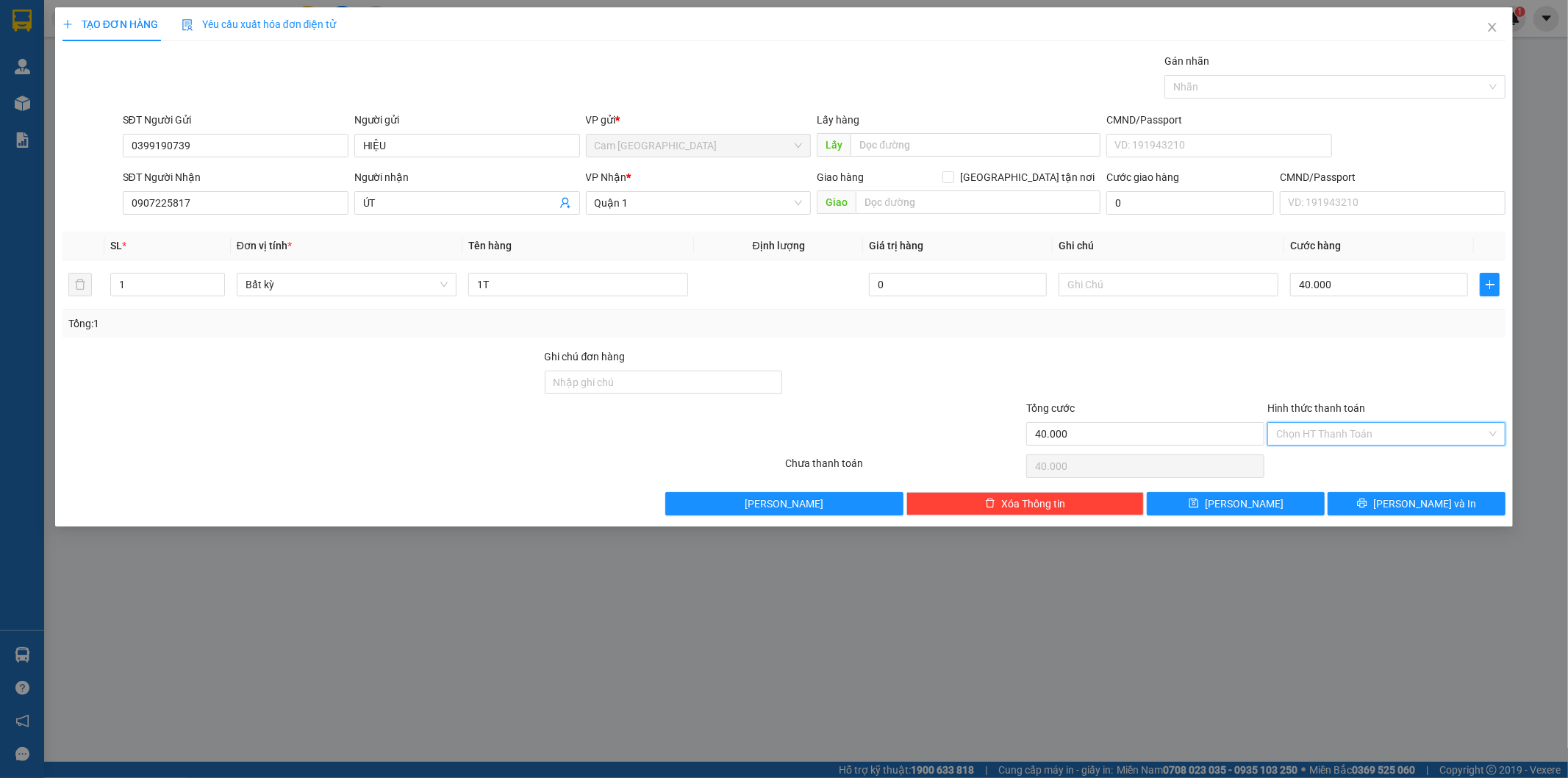
click at [1339, 430] on input "Hình thức thanh toán" at bounding box center [1381, 433] width 210 height 22
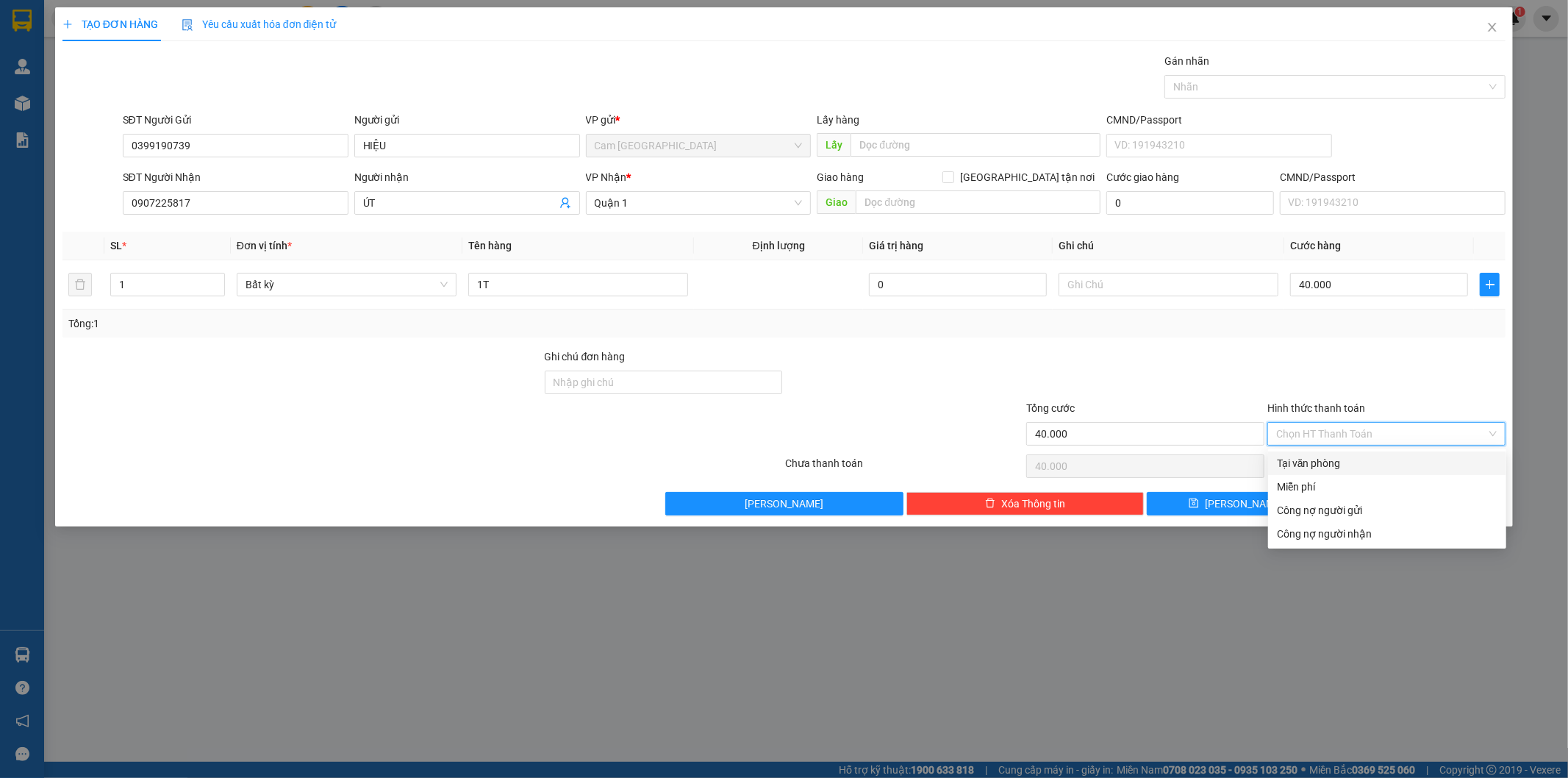
click at [1331, 457] on div "Tại văn phòng" at bounding box center [1386, 463] width 221 height 16
type input "0"
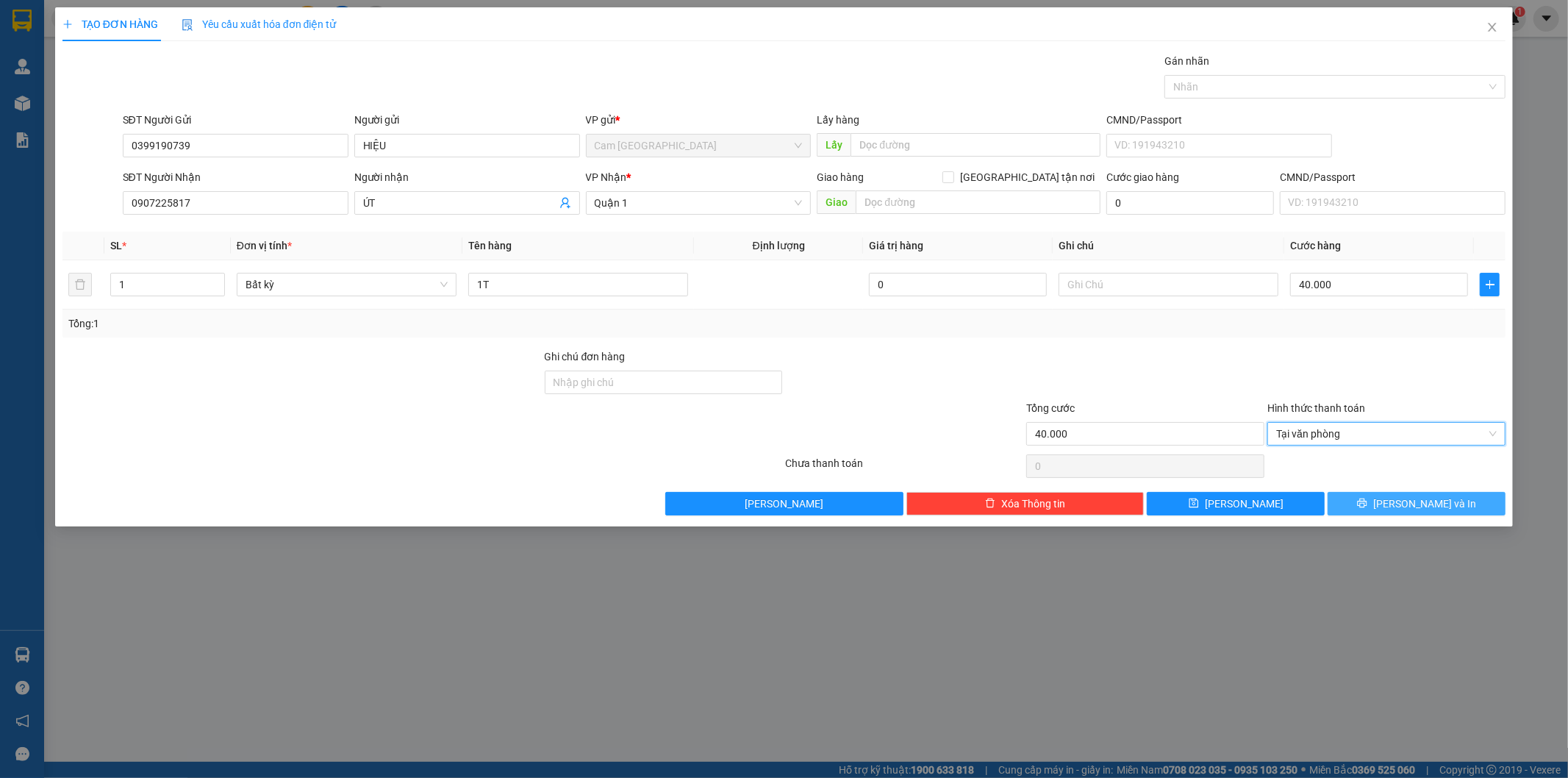
click at [1407, 504] on span "[PERSON_NAME] và In" at bounding box center [1424, 504] width 103 height 16
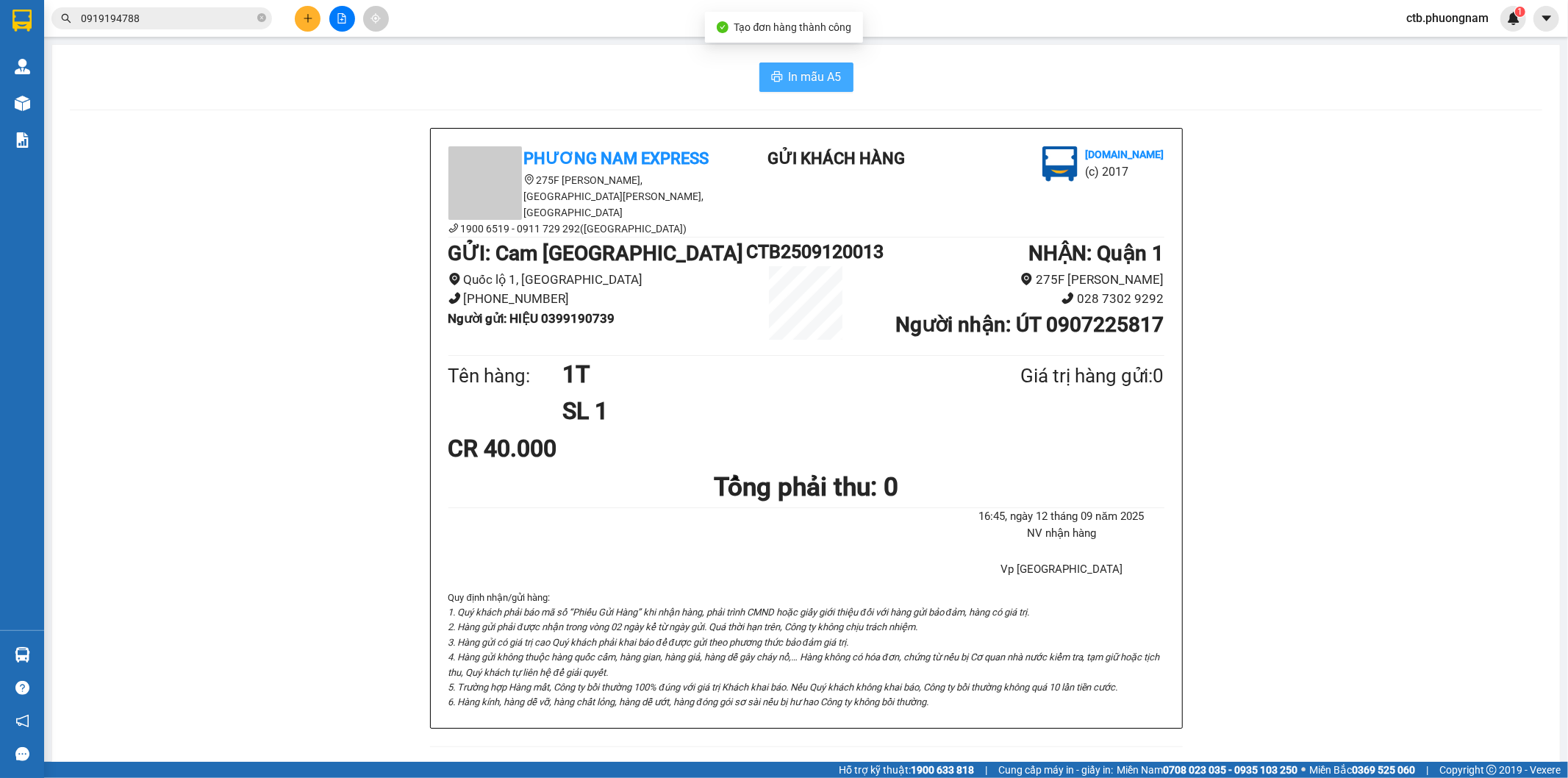
click at [799, 84] on span "In mẫu A5" at bounding box center [815, 77] width 53 height 19
click at [309, 15] on icon "plus" at bounding box center [307, 18] width 10 height 10
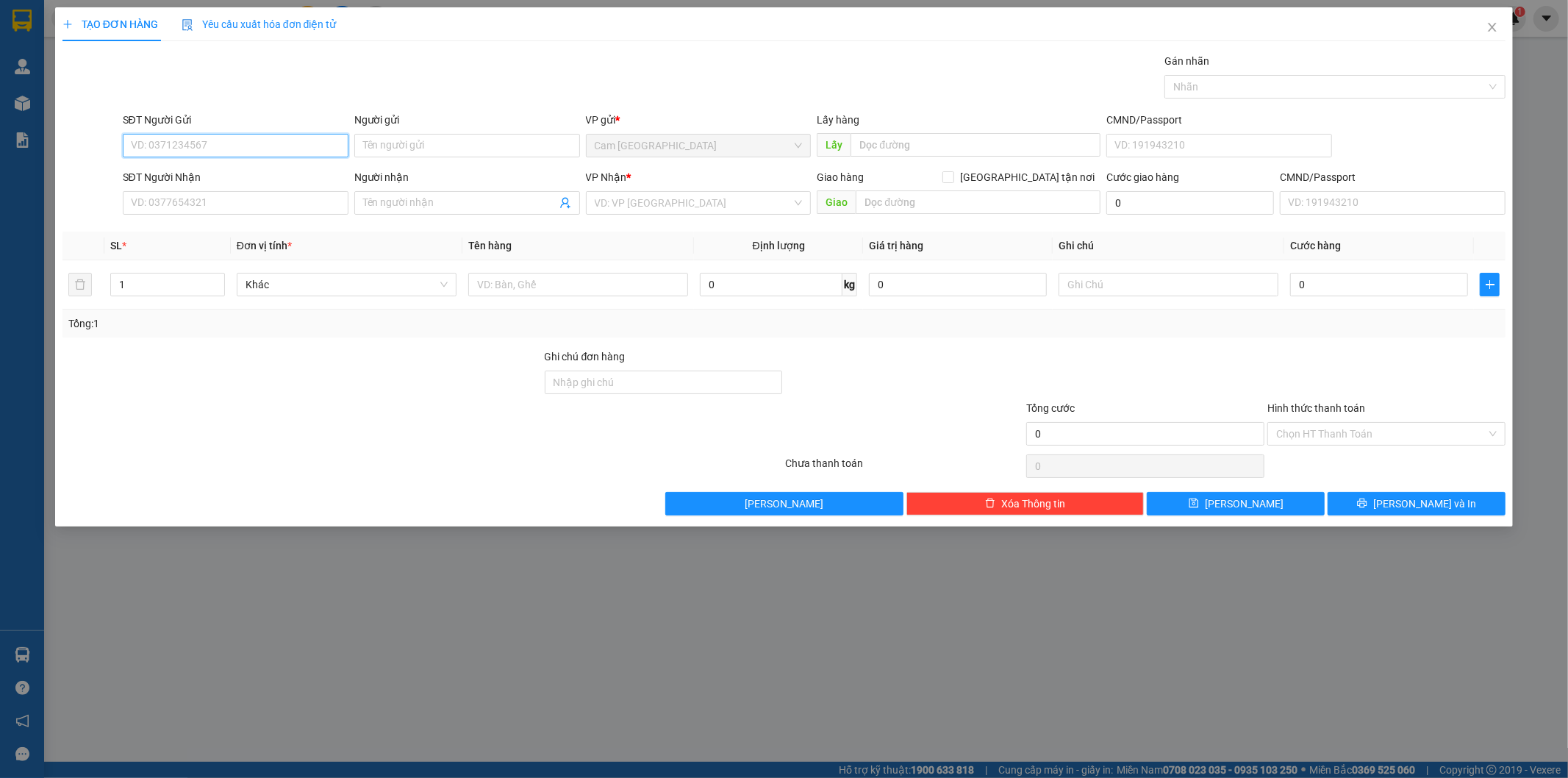
click at [322, 148] on input "SĐT Người Gửi" at bounding box center [236, 145] width 226 height 24
click at [233, 172] on div "0368280208 - SANG" at bounding box center [236, 175] width 208 height 16
type input "0368280208"
type input "SANG"
type input "0937866880"
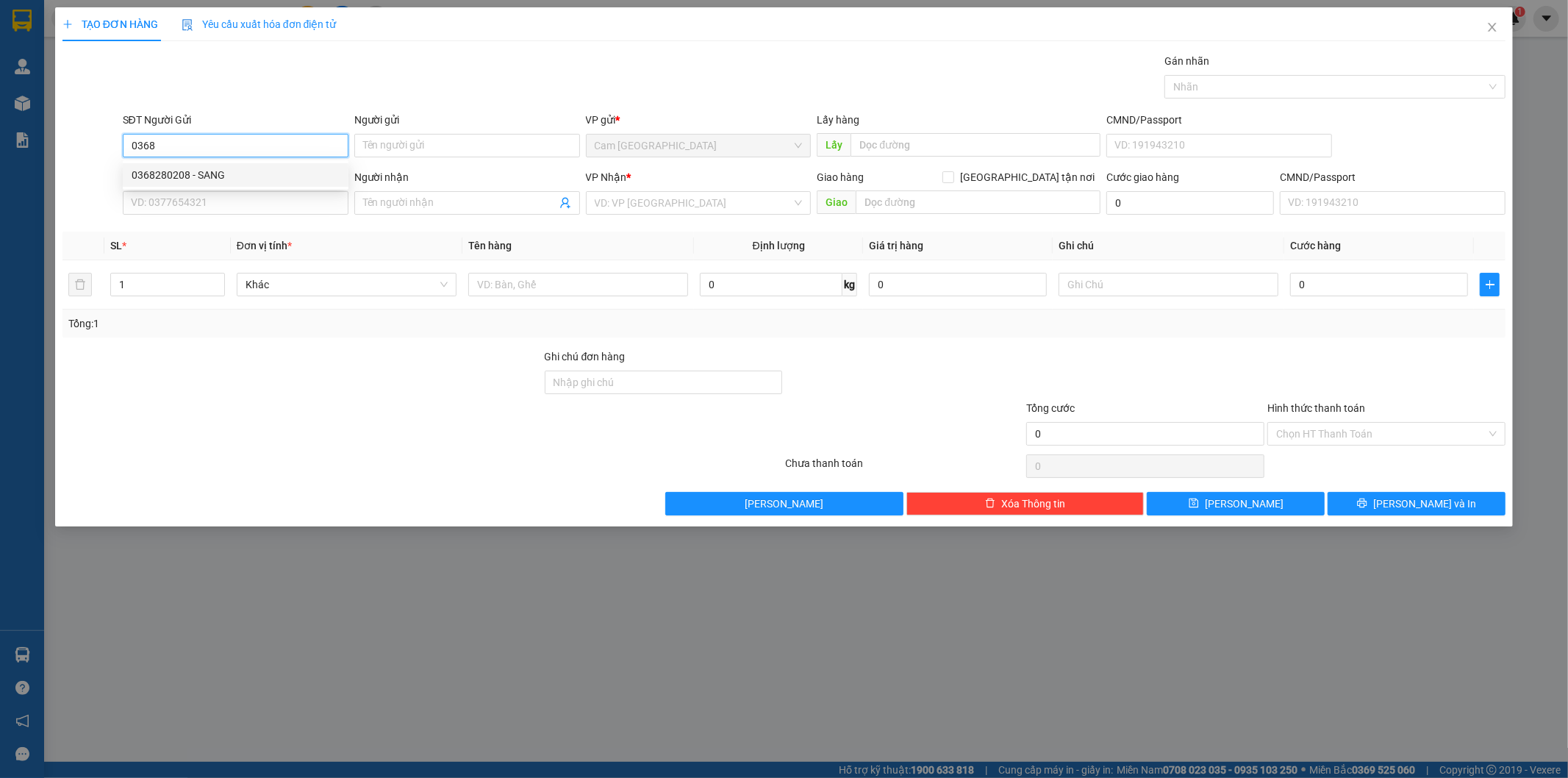
type input "TÙNG"
type input "0368280208"
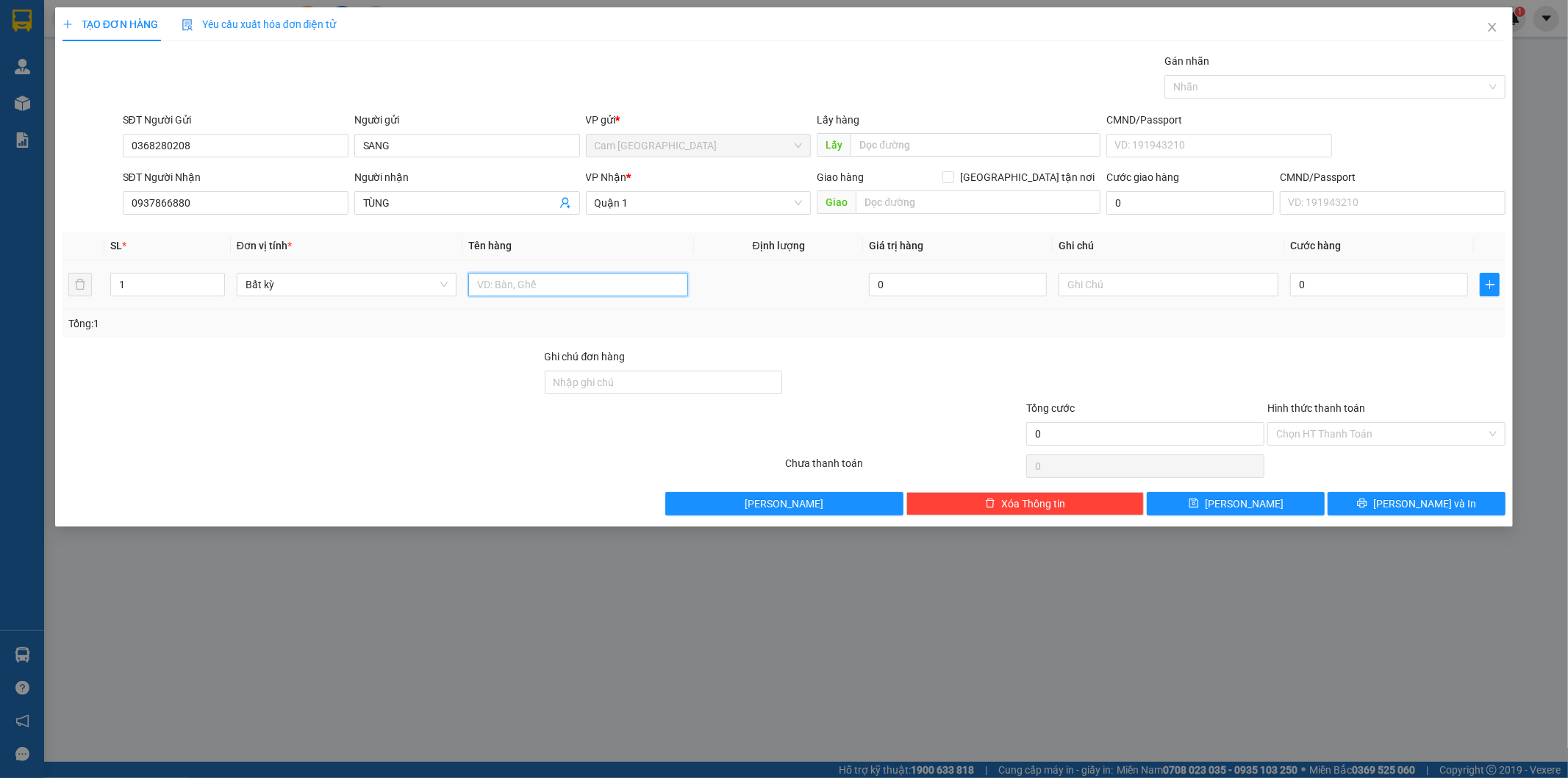
click at [522, 282] on input "text" at bounding box center [578, 285] width 220 height 24
type input "2T XANH"
click at [1333, 285] on input "0" at bounding box center [1379, 285] width 178 height 24
type input "1"
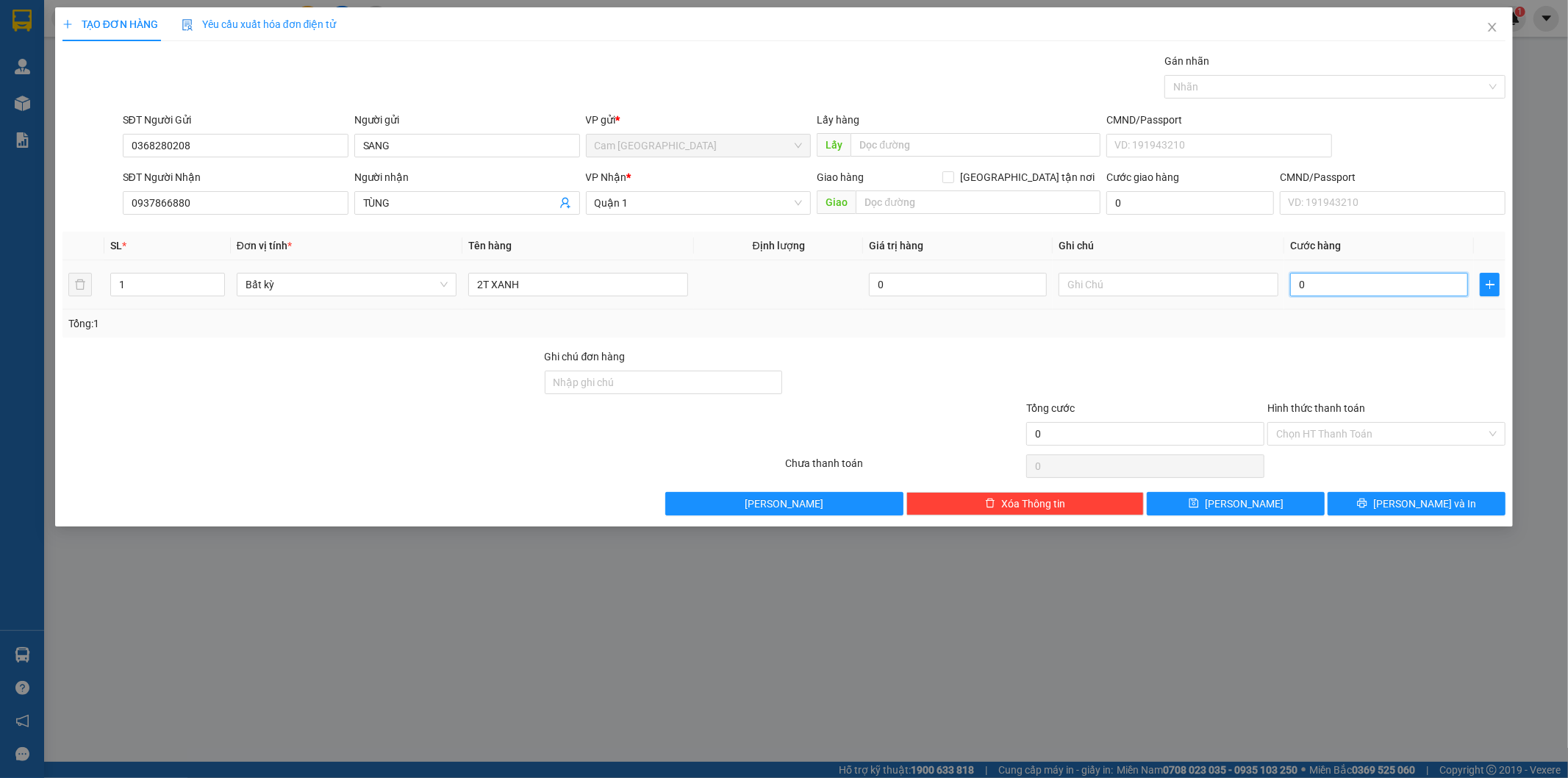
type input "1"
type input "12"
type input "120"
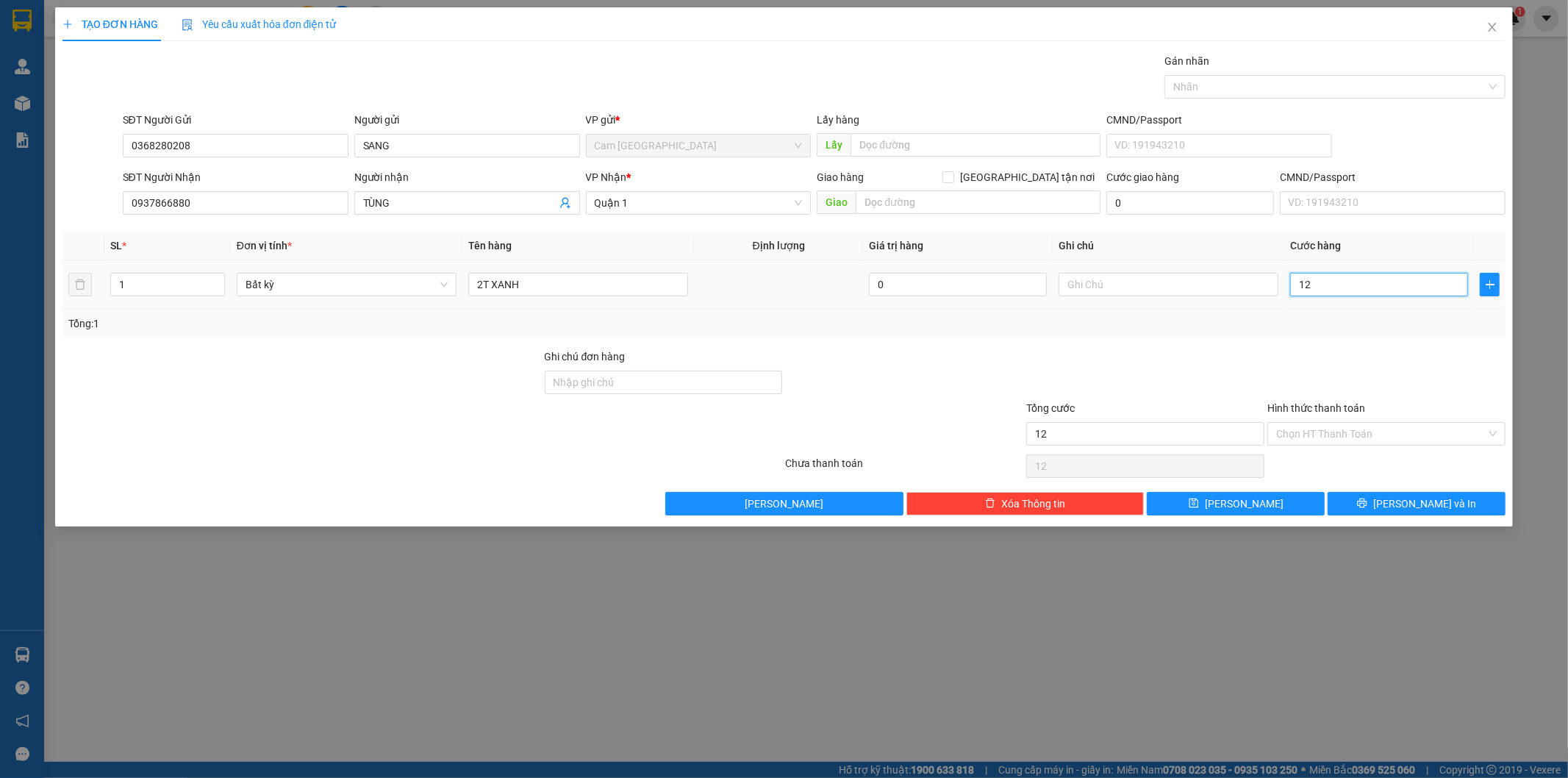
type input "120"
type input "1.200"
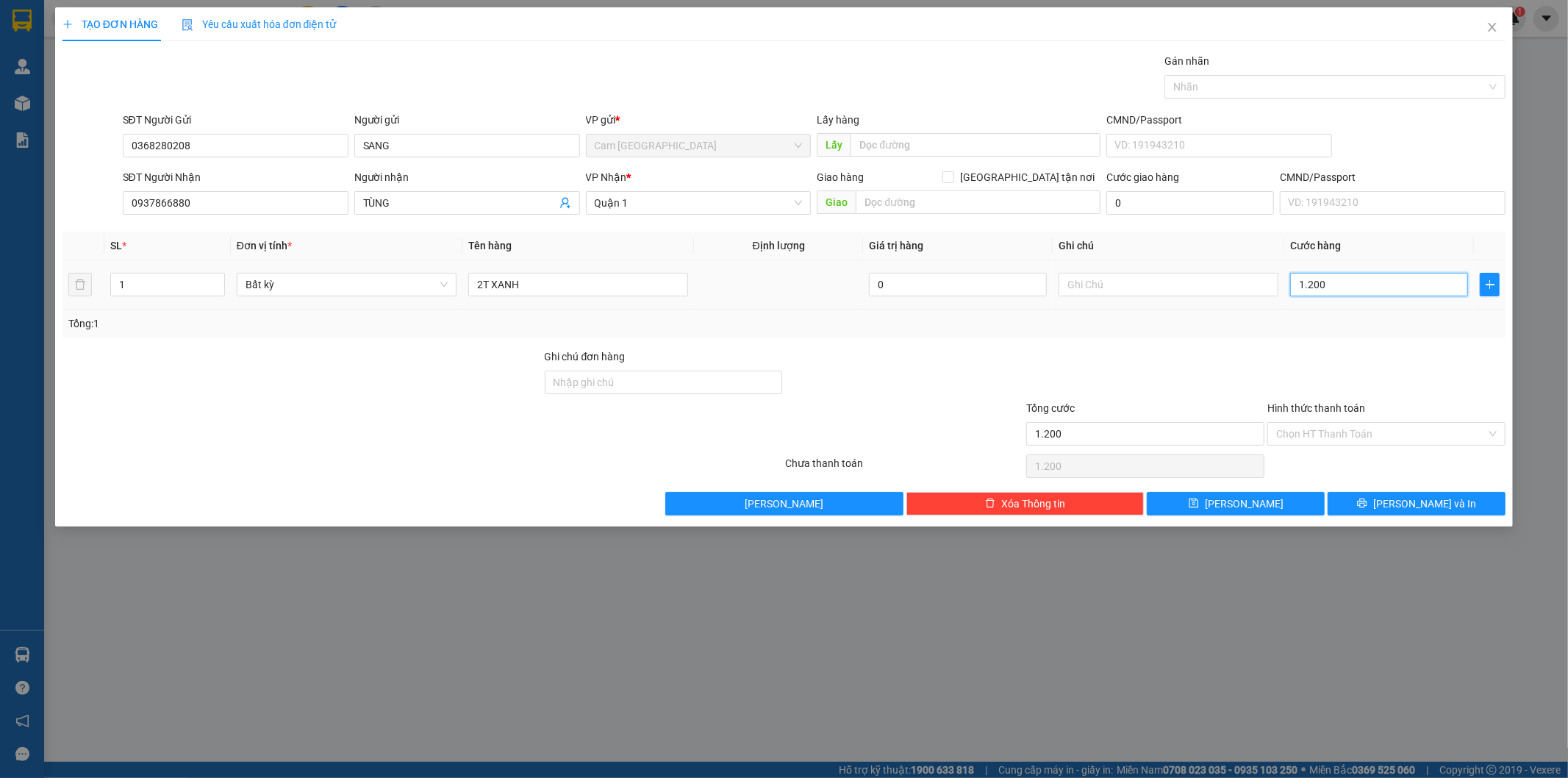
type input "12.000"
type input "120.000"
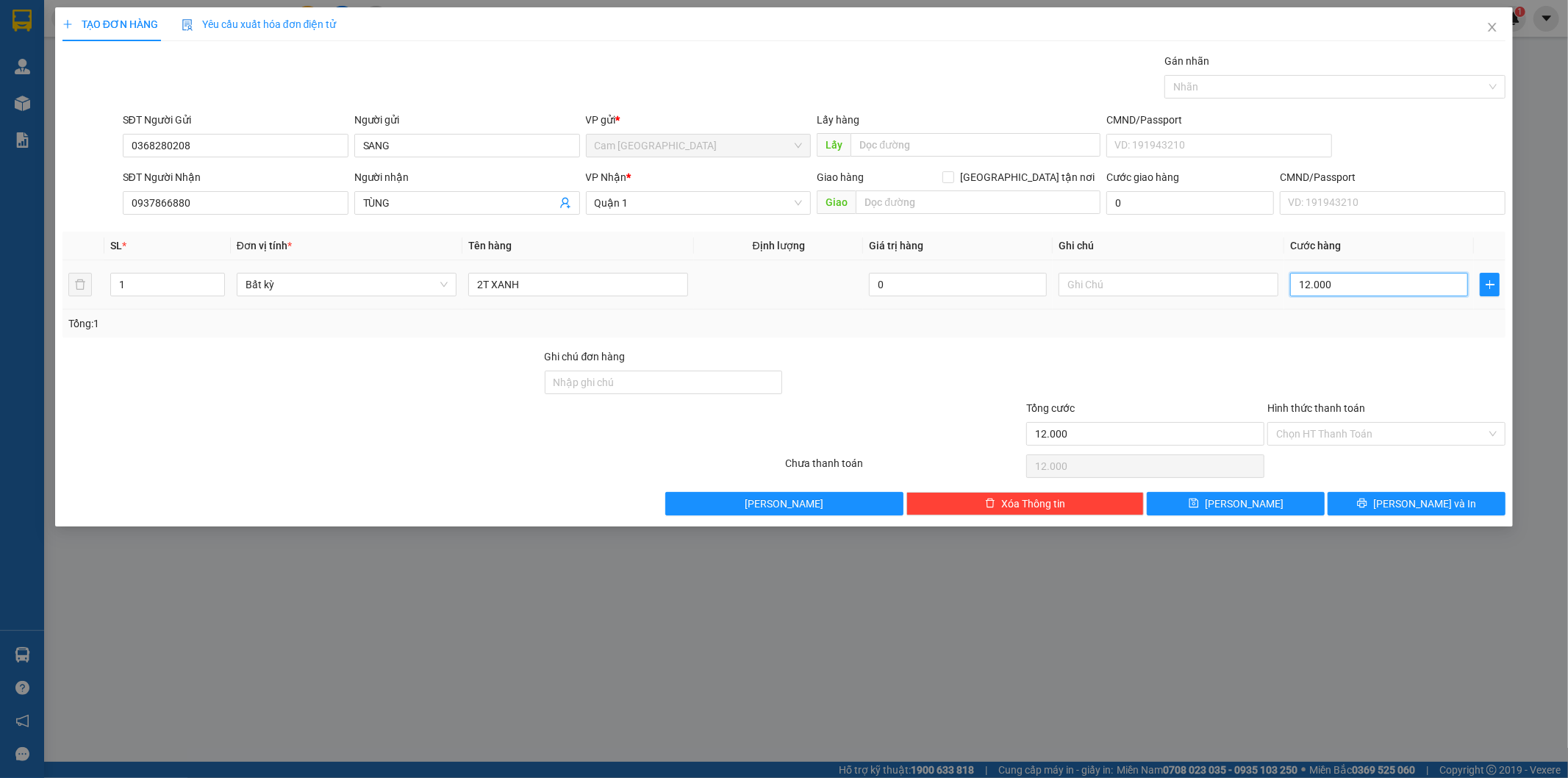
type input "120.000"
click at [1298, 429] on input "Hình thức thanh toán" at bounding box center [1381, 433] width 210 height 22
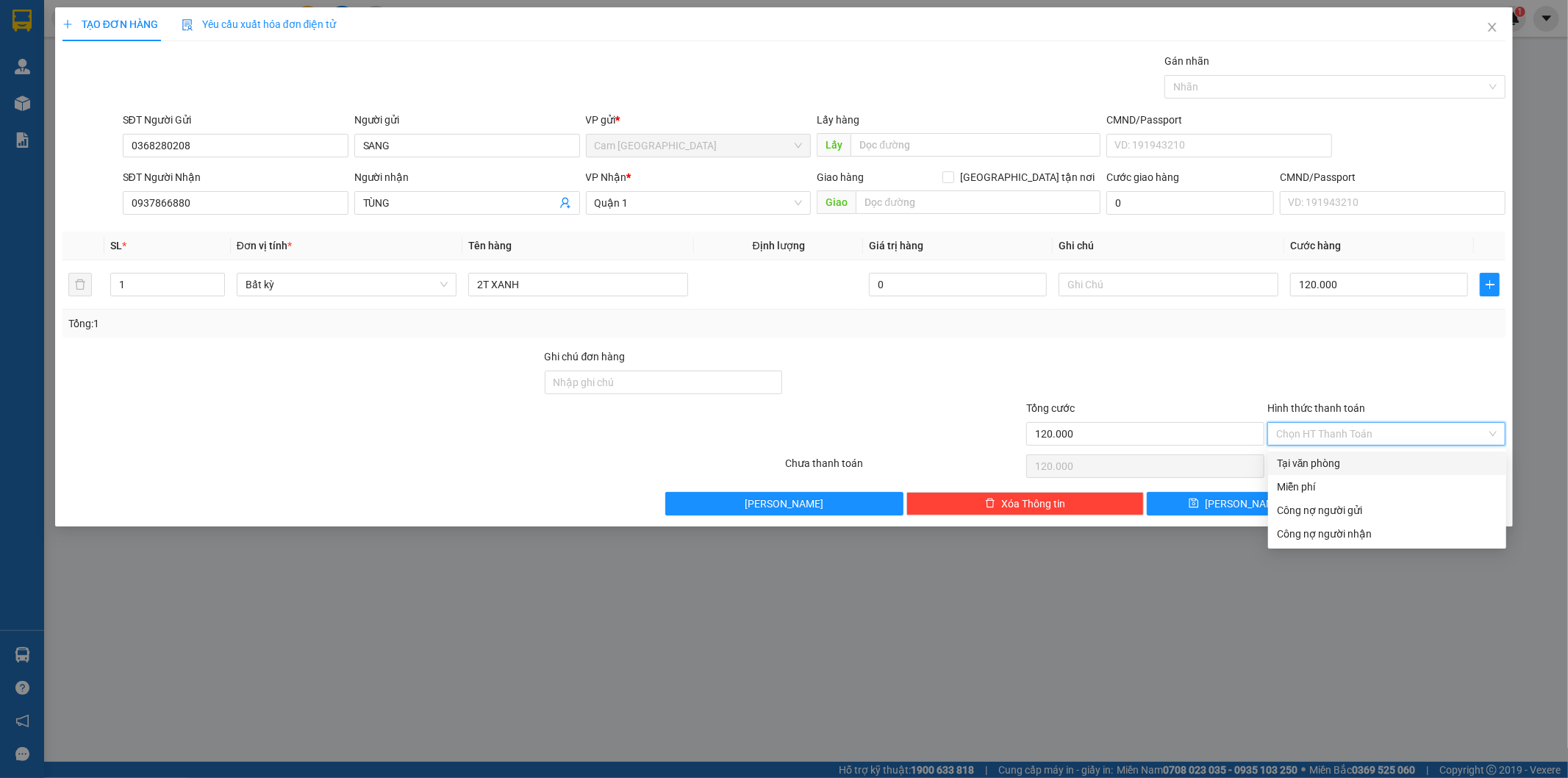
click at [1298, 457] on div "Tại văn phòng" at bounding box center [1386, 463] width 221 height 16
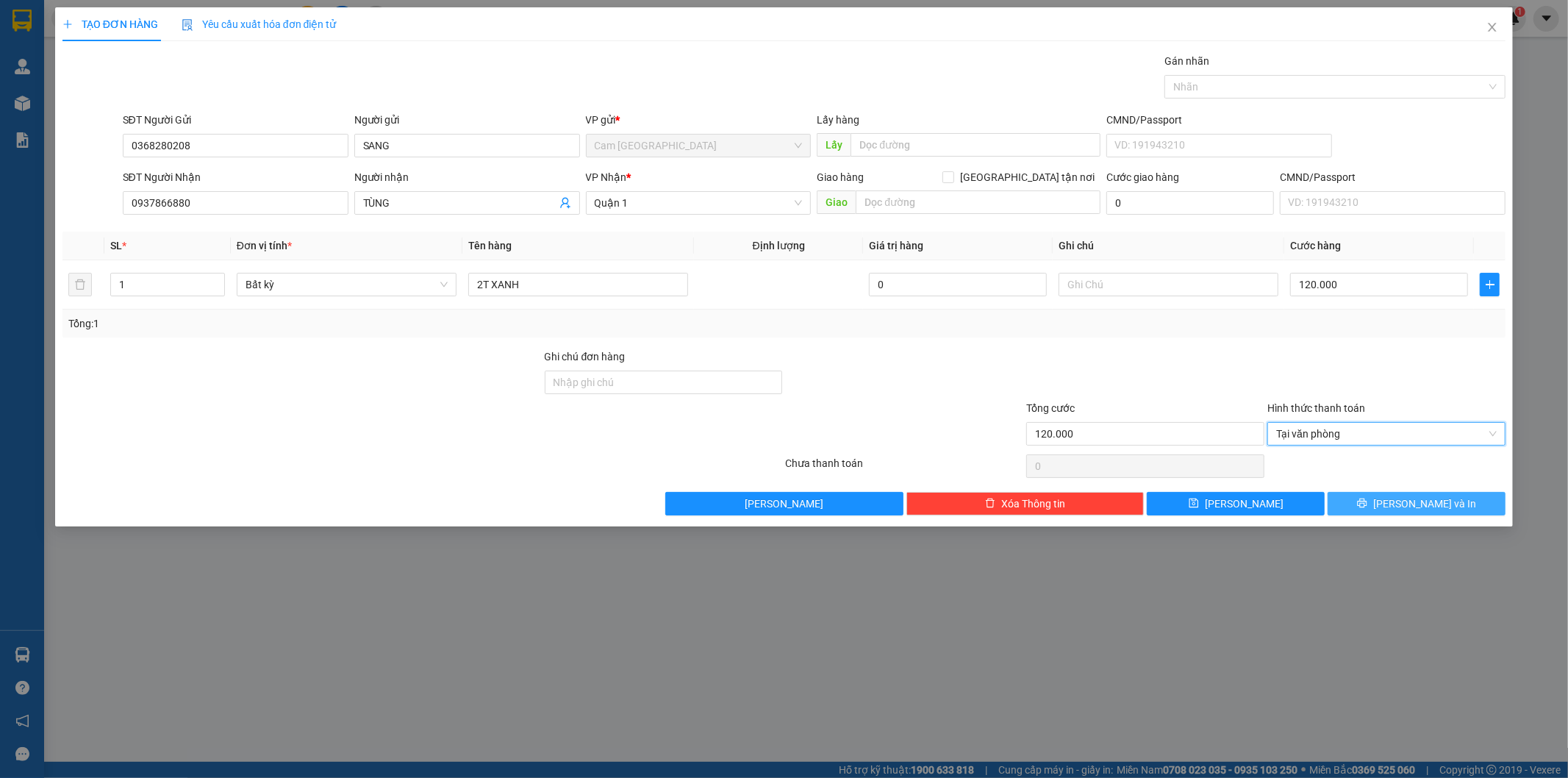
click at [1367, 505] on icon "printer" at bounding box center [1362, 503] width 10 height 10
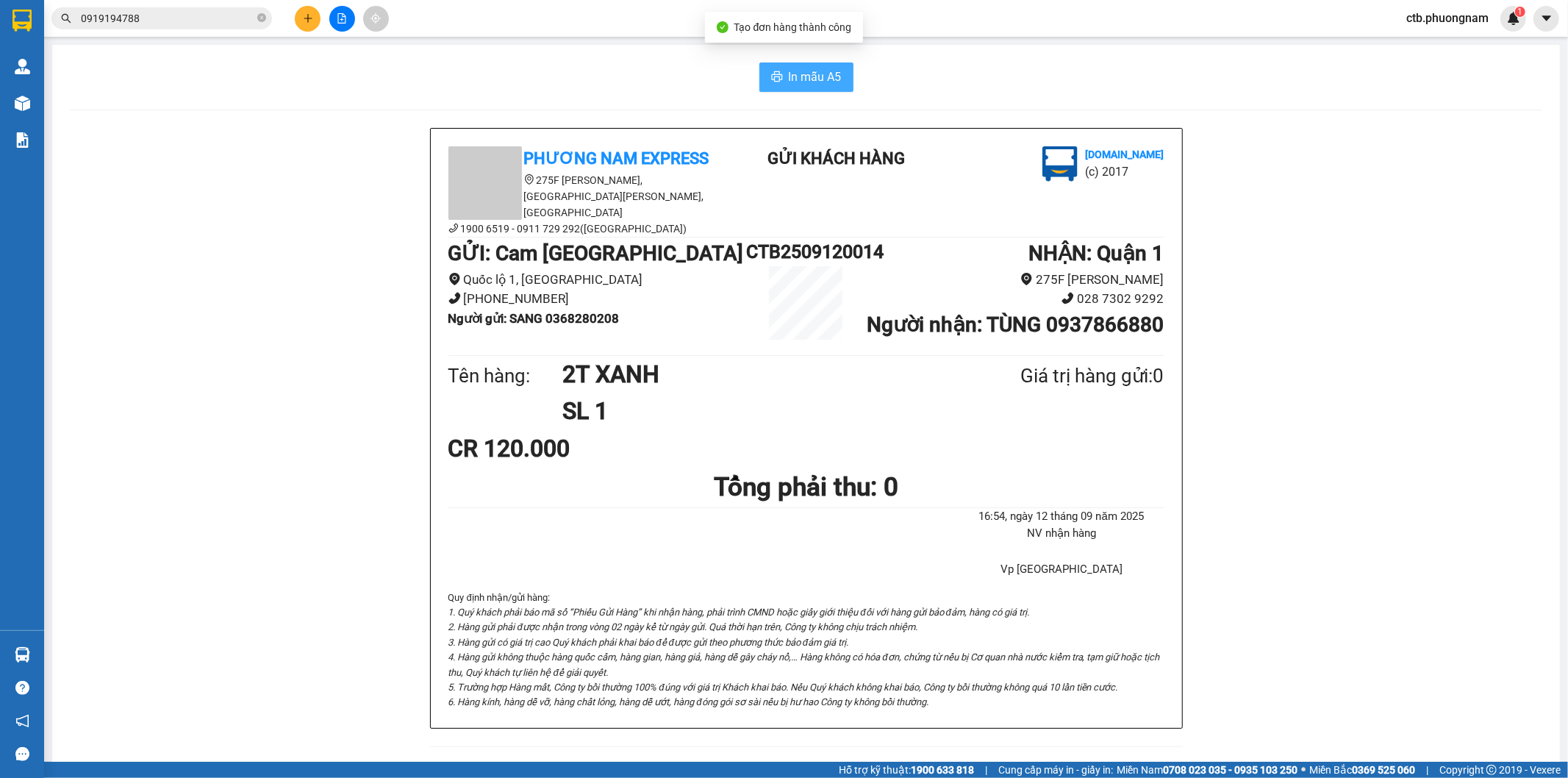
drag, startPoint x: 799, startPoint y: 70, endPoint x: 802, endPoint y: 101, distance: 31.1
click at [798, 71] on span "In mẫu A5" at bounding box center [815, 77] width 53 height 19
click at [262, 20] on icon "close-circle" at bounding box center [261, 17] width 9 height 9
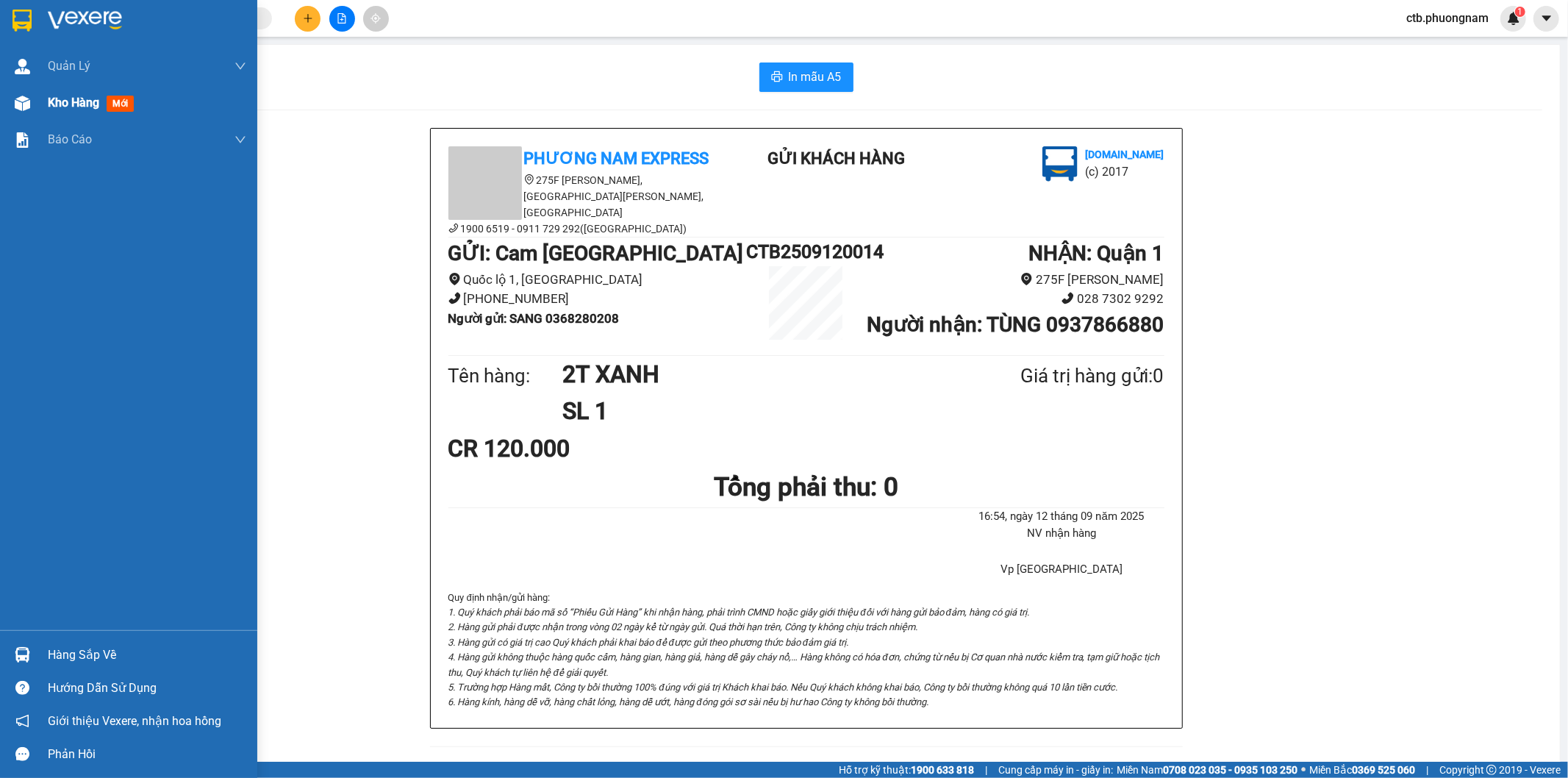
click at [50, 105] on span "Kho hàng" at bounding box center [74, 102] width 51 height 14
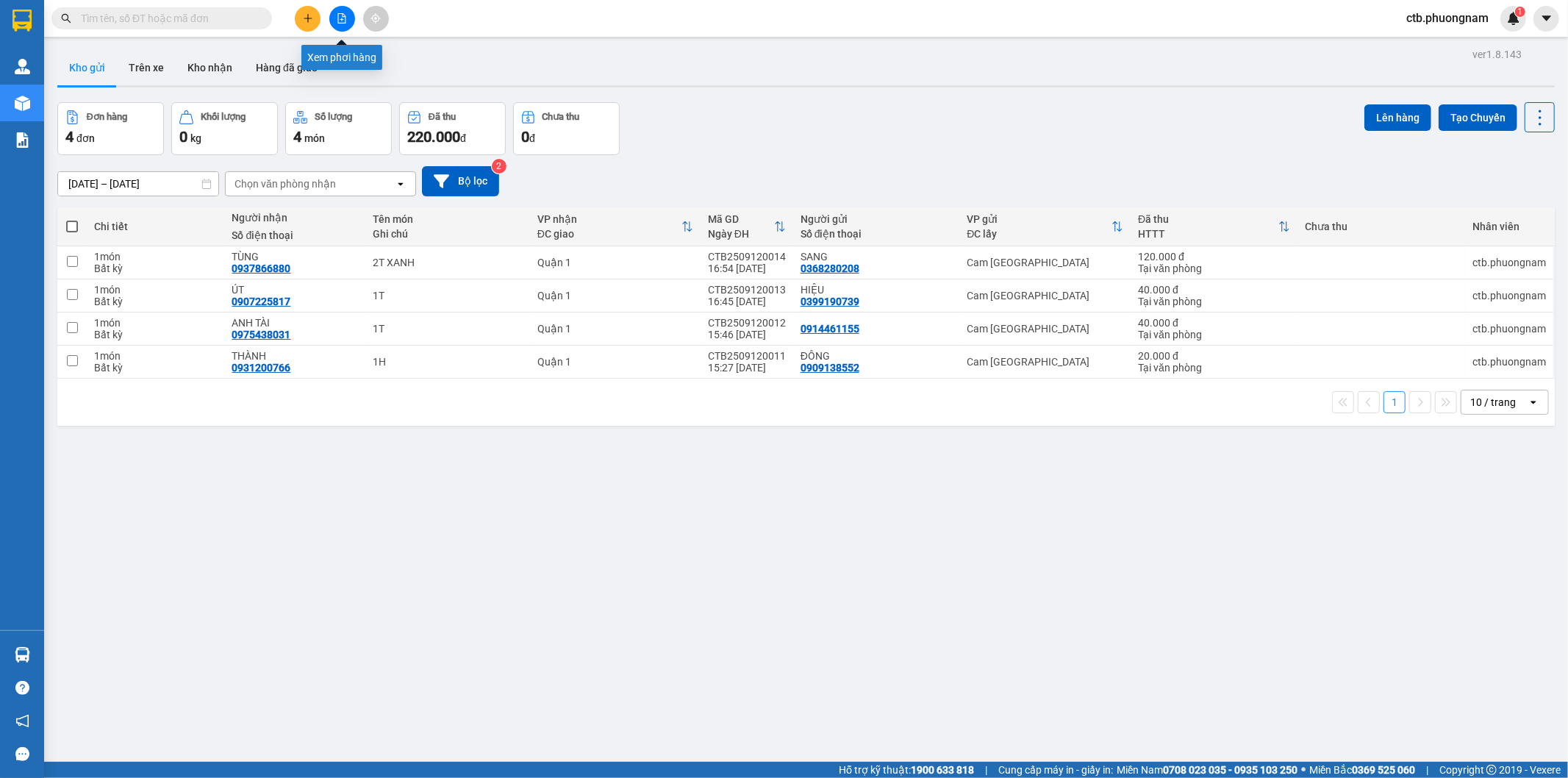
click at [335, 13] on button at bounding box center [342, 19] width 26 height 26
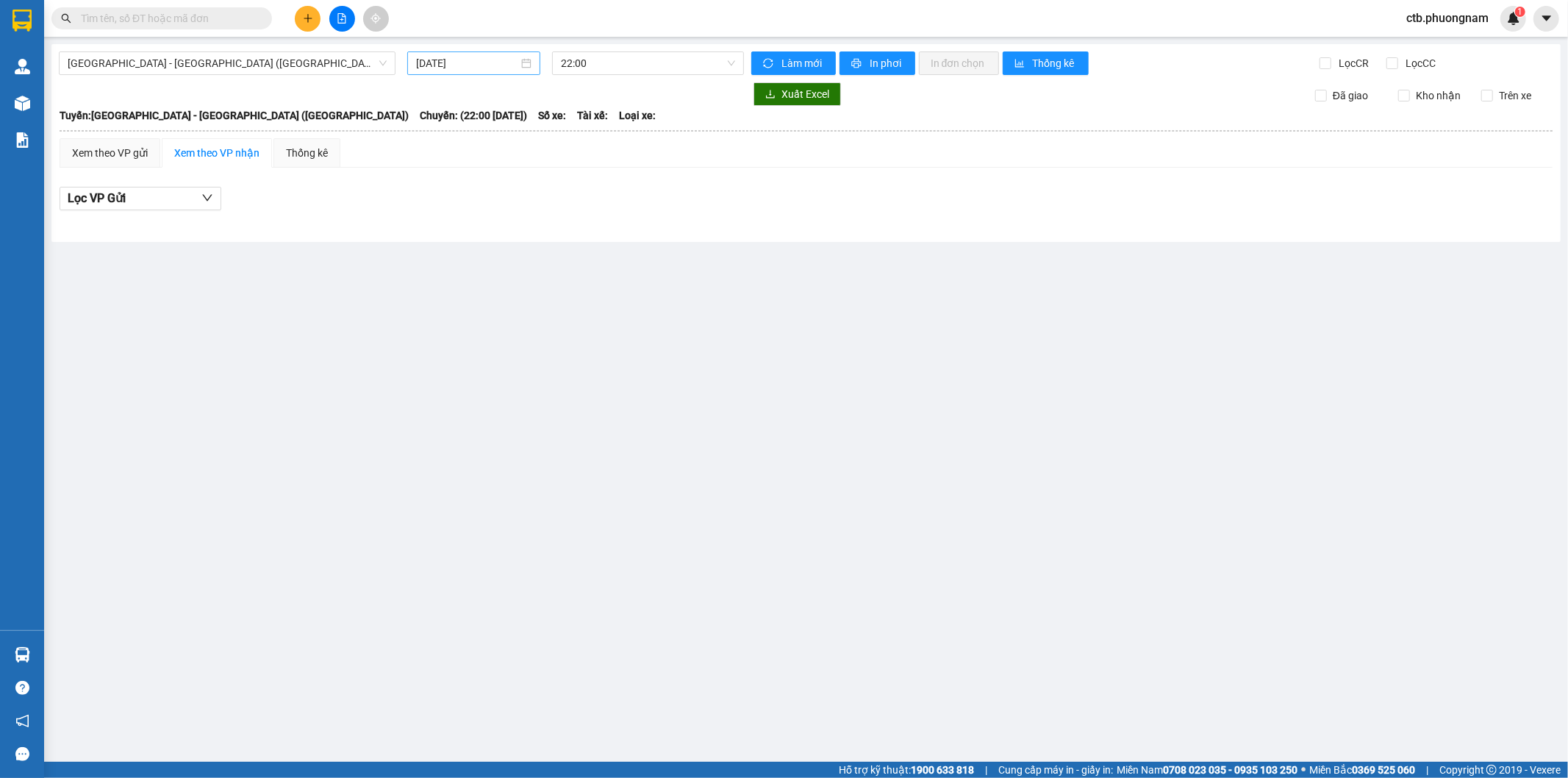
click at [511, 55] on input "[DATE]" at bounding box center [467, 63] width 102 height 16
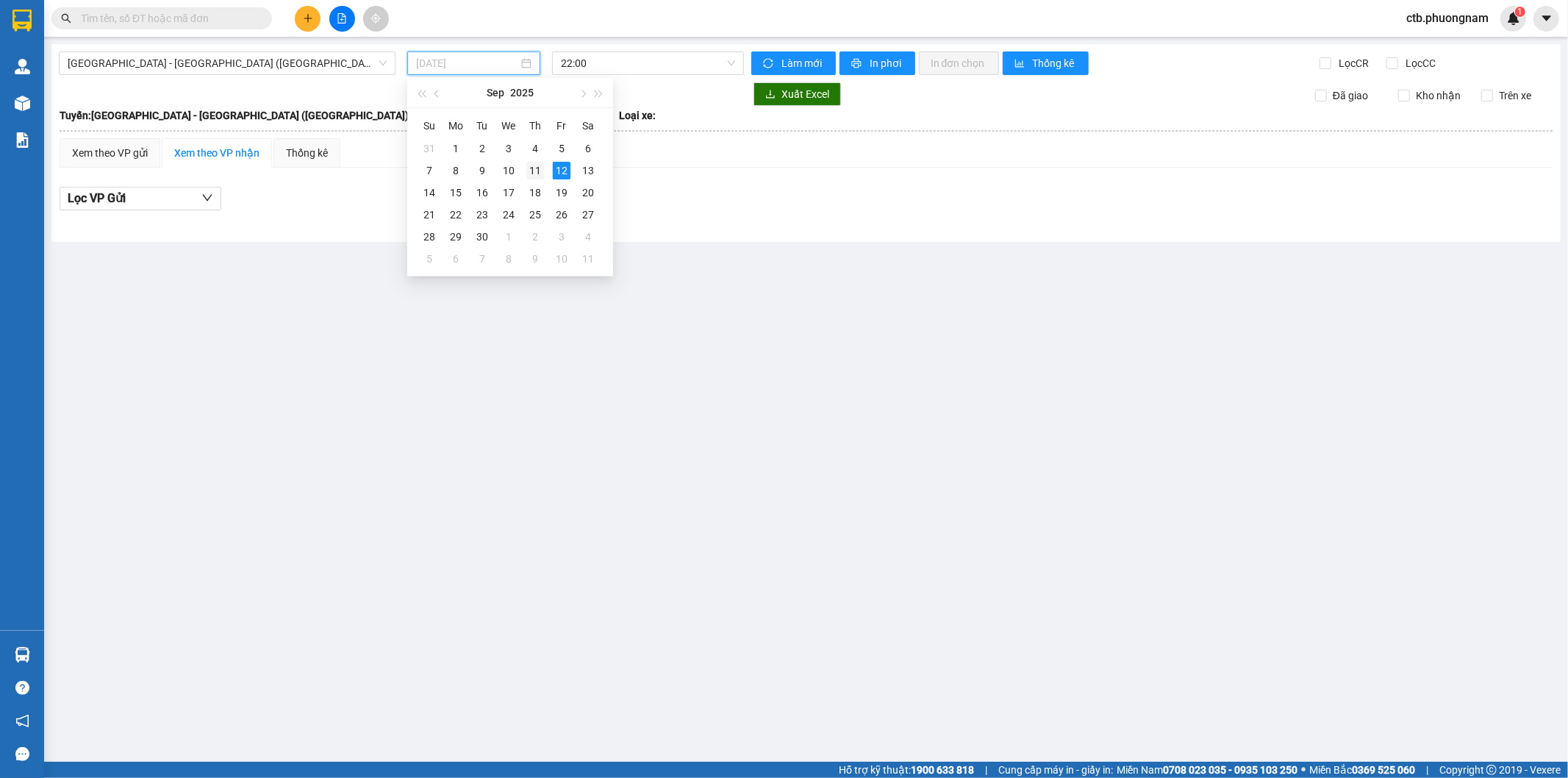
click at [534, 165] on div "11" at bounding box center [535, 171] width 18 height 18
type input "[DATE]"
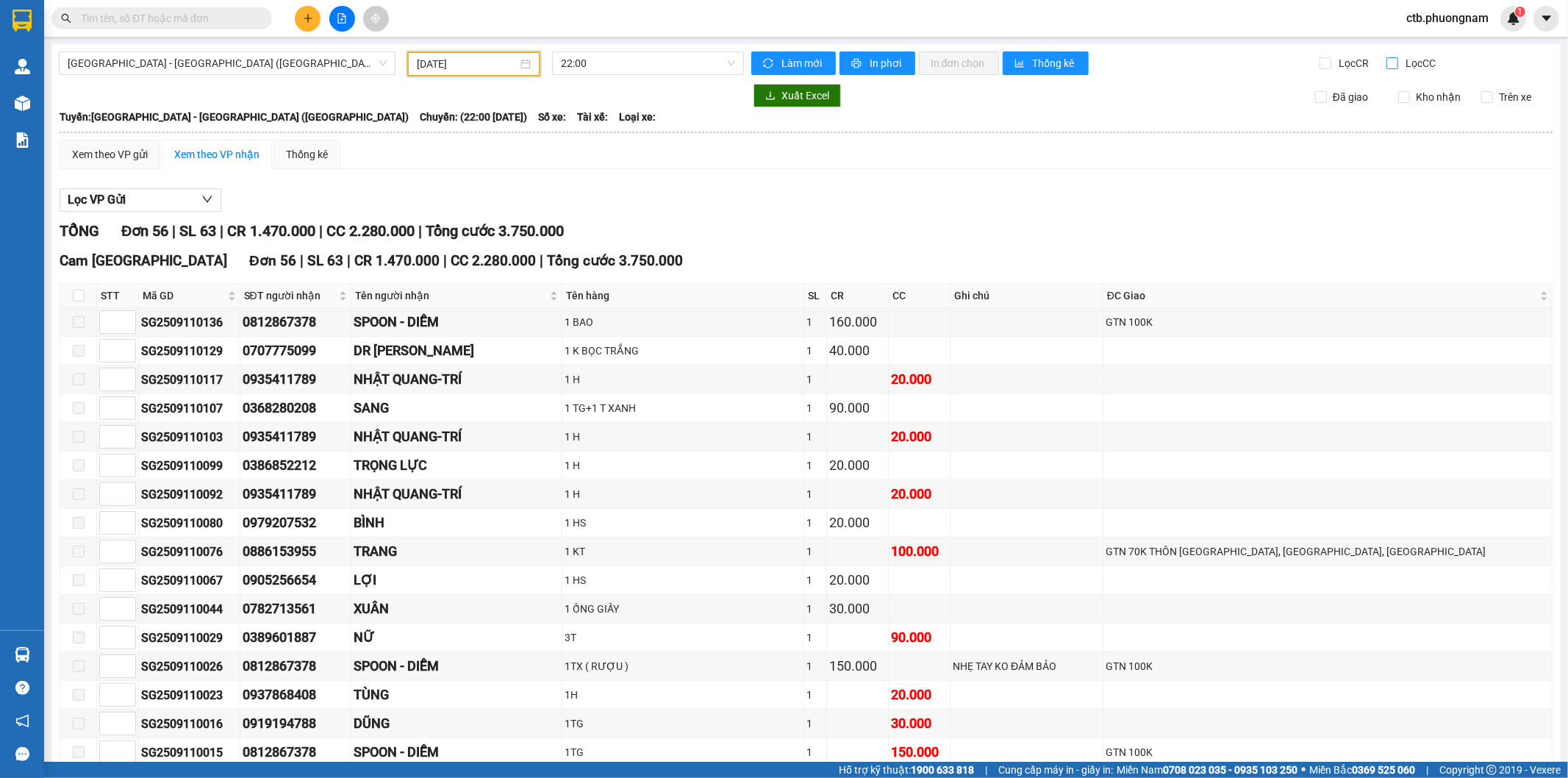
click at [1386, 62] on input "Lọc CC" at bounding box center [1393, 63] width 14 height 12
checkbox input "true"
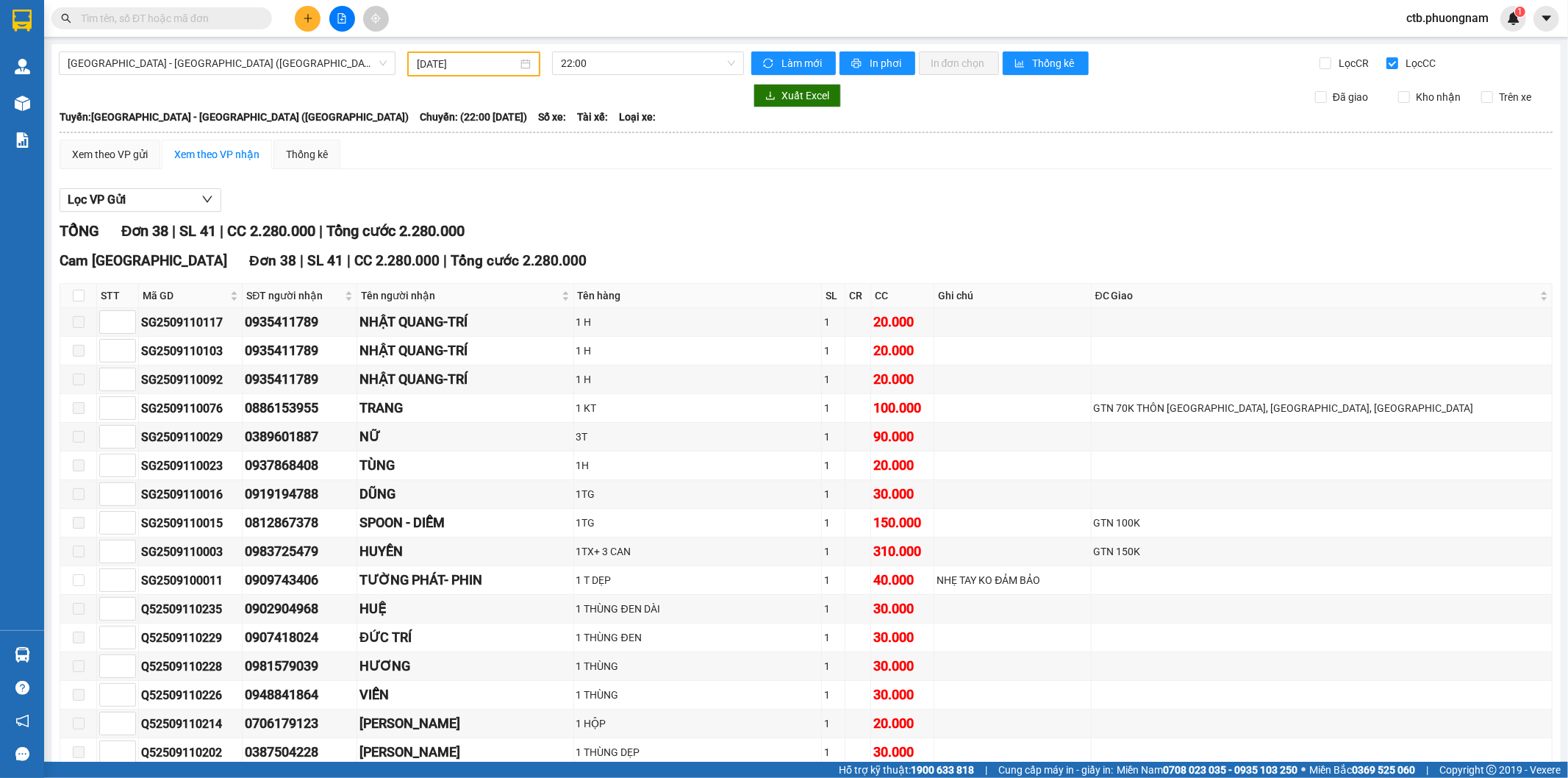
click at [301, 10] on button at bounding box center [307, 19] width 26 height 26
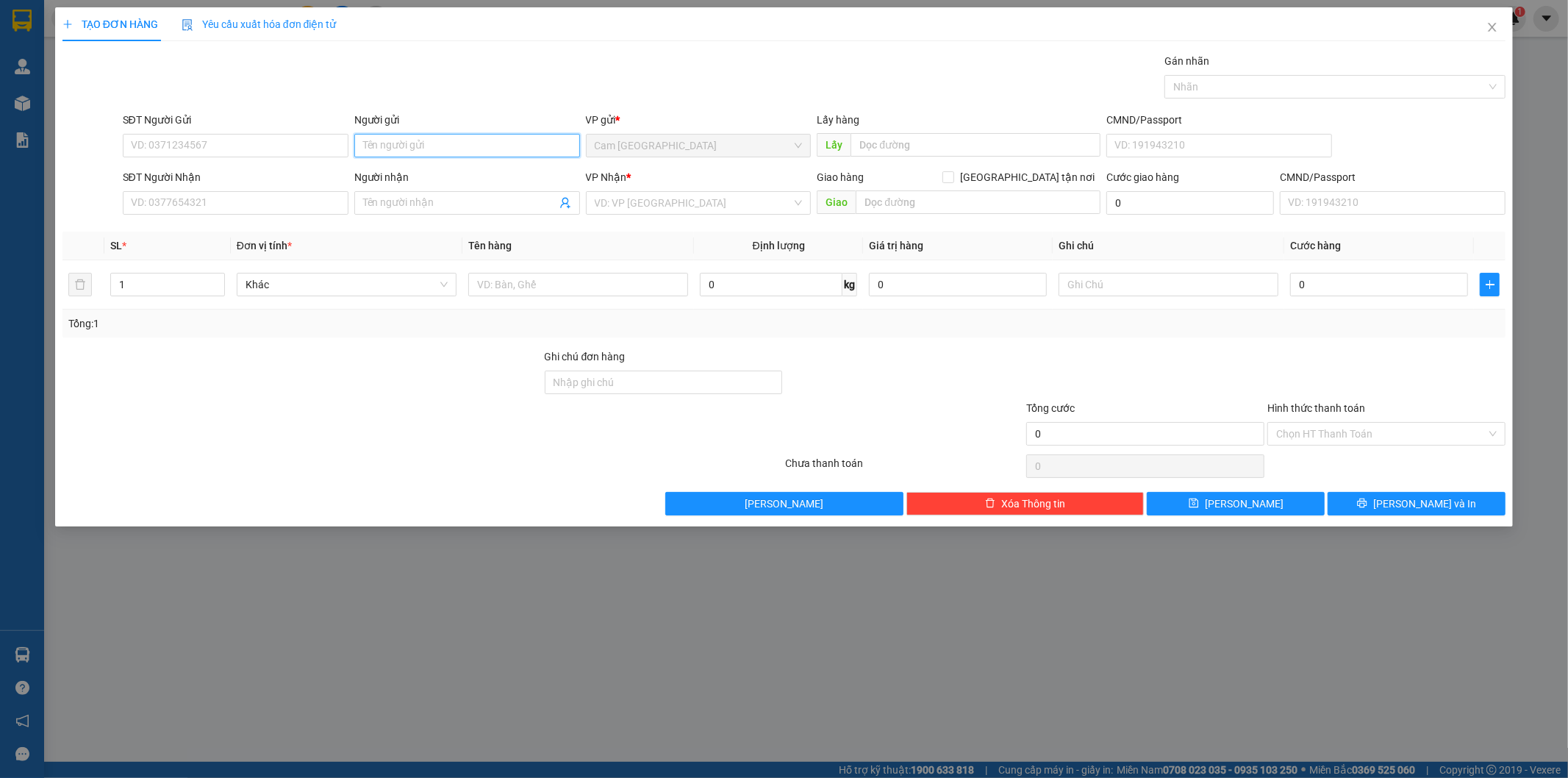
click at [412, 150] on input "Người gửi" at bounding box center [467, 145] width 226 height 24
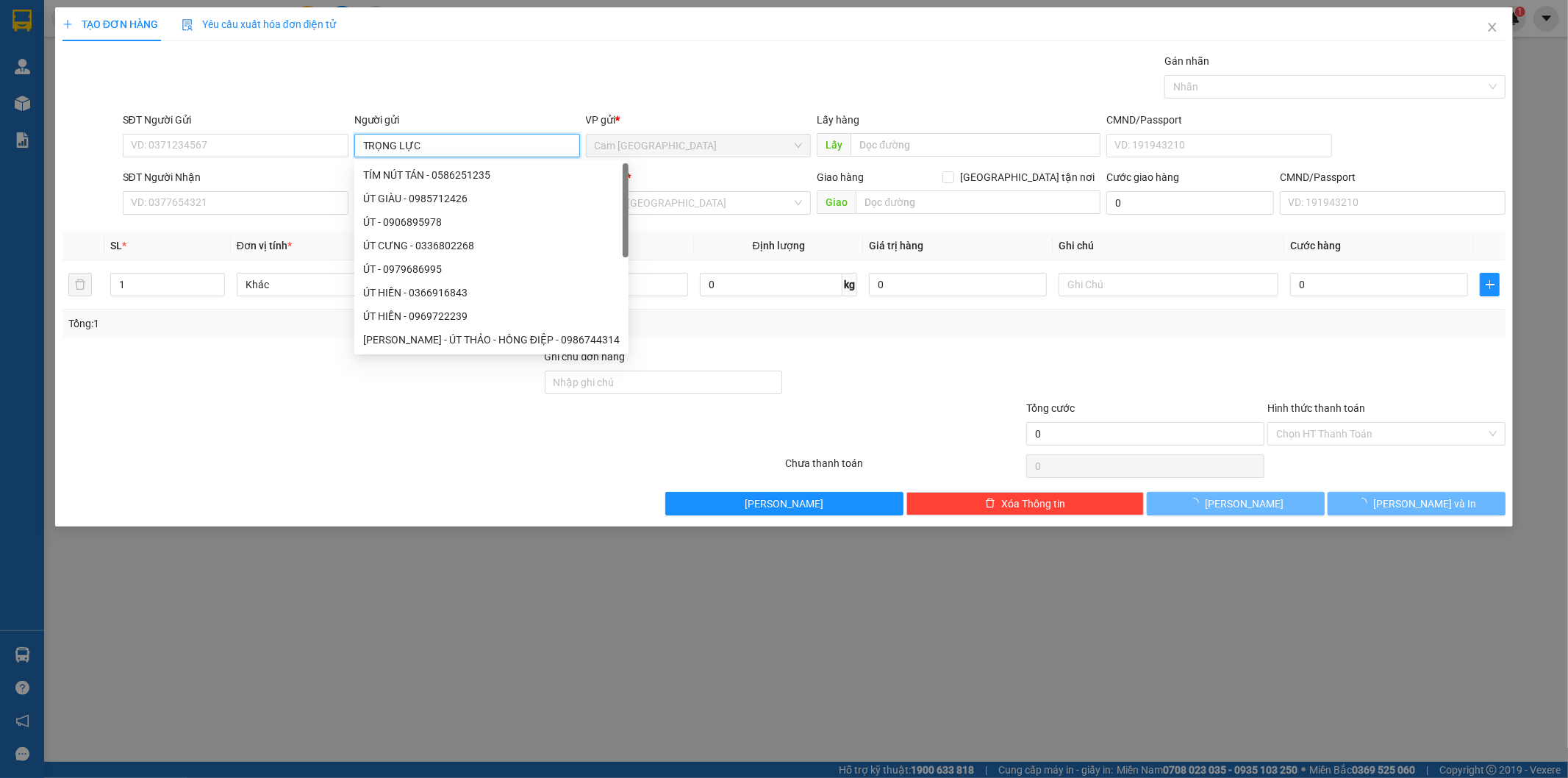
type input "TRỌNG LỰC"
click at [449, 82] on div "Gói vận chuyển * Tiêu chuẩn Gán nhãn Nhãn" at bounding box center [814, 79] width 1389 height 51
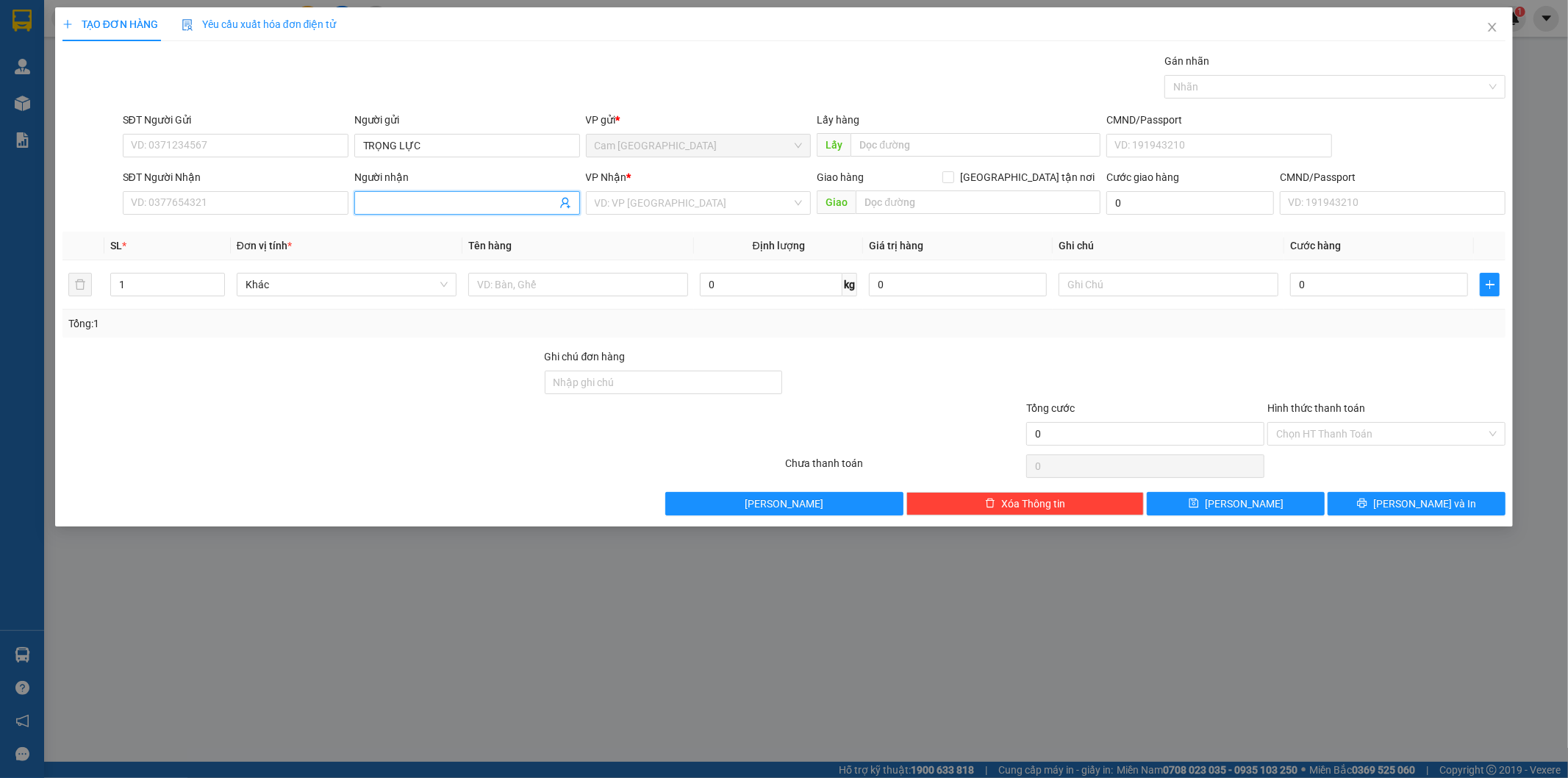
click at [406, 207] on input "Người nhận" at bounding box center [460, 202] width 193 height 16
type input "BAMBOO"
click at [679, 208] on input "search" at bounding box center [693, 202] width 197 height 22
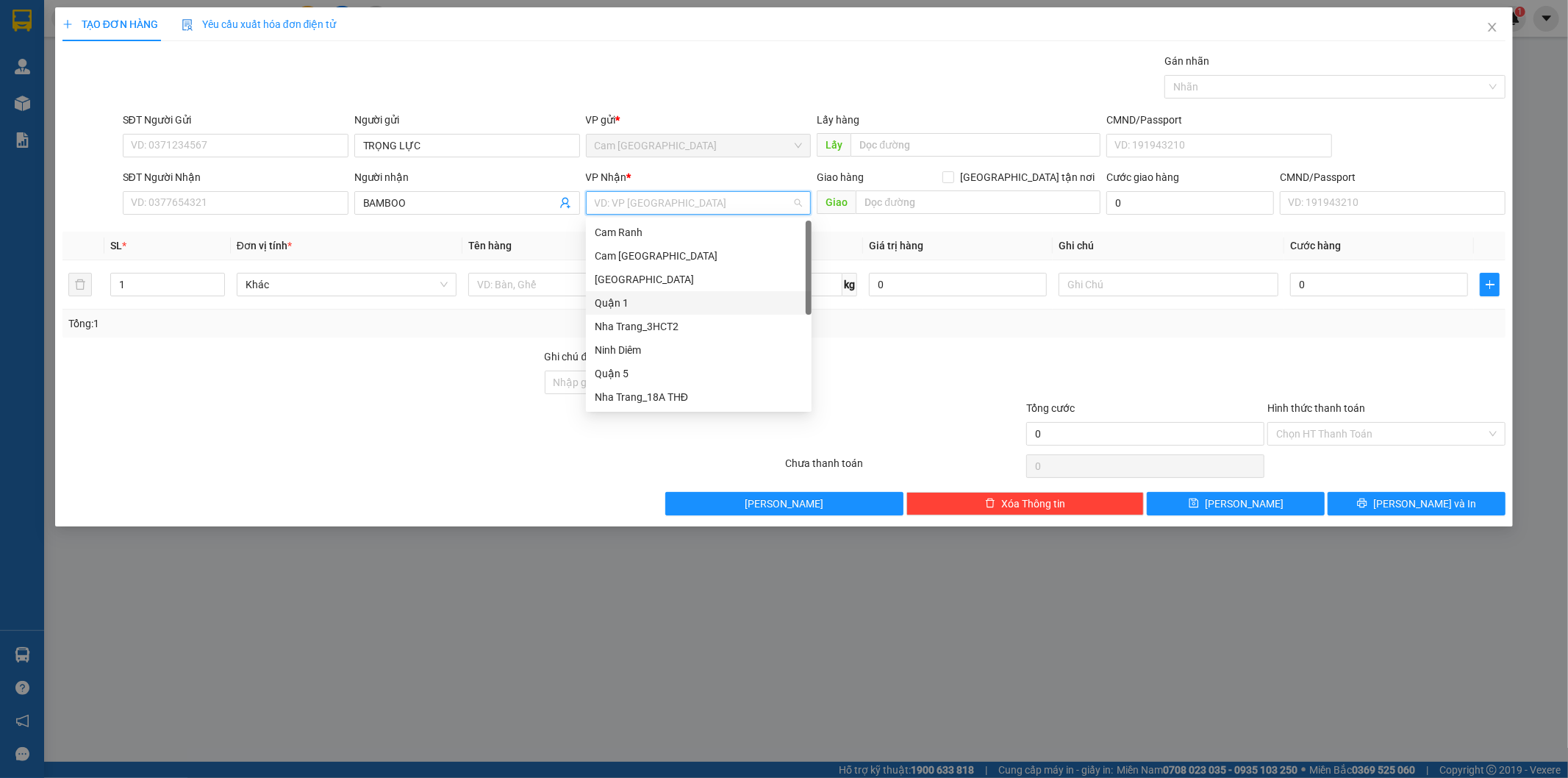
click at [648, 305] on div "Quận 1" at bounding box center [699, 303] width 208 height 16
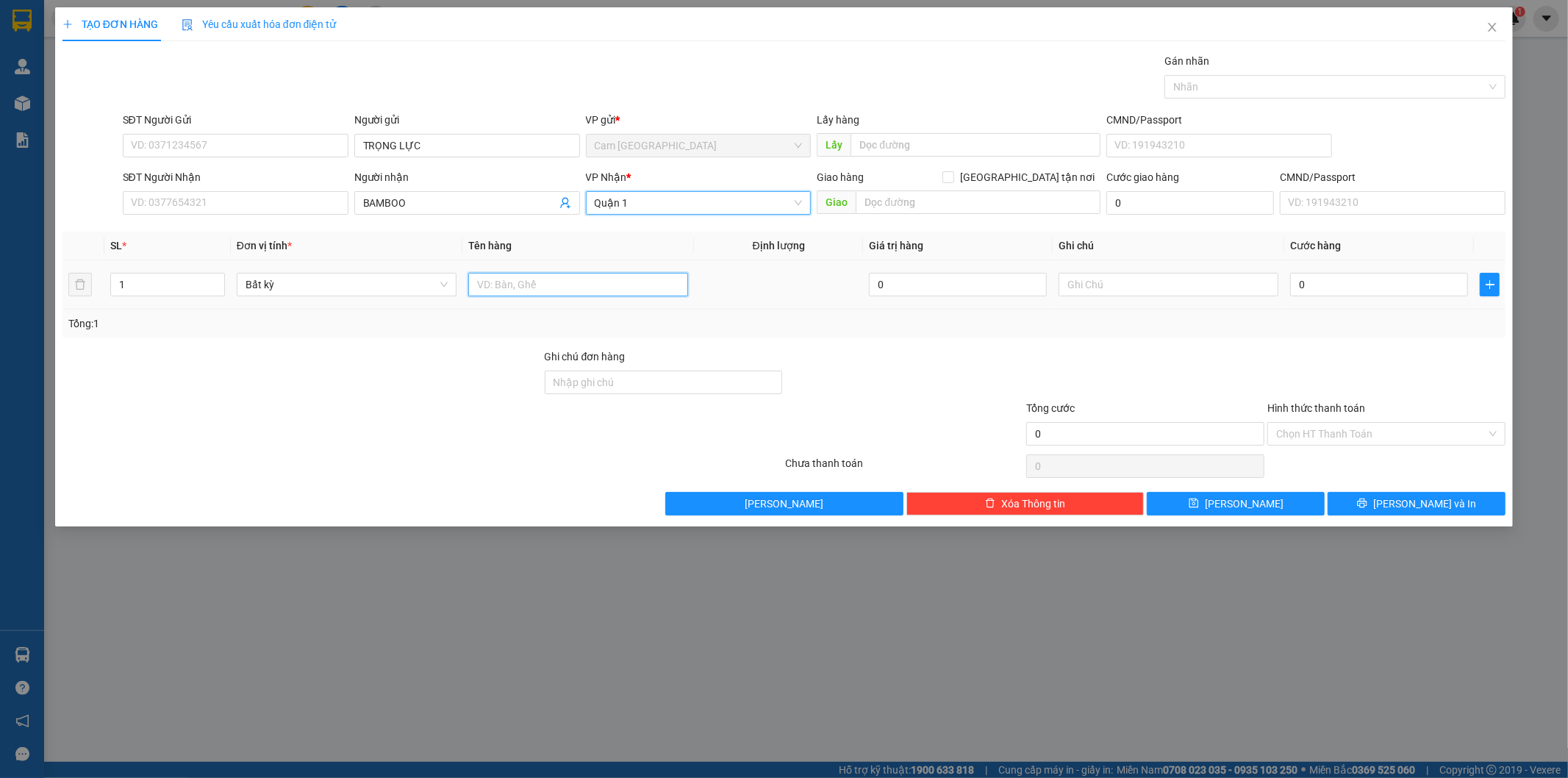
click at [519, 281] on input "text" at bounding box center [578, 285] width 220 height 24
type input "1H"
click at [1336, 287] on input "0" at bounding box center [1379, 285] width 178 height 24
type input "2"
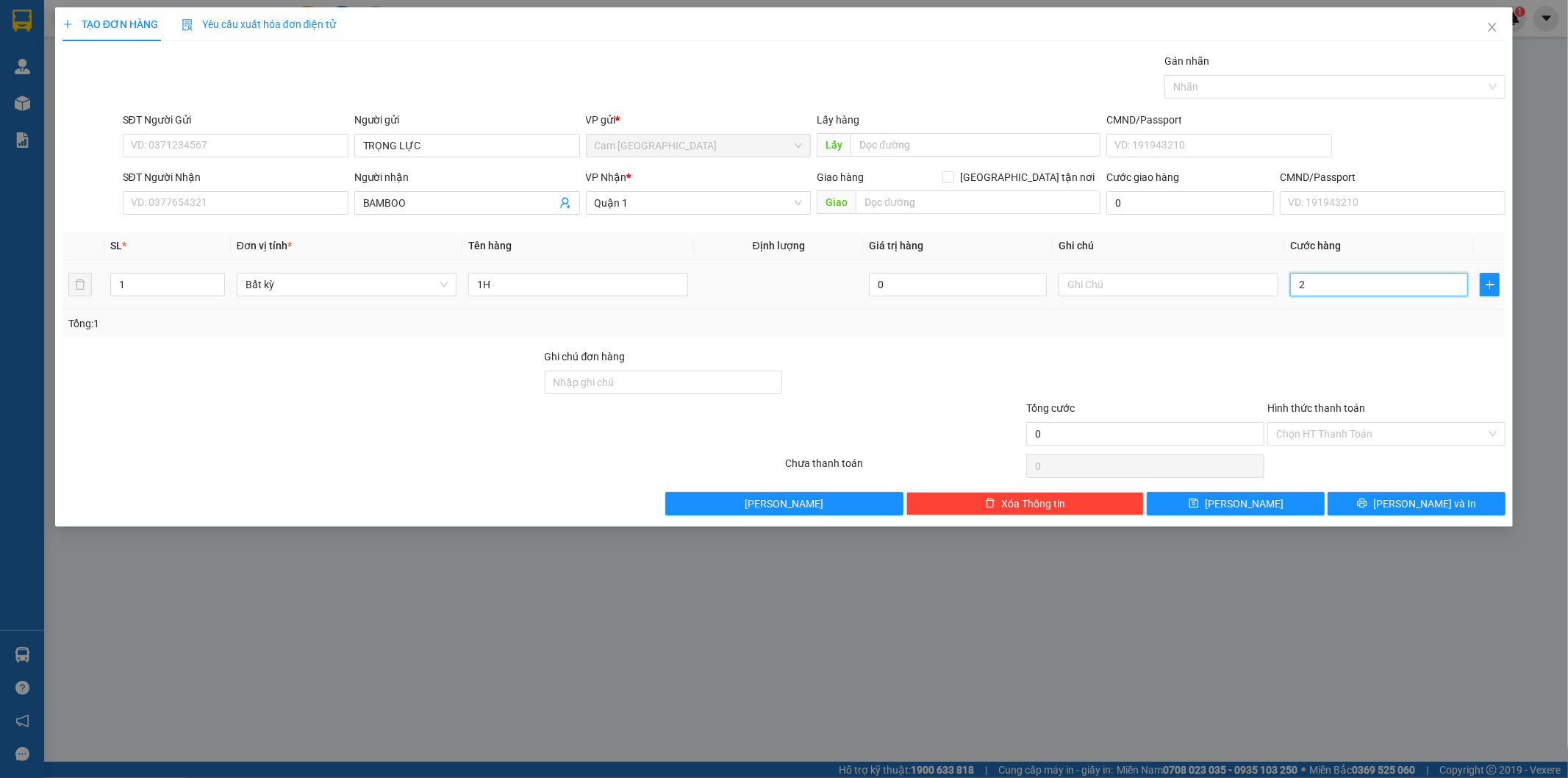
type input "2"
type input "20"
type input "200"
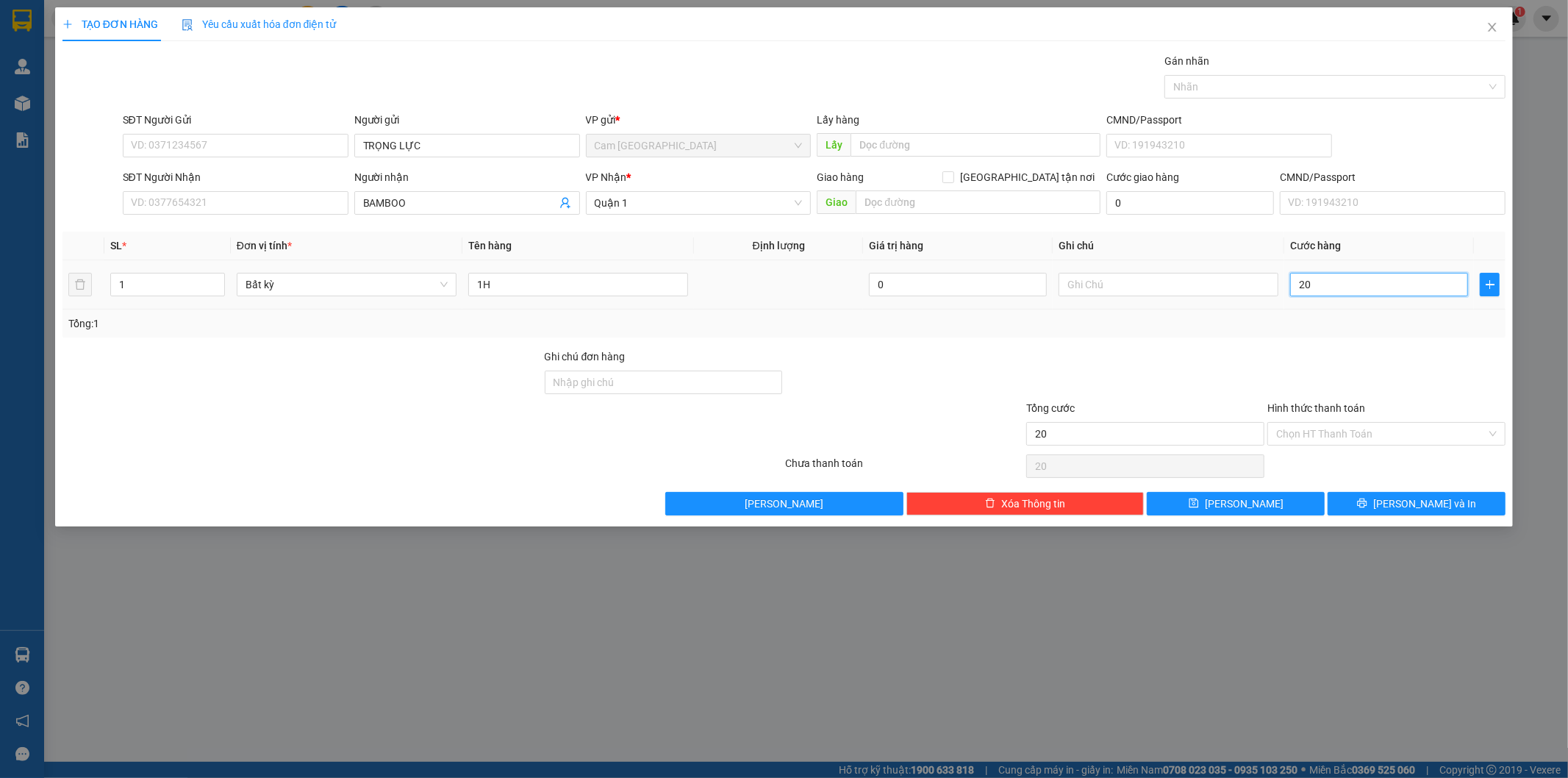
type input "200"
type input "2.000"
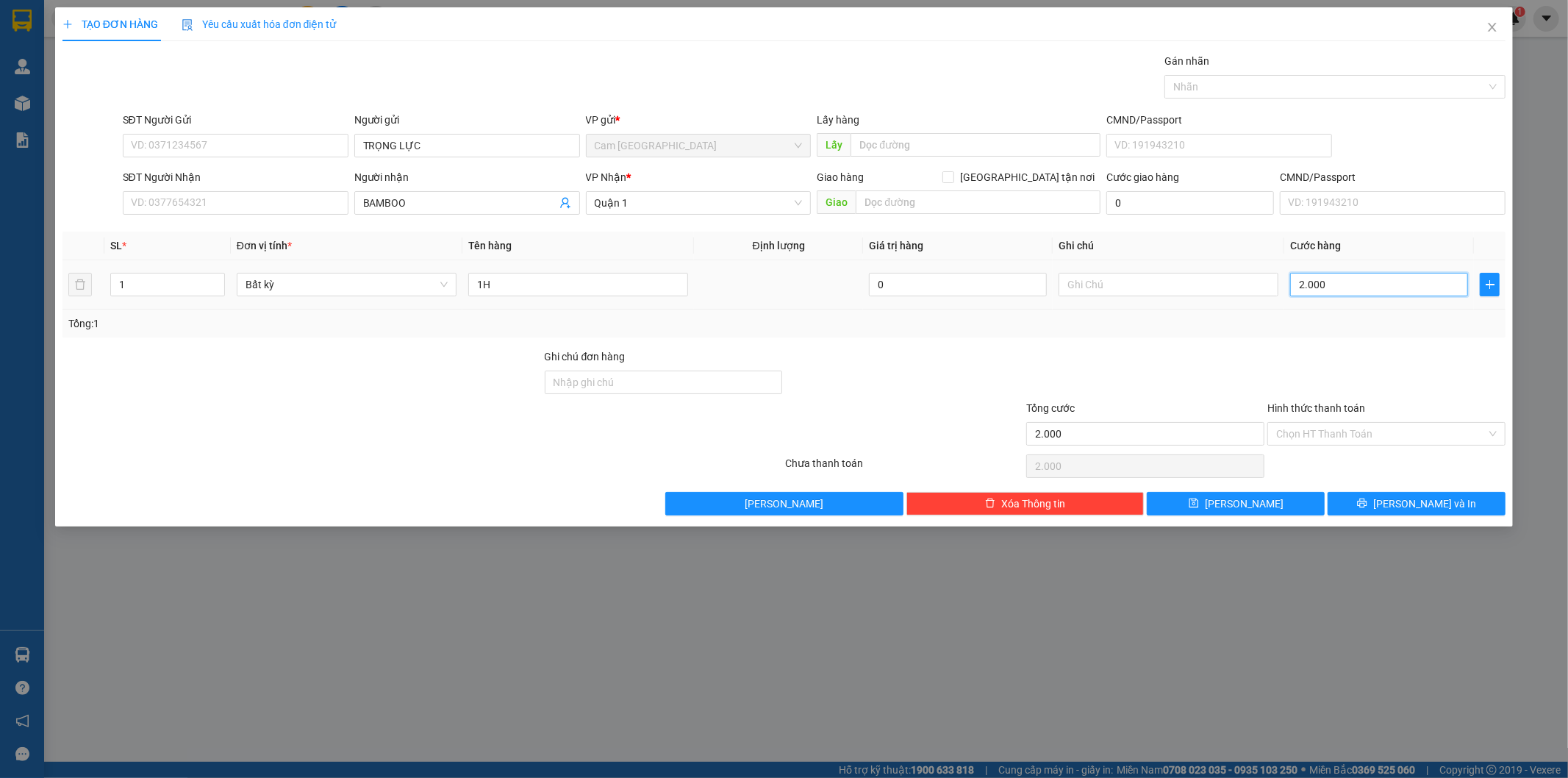
type input "20.000"
click at [1316, 431] on input "Hình thức thanh toán" at bounding box center [1381, 433] width 210 height 22
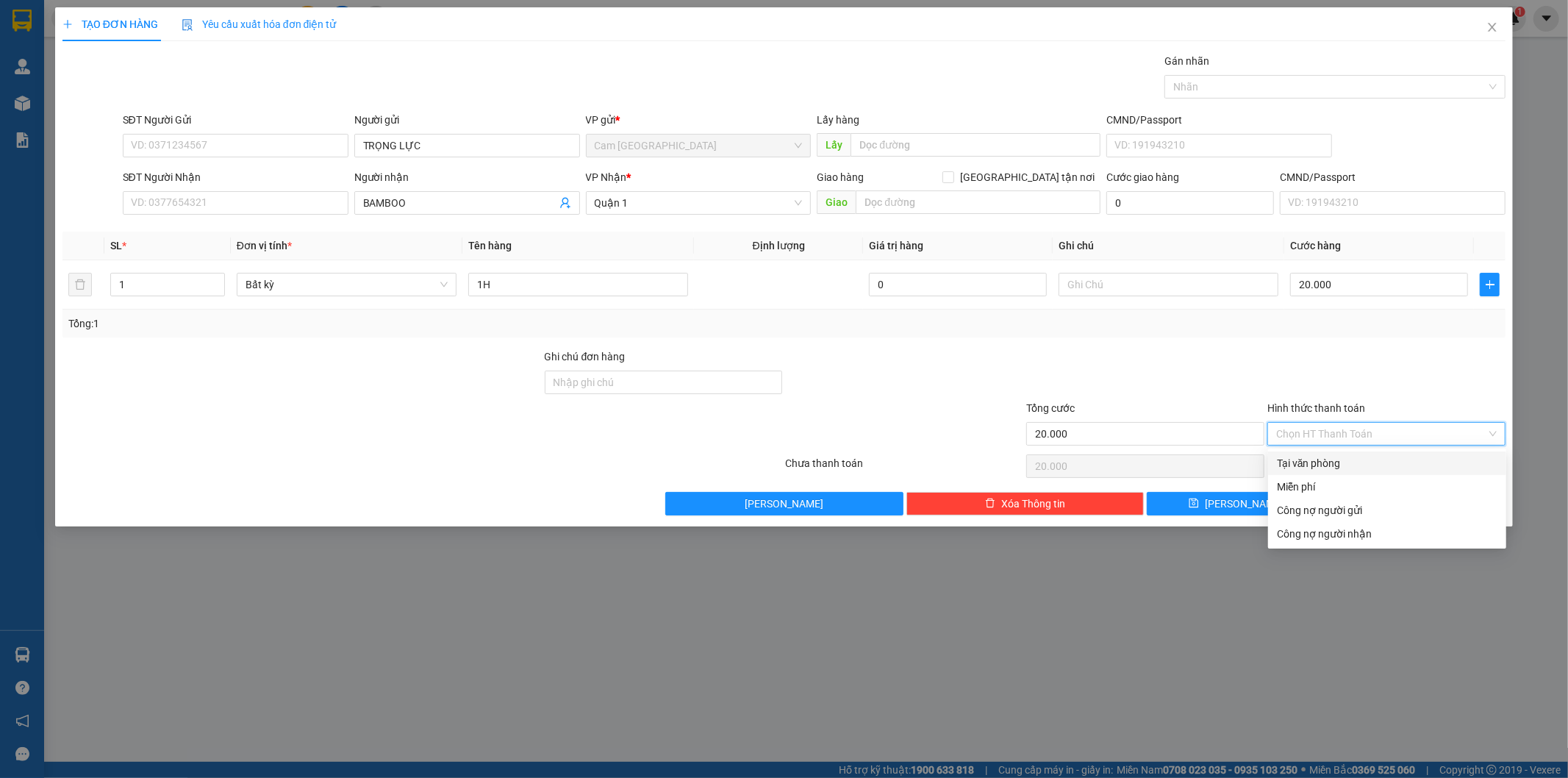
click at [1297, 461] on div "Tại văn phòng" at bounding box center [1386, 463] width 221 height 16
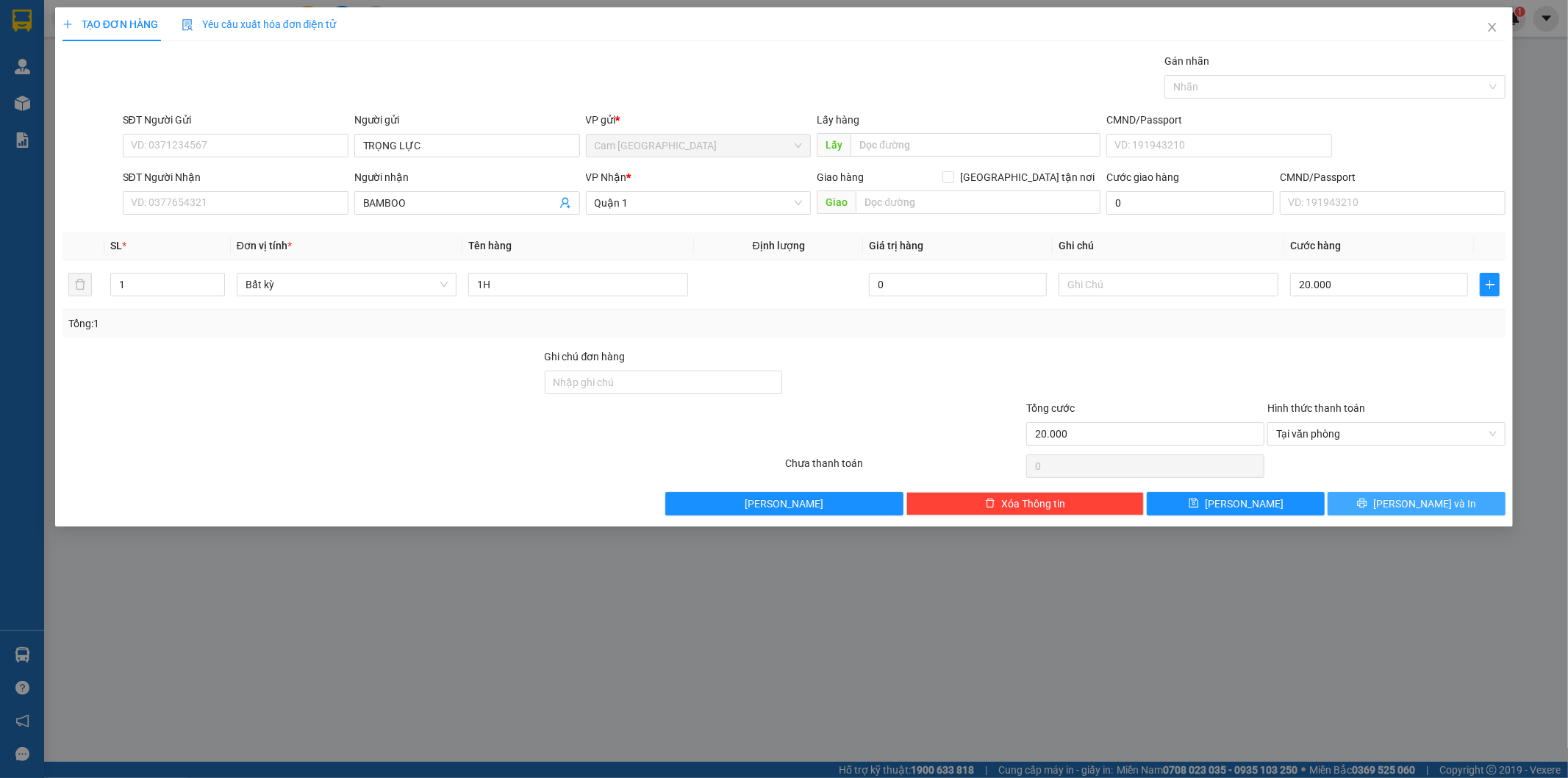
click at [1367, 502] on icon "printer" at bounding box center [1362, 503] width 10 height 10
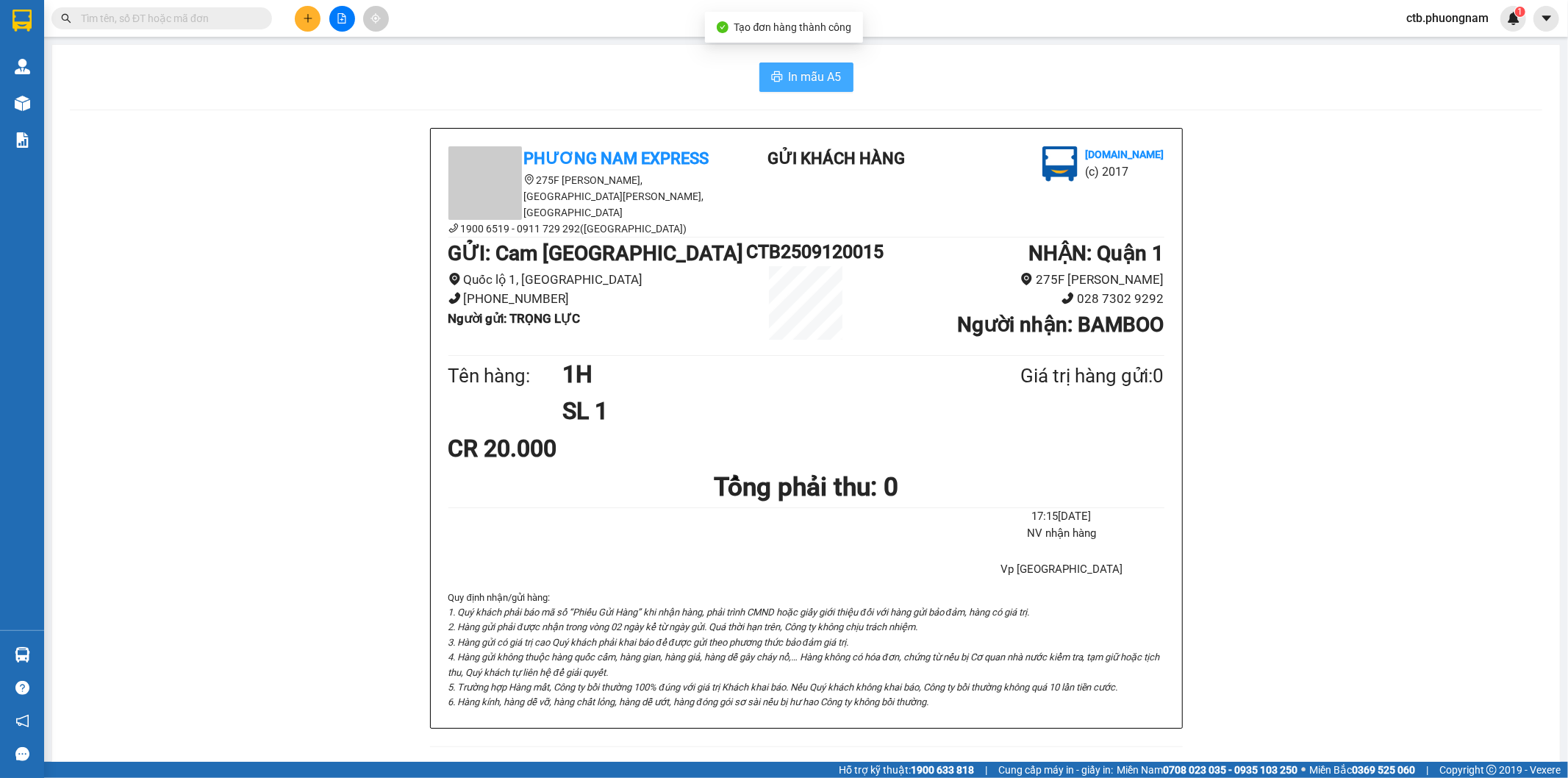
click at [821, 81] on span "In mẫu A5" at bounding box center [815, 77] width 53 height 19
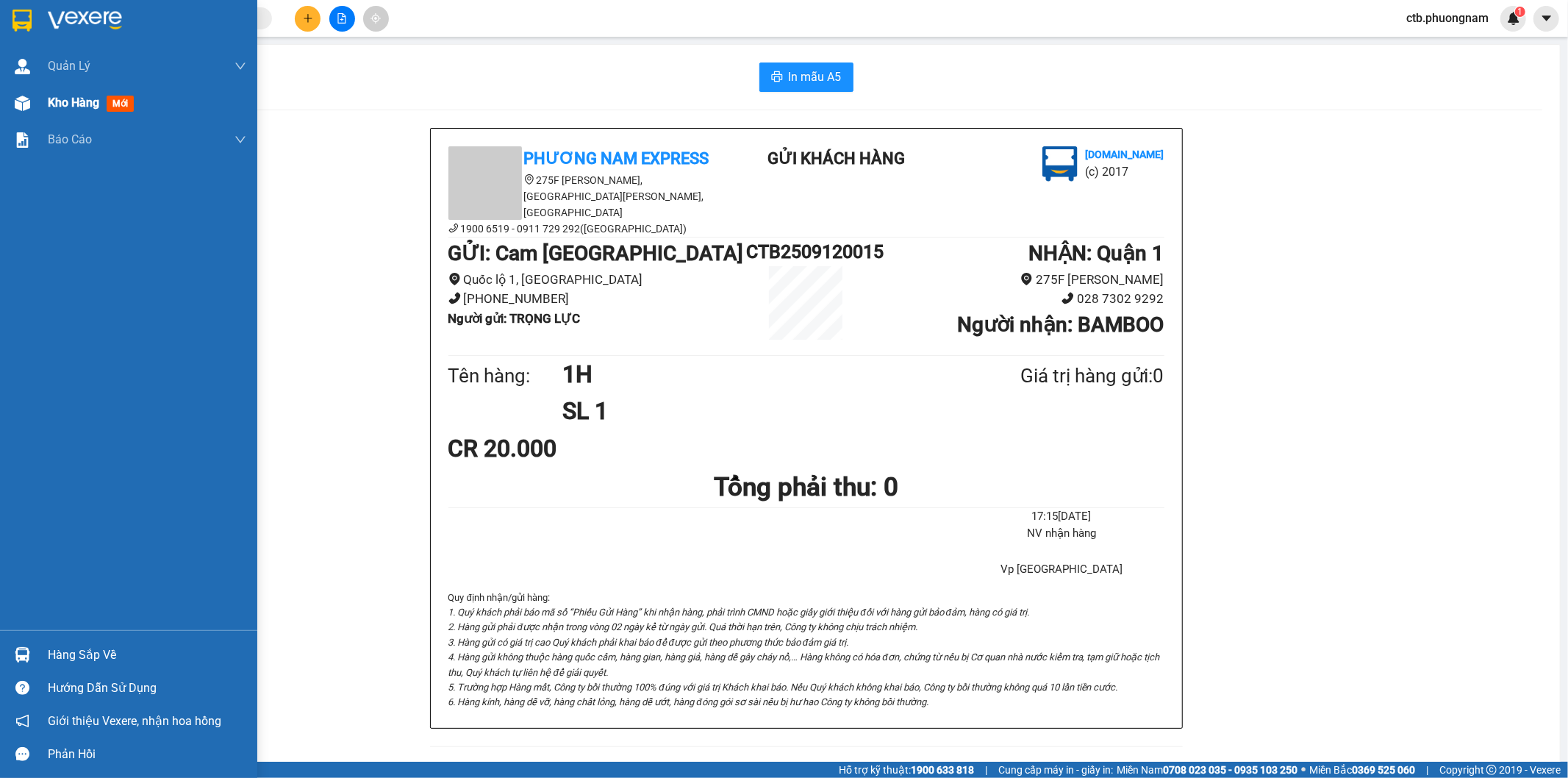
click at [24, 108] on img at bounding box center [23, 103] width 16 height 16
